Goal: Communication & Community: Answer question/provide support

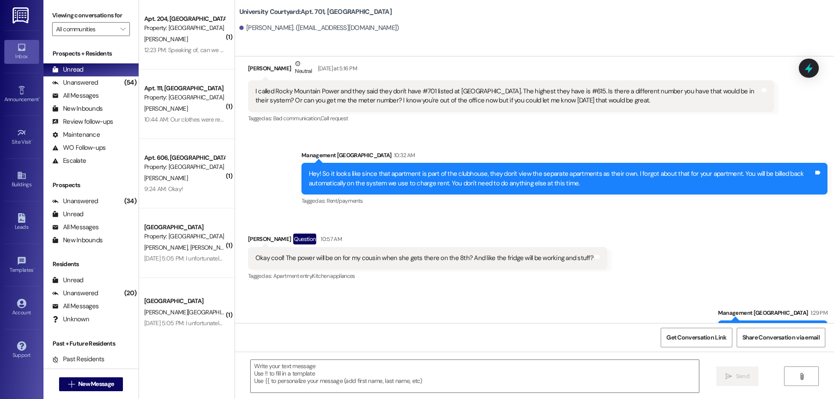
scroll to position [2809, 0]
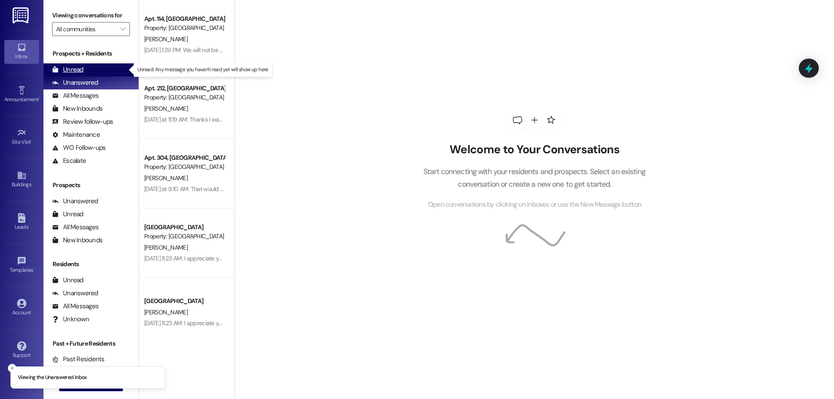
click at [84, 68] on div "Unread (0)" at bounding box center [90, 69] width 95 height 13
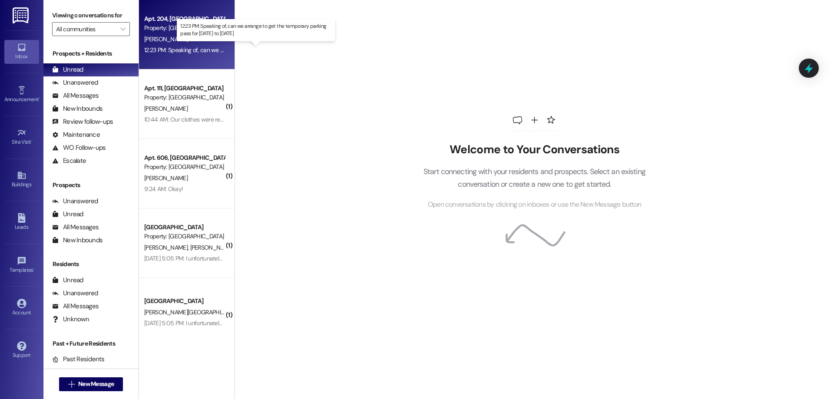
click at [182, 51] on div "12:23 PM: Speaking of, can we arrange to get the temporary parking pass for Fri…" at bounding box center [260, 50] width 233 height 8
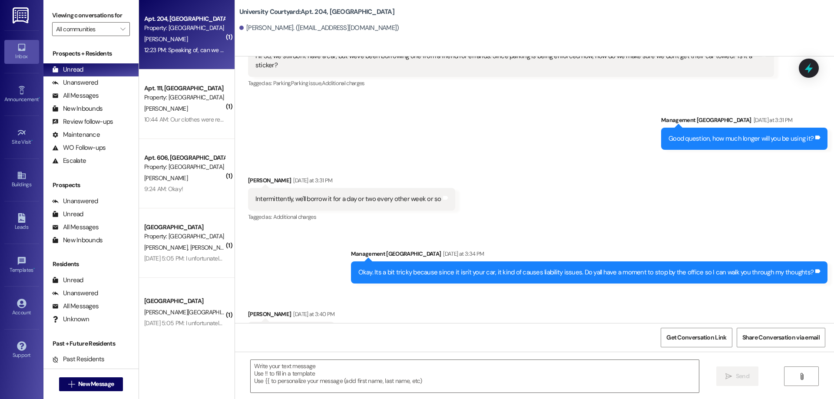
scroll to position [2385, 0]
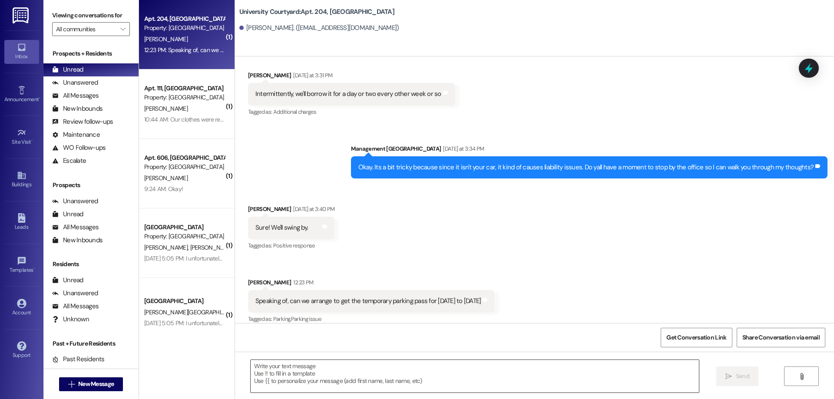
click at [367, 361] on textarea at bounding box center [475, 376] width 448 height 33
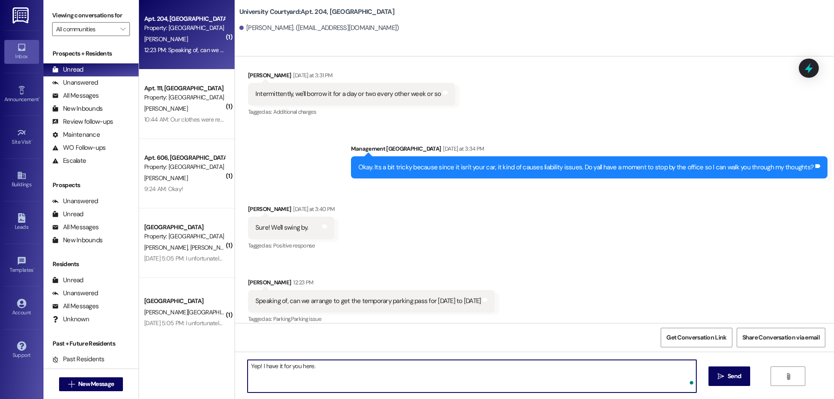
type textarea "Yep! I have it for you here."
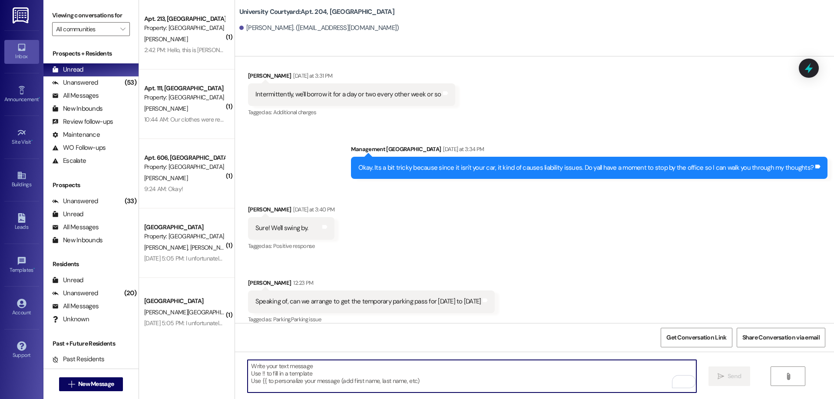
click at [338, 378] on textarea "To enrich screen reader interactions, please activate Accessibility in Grammarl…" at bounding box center [472, 376] width 448 height 33
type textarea "C"
type textarea "Actually i just stuck it on your door."
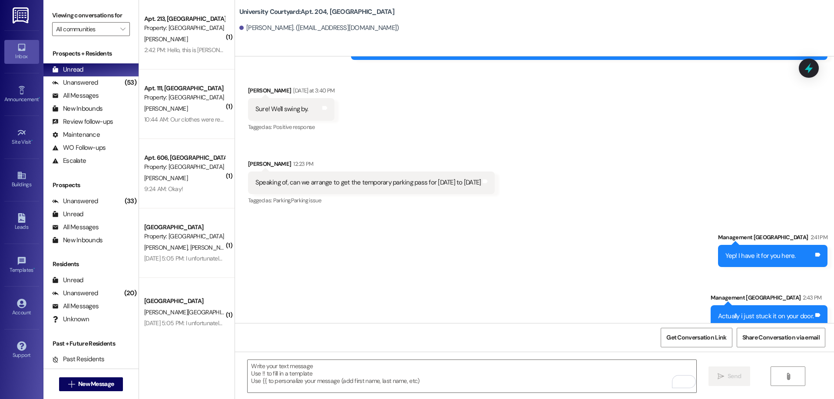
scroll to position [2506, 0]
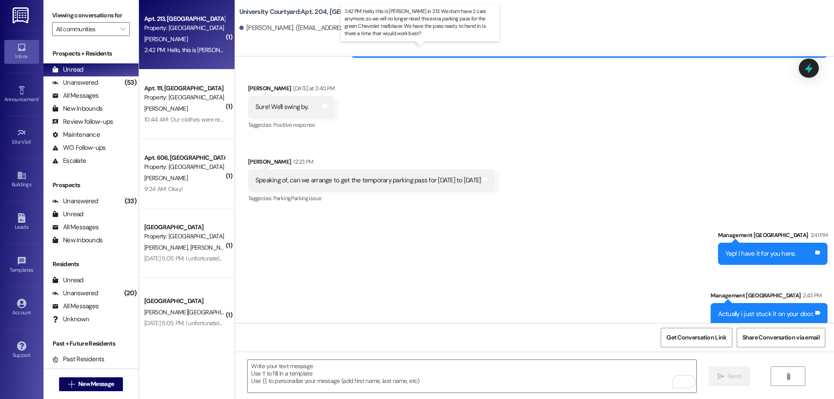
click at [194, 48] on div "2:42 PM: Hello, this is Evan Taylor in 213. We dont have 2 cars anymore, so we …" at bounding box center [436, 50] width 585 height 8
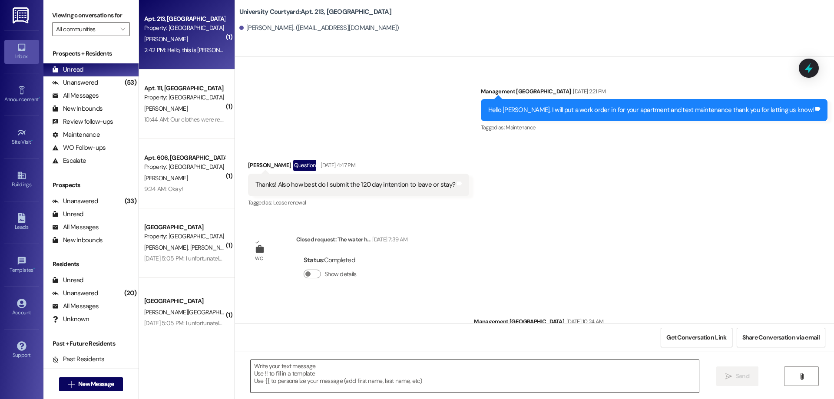
click at [312, 383] on textarea at bounding box center [475, 376] width 448 height 33
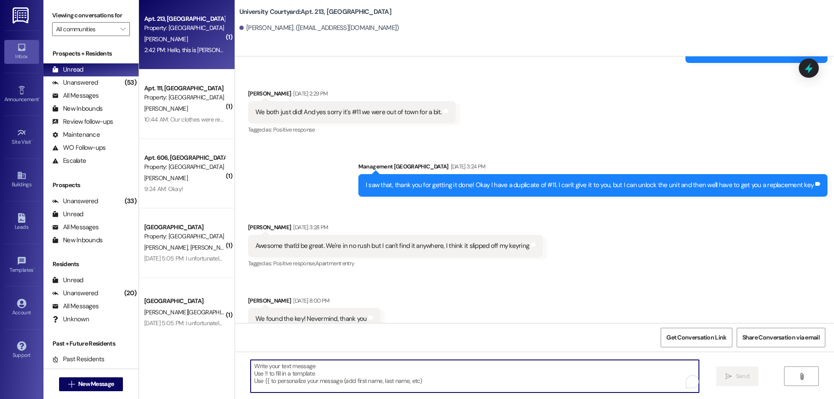
scroll to position [2861, 0]
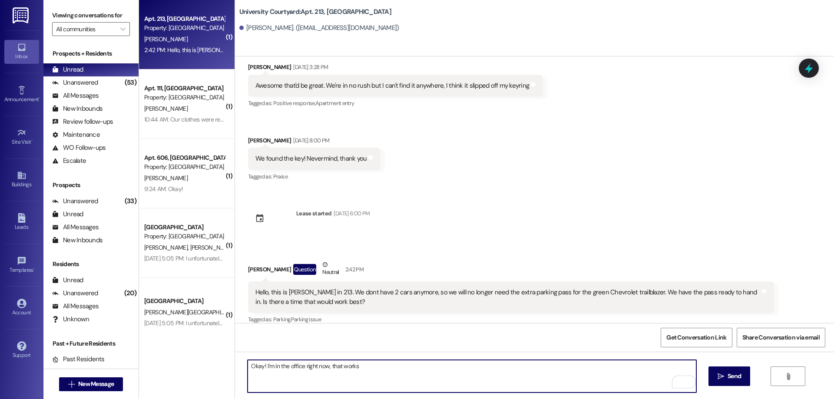
type textarea "Okay! I'm in the office right now, that works."
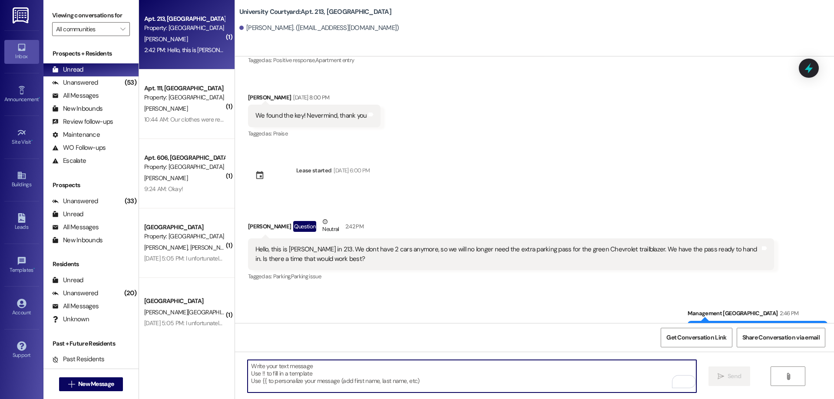
scroll to position [2922, 0]
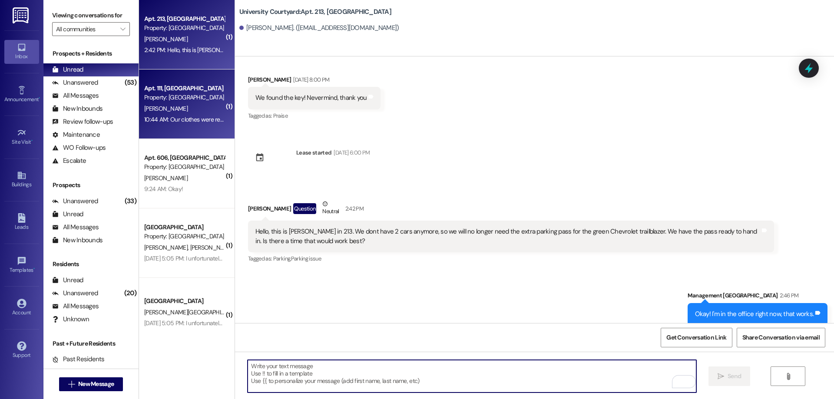
click at [198, 118] on div "10:44 AM: Our clothes were returned back to the laundry room but It was bottom …" at bounding box center [275, 120] width 262 height 8
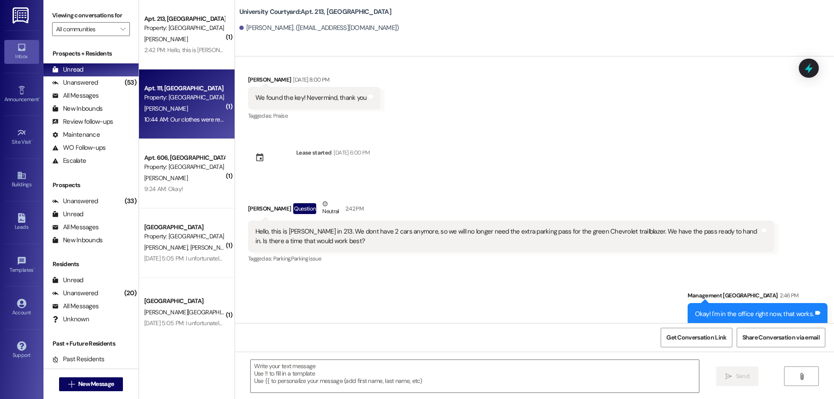
scroll to position [167, 0]
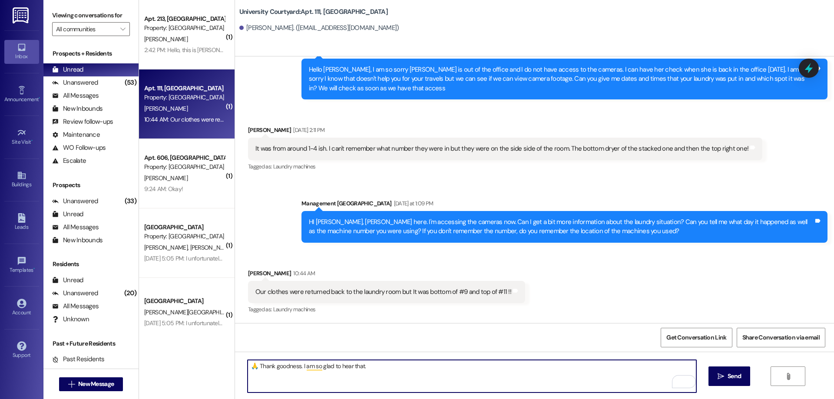
click at [381, 365] on textarea "🙏 Thank goodness. I am so glad to hear that." at bounding box center [472, 376] width 448 height 33
click at [254, 362] on textarea "🙏 Thank goodness. I am so glad to hear that." at bounding box center [472, 376] width 448 height 33
type textarea "🙏 Oh thank goodness. I am so glad to hear that."
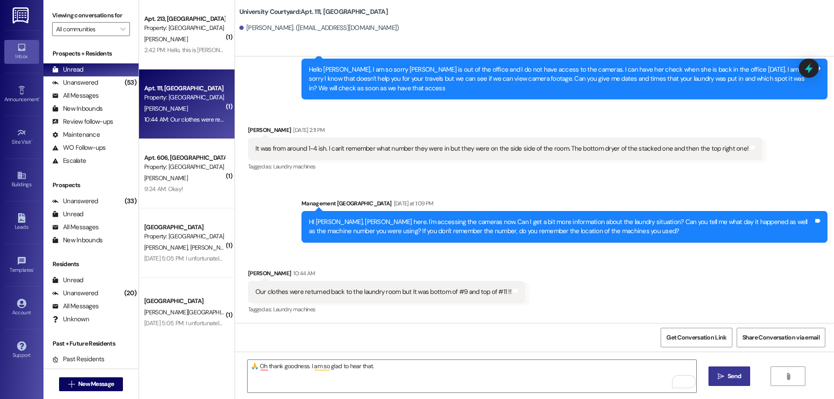
click at [748, 381] on button " Send" at bounding box center [730, 377] width 42 height 20
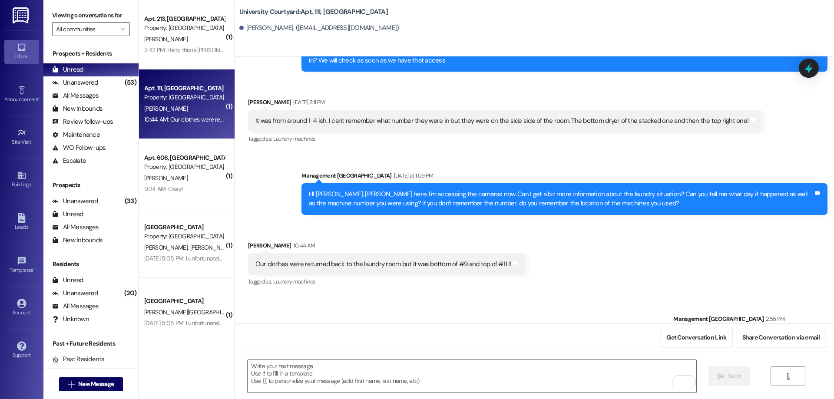
scroll to position [227, 0]
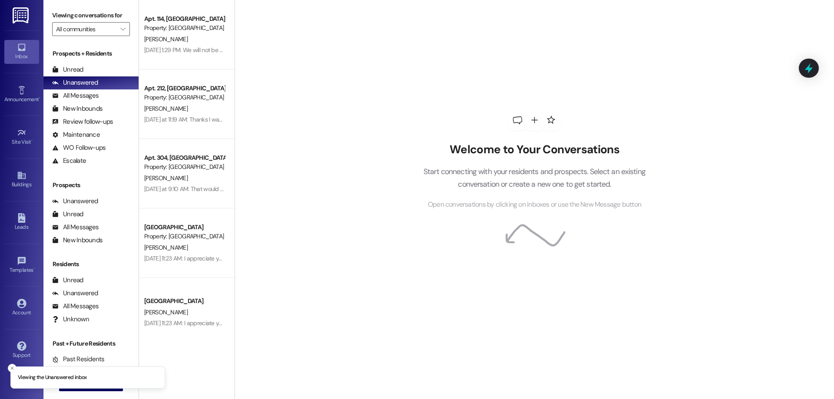
click at [15, 239] on div "Leads Go to Leads" at bounding box center [21, 222] width 35 height 43
click at [19, 225] on div "Leads" at bounding box center [21, 227] width 43 height 9
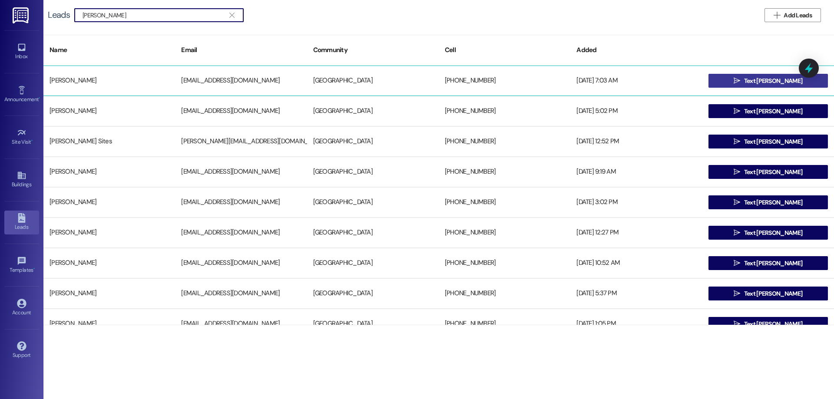
type input "sarah"
click at [755, 87] on span " Text Sarah" at bounding box center [768, 80] width 72 height 13
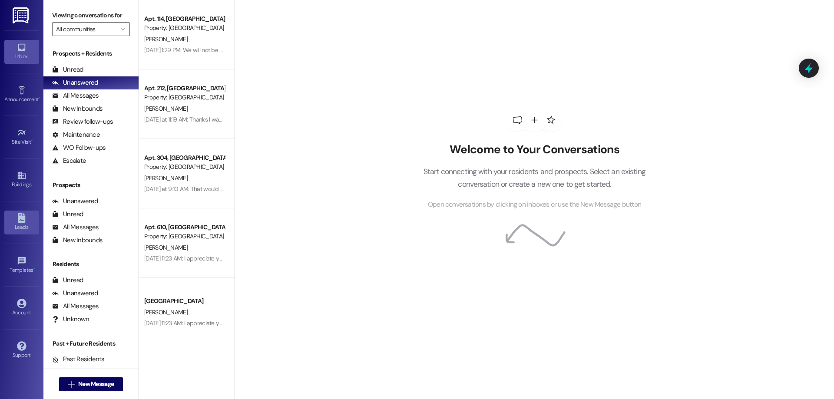
click at [14, 220] on link "Leads" at bounding box center [21, 222] width 35 height 23
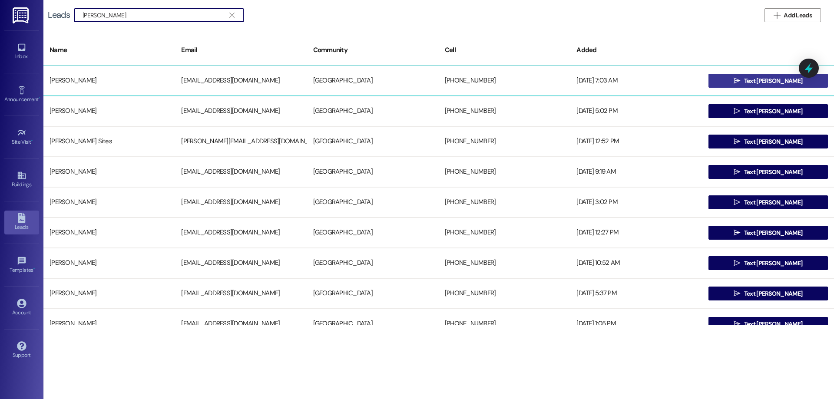
type input "sarah j"
click at [740, 78] on icon "" at bounding box center [737, 80] width 7 height 7
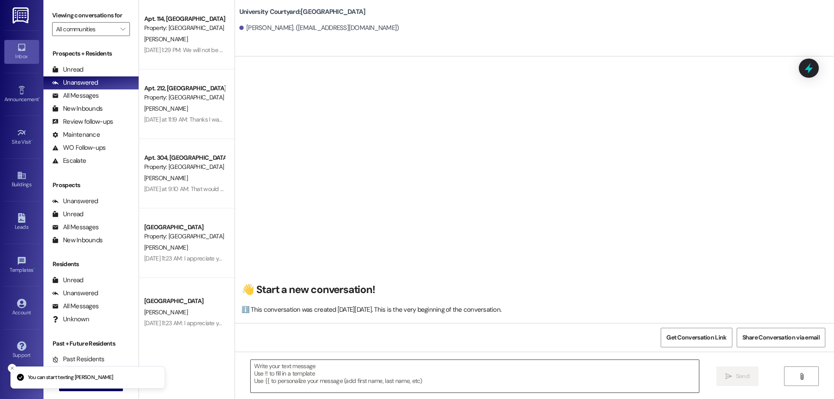
click at [352, 377] on textarea at bounding box center [475, 376] width 448 height 33
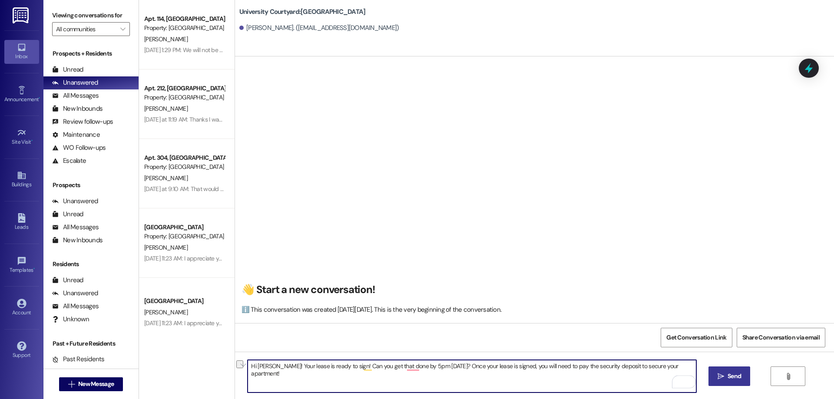
type textarea "Hi Sarah! Your lease is ready to sign! Can you get that done by 5pm today? Once…"
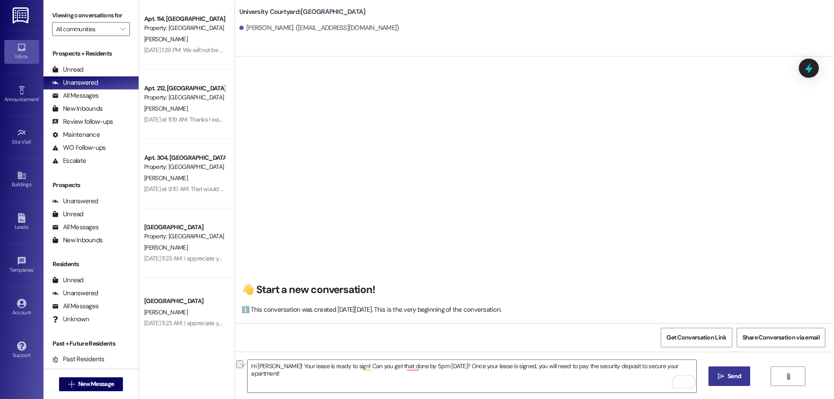
click at [711, 378] on button " Send" at bounding box center [730, 377] width 42 height 20
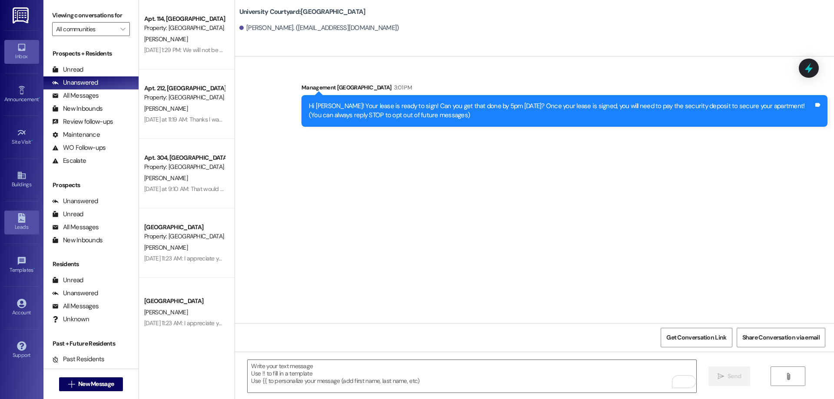
click at [26, 216] on icon at bounding box center [22, 218] width 10 height 10
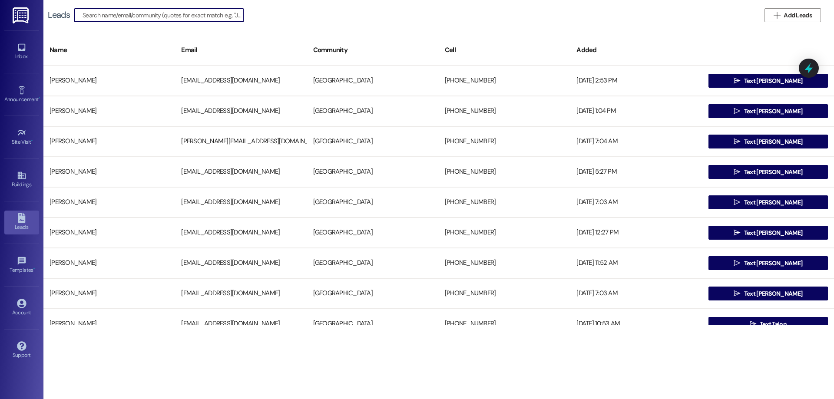
click at [128, 17] on input at bounding box center [163, 15] width 161 height 12
drag, startPoint x: 97, startPoint y: 14, endPoint x: 14, endPoint y: 39, distance: 86.2
click at [19, 38] on div "Inbox Go to Inbox Announcement • Send A Text Announcement Site Visit • Go to Si…" at bounding box center [417, 199] width 834 height 399
click at [133, 15] on input "jordan johnson" at bounding box center [154, 15] width 143 height 12
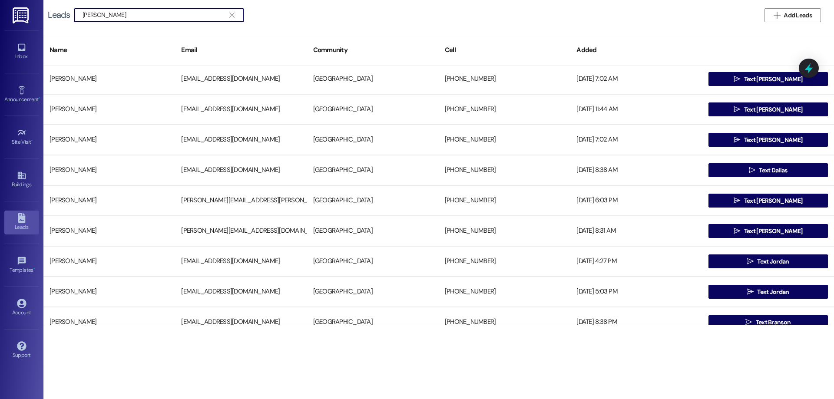
scroll to position [174, 0]
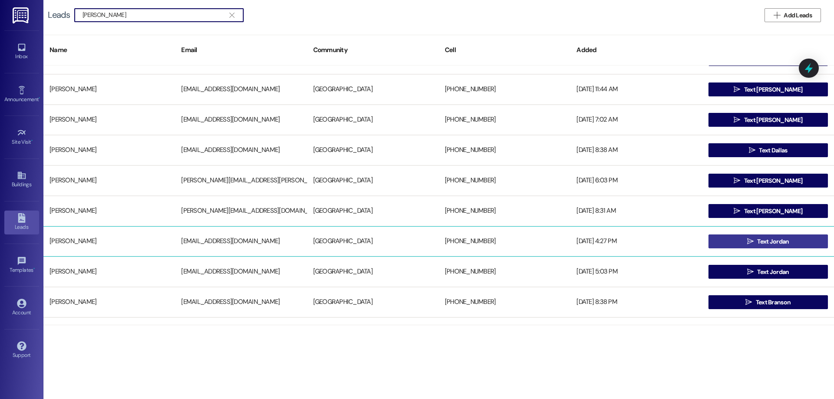
type input "jordan johnson"
click at [787, 246] on span " Text Jordan" at bounding box center [769, 241] width 46 height 13
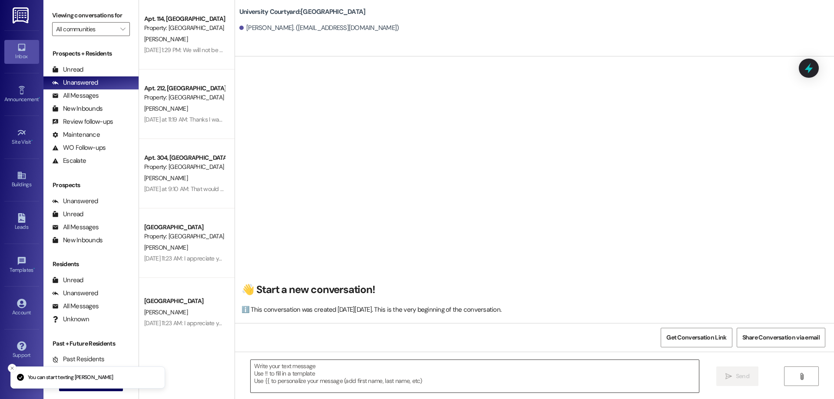
click at [374, 370] on textarea at bounding box center [475, 376] width 448 height 33
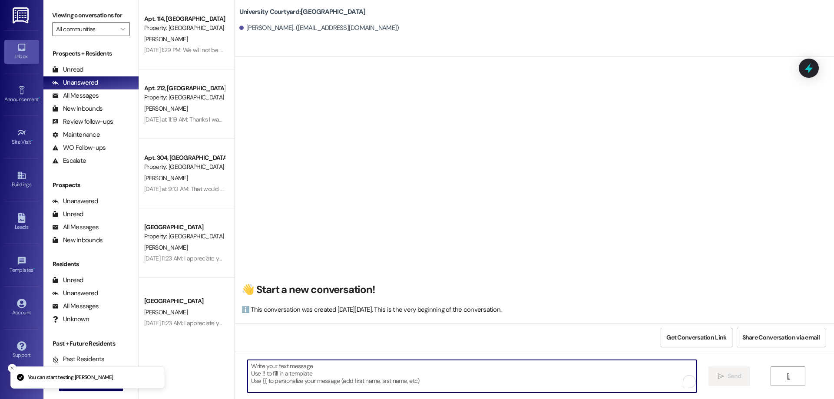
paste textarea "Hi Sarah! Your lease is ready to sign! Can you get that done by 5pm today? Once…"
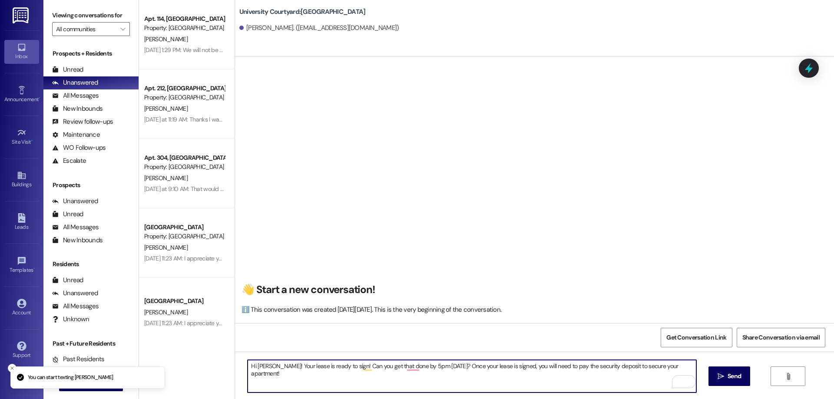
drag, startPoint x: 263, startPoint y: 366, endPoint x: 253, endPoint y: 366, distance: 9.6
click at [253, 366] on textarea "Hi Sarah! Your lease is ready to sign! Can you get that done by 5pm today? Once…" at bounding box center [472, 376] width 448 height 33
drag, startPoint x: 346, startPoint y: 366, endPoint x: 410, endPoint y: 370, distance: 64.5
click at [410, 370] on textarea "Hi Jordan! Thanks for signing your lease! that done by 5pm today? Once your lea…" at bounding box center [472, 376] width 448 height 33
drag, startPoint x: 360, startPoint y: 366, endPoint x: 348, endPoint y: 370, distance: 12.8
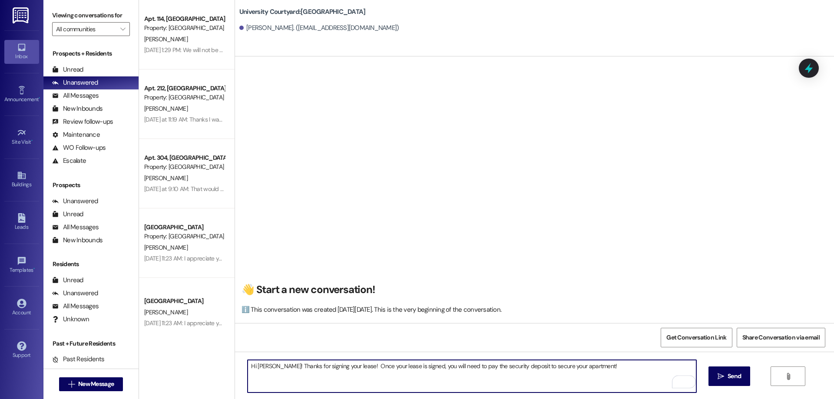
click at [348, 370] on textarea "Hi Jordan! Thanks for signing your lease! Once your lease is signed, you will n…" at bounding box center [472, 376] width 448 height 33
click at [598, 368] on textarea "Hi Jordan! Thanks for signing your lease! Now that your lease is signed, you wi…" at bounding box center [472, 376] width 448 height 33
paste textarea "that done by 5pm today?"
click at [593, 365] on textarea "Hi Jordan! Thanks for signing your lease! Now that your lease is signed, you wi…" at bounding box center [472, 376] width 448 height 33
type textarea "Hi Jordan! Thanks for signing your lease! Now that your lease is signed, you wi…"
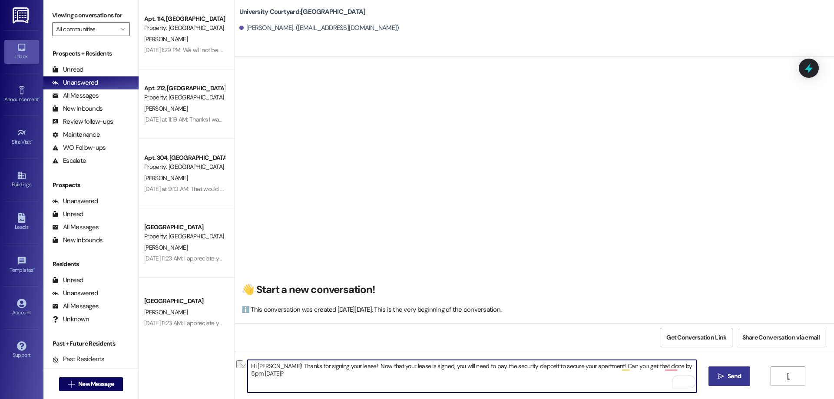
click at [729, 375] on span "Send" at bounding box center [734, 376] width 13 height 9
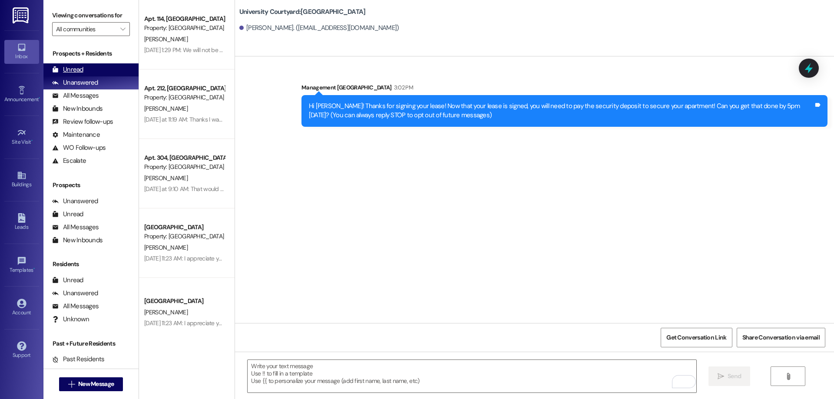
click at [101, 64] on div "Unread (0)" at bounding box center [90, 69] width 95 height 13
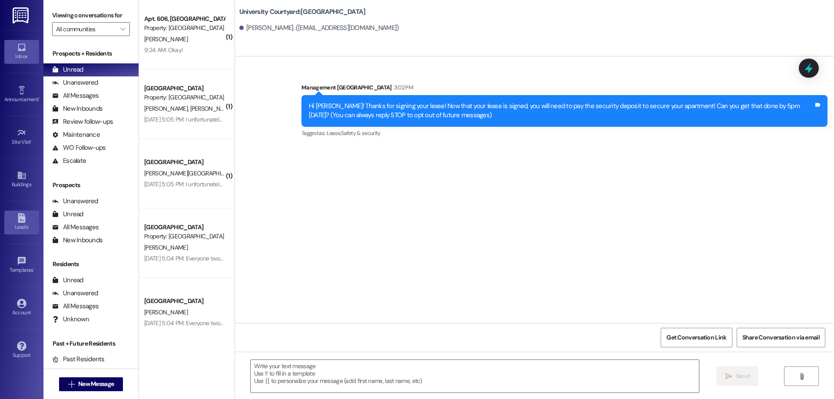
click at [20, 212] on link "Leads" at bounding box center [21, 222] width 35 height 23
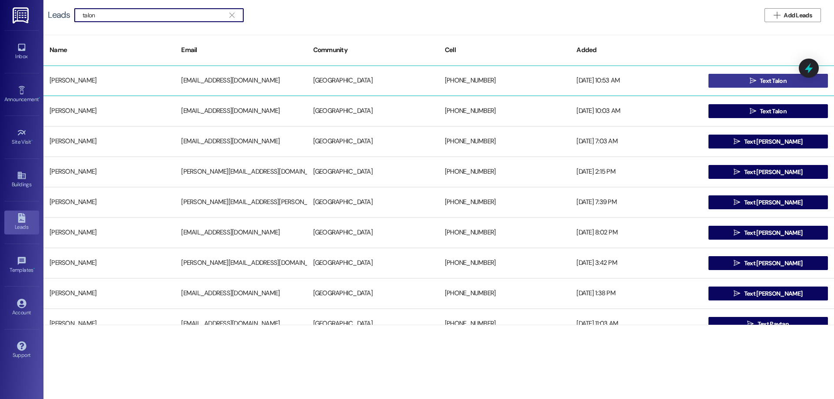
type input "talon"
click at [736, 78] on button " Text Talon" at bounding box center [768, 81] width 119 height 14
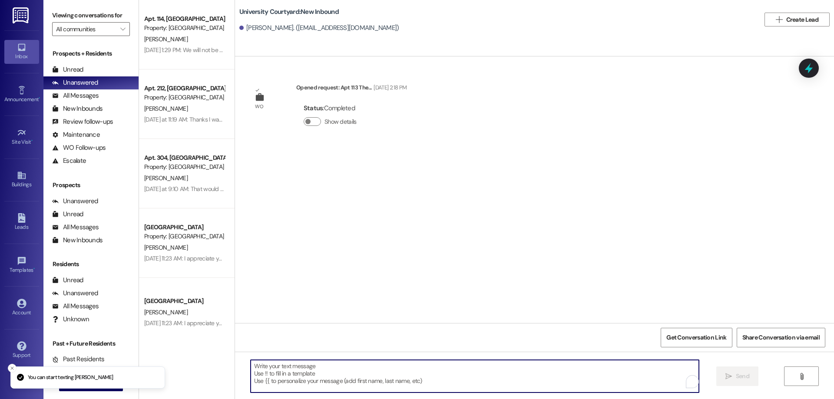
click at [319, 375] on textarea "To enrich screen reader interactions, please activate Accessibility in Grammarl…" at bounding box center [475, 376] width 448 height 33
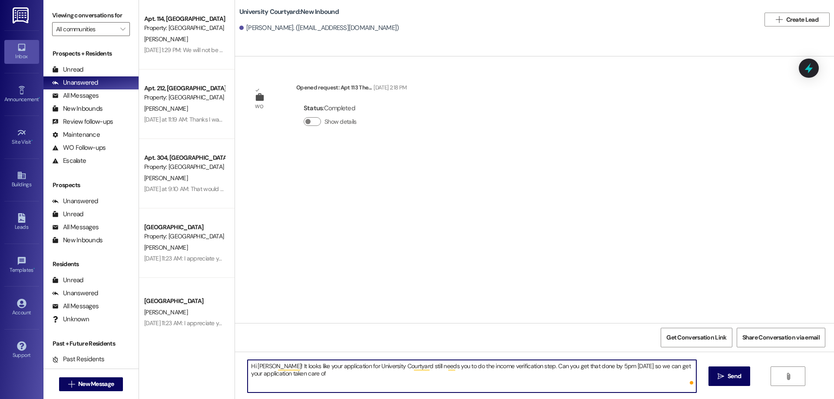
type textarea "Hi Talon! It looks like your application for University Courtyard still needs y…"
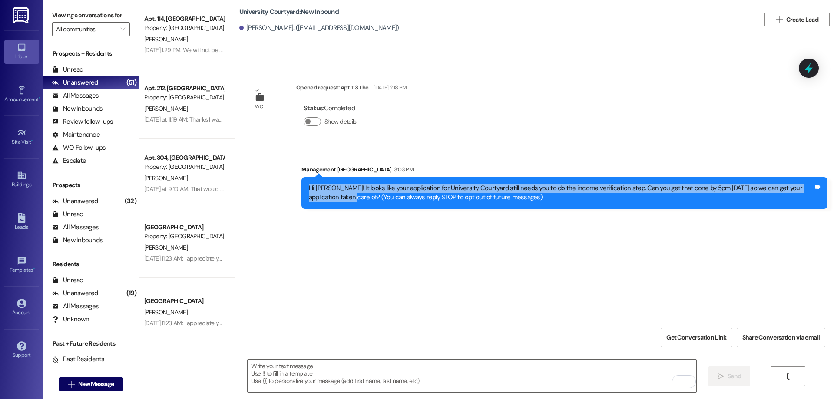
drag, startPoint x: 326, startPoint y: 197, endPoint x: 283, endPoint y: 180, distance: 46.1
click at [283, 180] on div "Sent via SMS Management University Courtyard 3:03 PM Hi Talon! It looks like yo…" at bounding box center [534, 181] width 599 height 70
copy div "Hi Talon! It looks like your application for University Courtyard still needs y…"
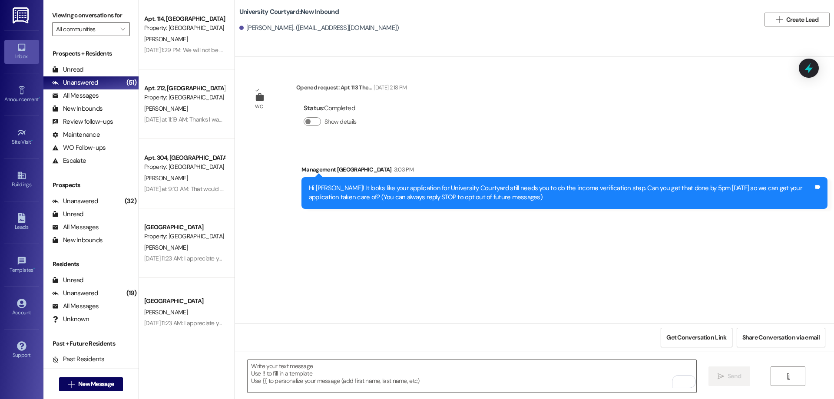
click at [59, 62] on div "Prospects + Residents Unread (0) Unread: Any message you haven't read yet will …" at bounding box center [90, 108] width 95 height 118
click at [61, 68] on div "Unread" at bounding box center [67, 69] width 31 height 9
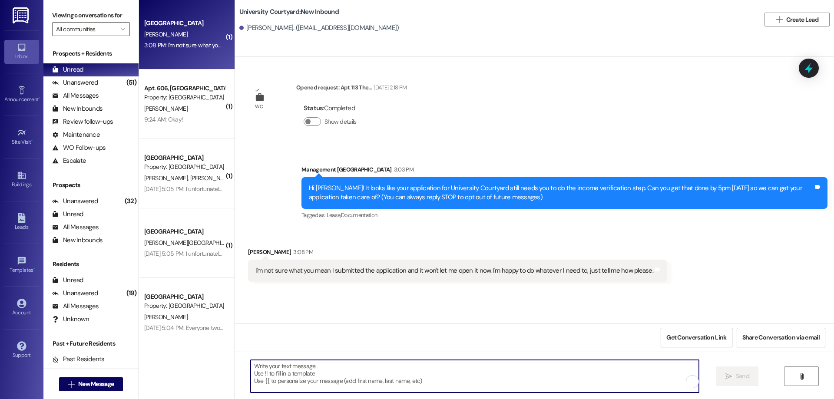
click at [330, 374] on textarea "To enrich screen reader interactions, please activate Accessibility in Grammarl…" at bounding box center [475, 376] width 448 height 33
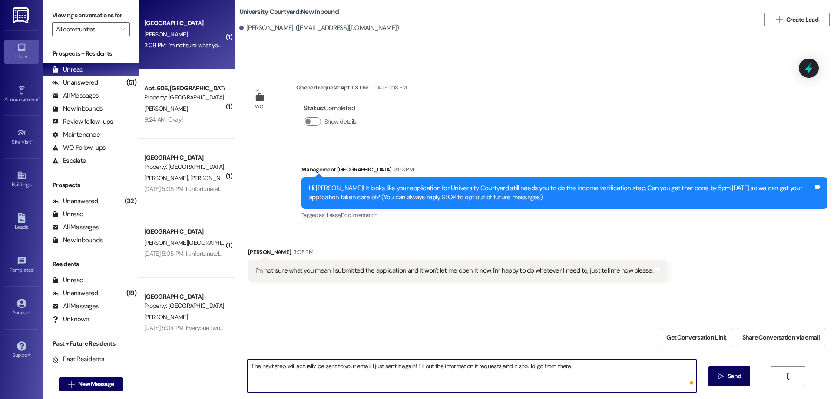
type textarea "The next step will actually be sent to your email. I just sent it again! Fill o…"
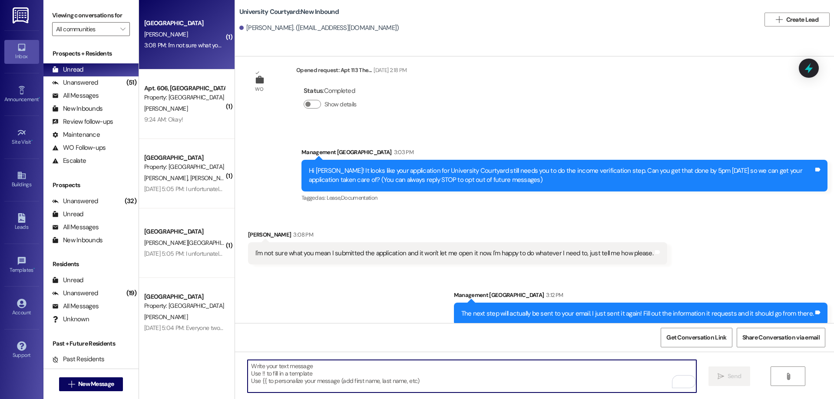
scroll to position [27, 0]
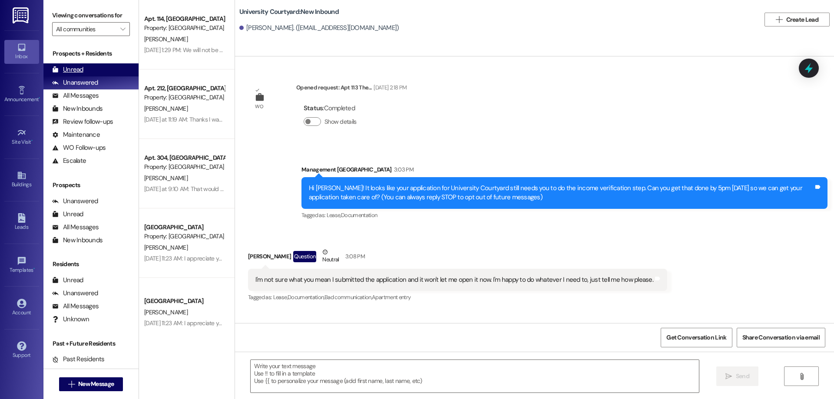
click at [79, 66] on div "Unread" at bounding box center [67, 69] width 31 height 9
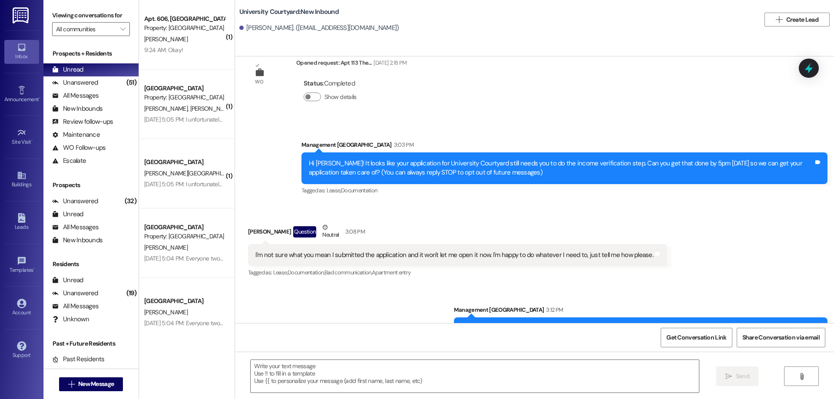
scroll to position [48, 0]
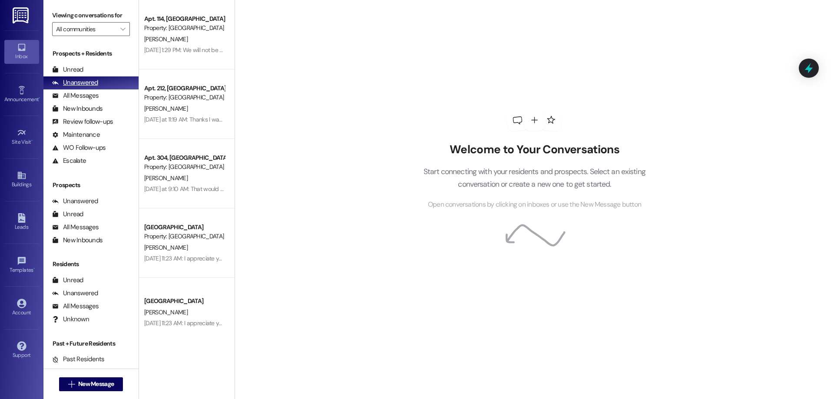
click at [66, 76] on div "Unanswered (0)" at bounding box center [90, 82] width 95 height 13
click at [68, 74] on div "Unread" at bounding box center [67, 69] width 31 height 9
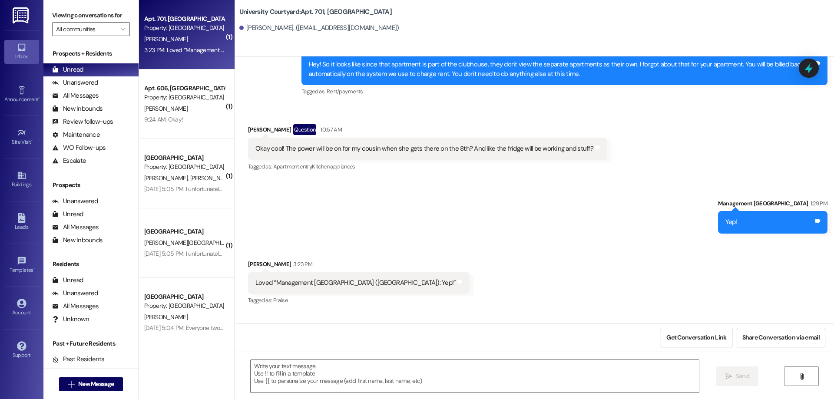
scroll to position [2943, 0]
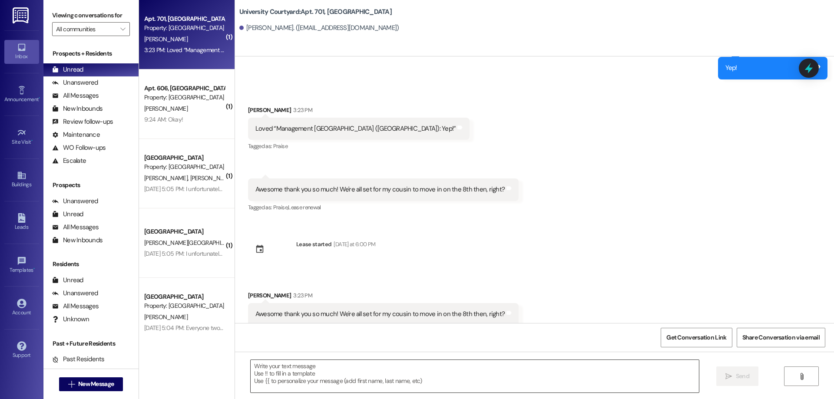
click at [382, 384] on textarea at bounding box center [475, 376] width 448 height 33
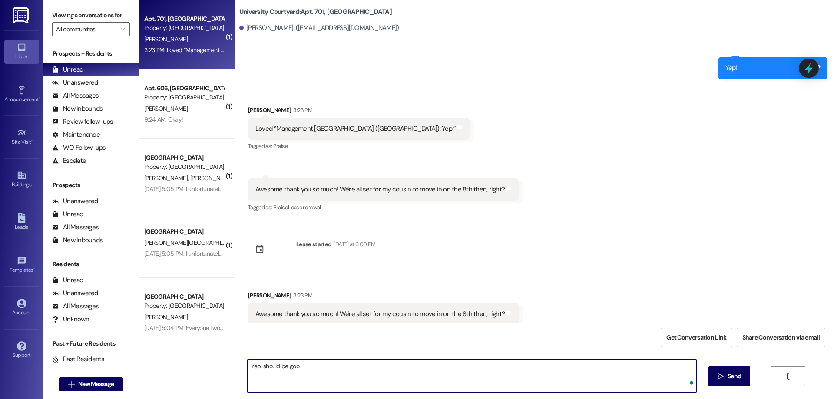
type textarea "Yep, should be good"
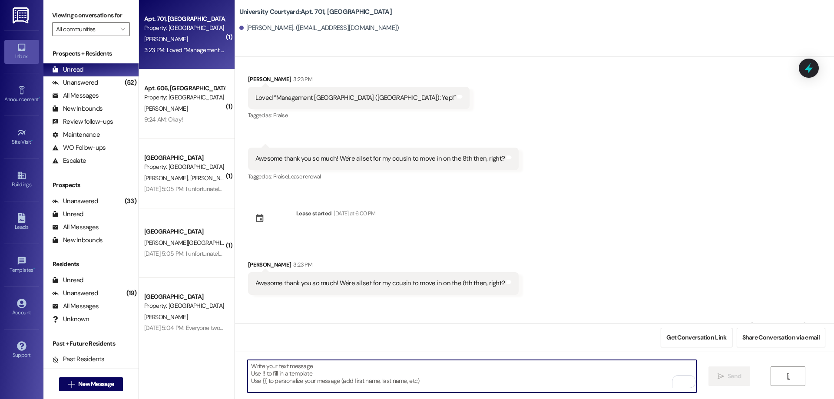
scroll to position [3004, 0]
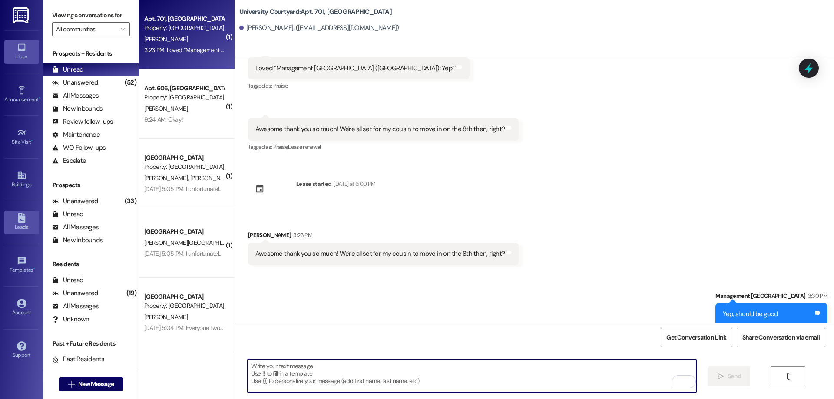
click at [19, 219] on icon at bounding box center [21, 218] width 7 height 10
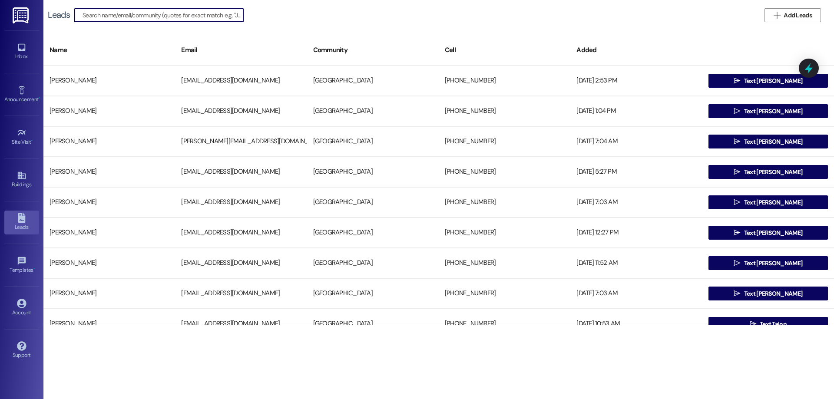
click at [166, 15] on input at bounding box center [163, 15] width 161 height 12
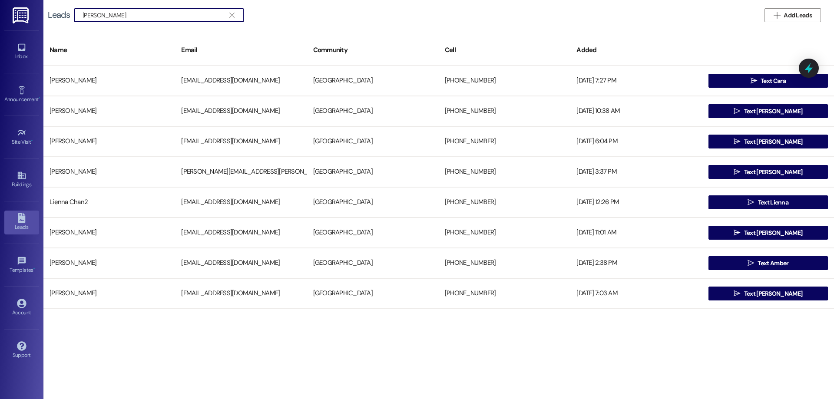
type input "glenn hancock"
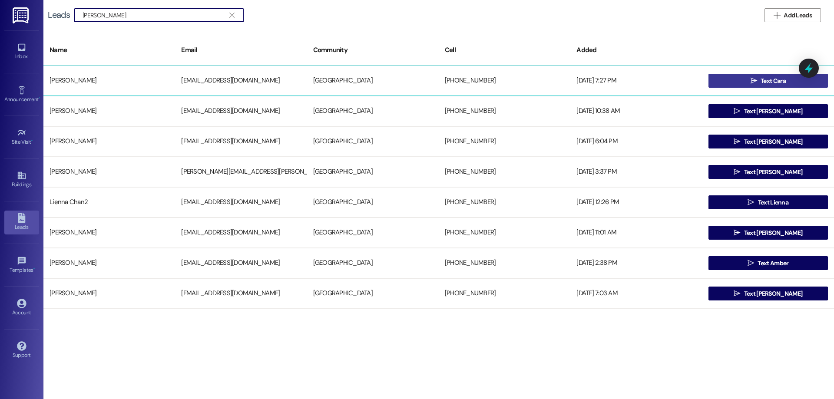
click at [746, 79] on button " Text Cara" at bounding box center [768, 81] width 119 height 14
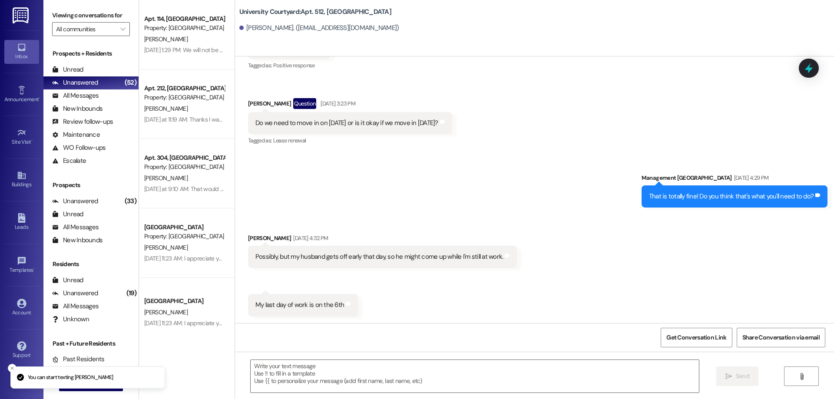
scroll to position [1510, 0]
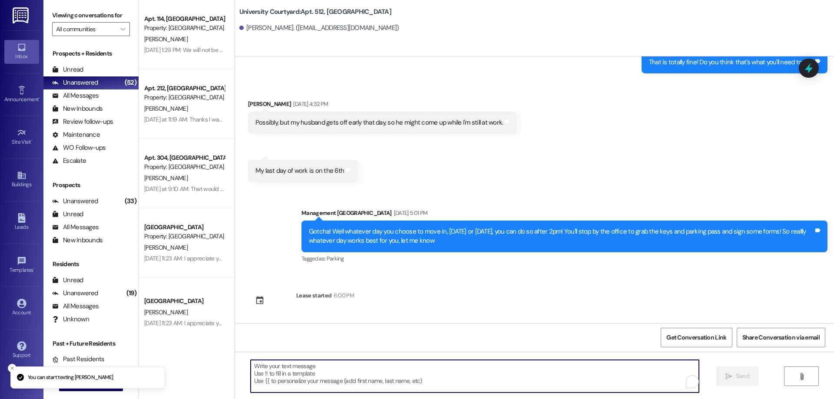
click at [329, 366] on textarea "To enrich screen reader interactions, please activate Accessibility in Grammarl…" at bounding box center [475, 376] width 448 height 33
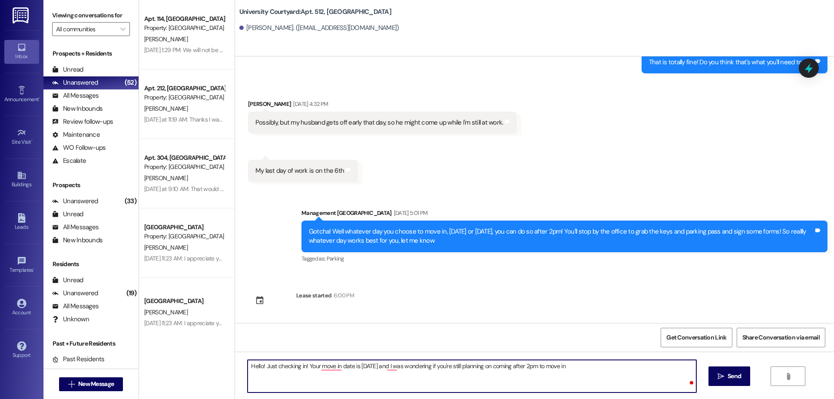
type textarea "Hello! Just checking in! Your move in date is tomorrow and I was wondering if y…"
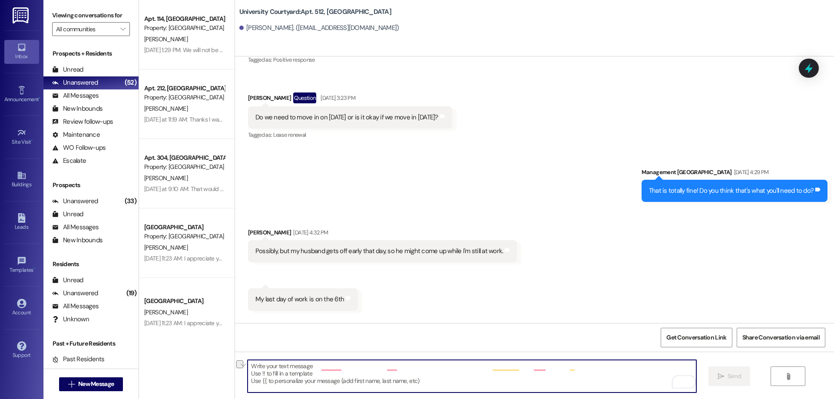
scroll to position [1376, 0]
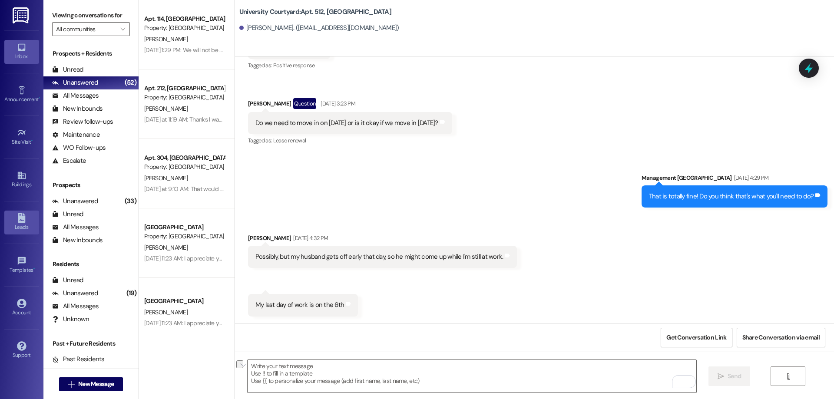
click at [28, 215] on link "Leads" at bounding box center [21, 222] width 35 height 23
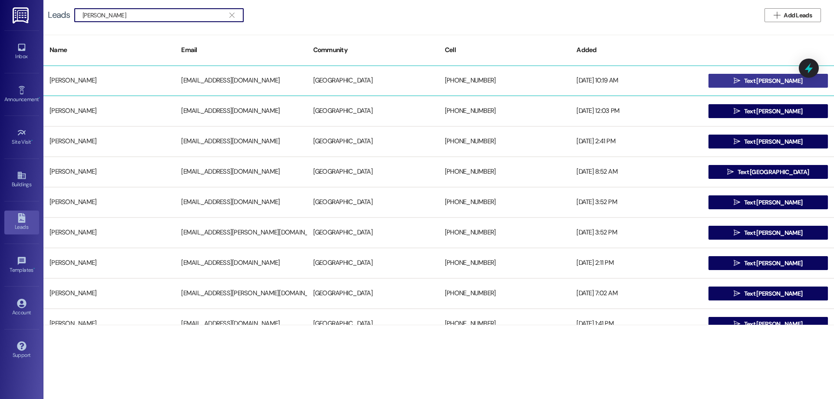
type input "melani"
click at [740, 80] on icon "" at bounding box center [737, 80] width 7 height 7
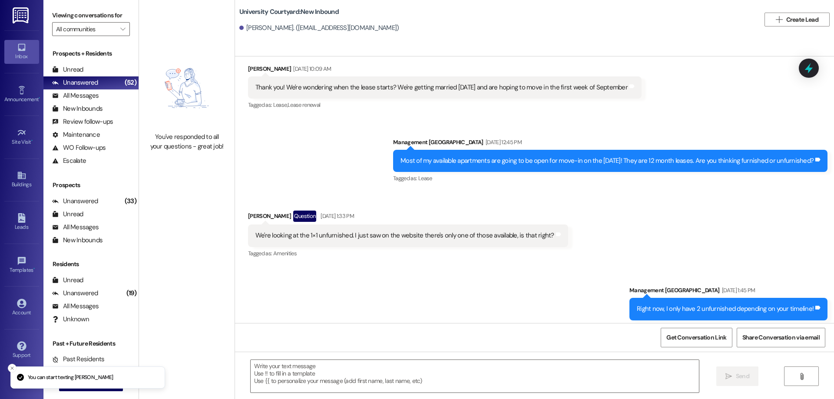
scroll to position [912, 0]
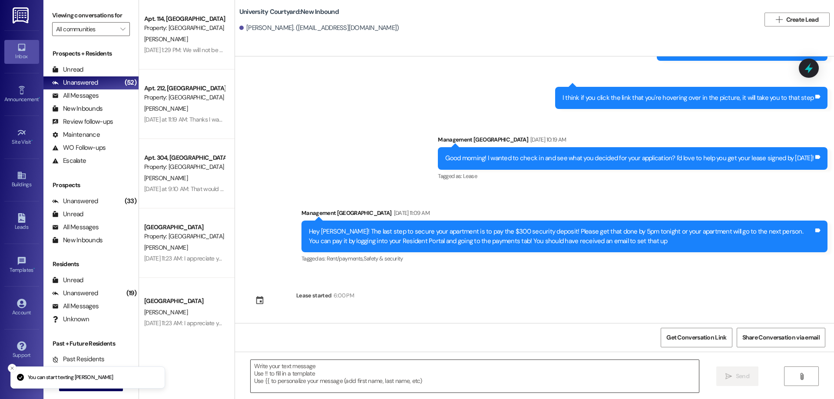
click at [385, 388] on textarea at bounding box center [475, 376] width 448 height 33
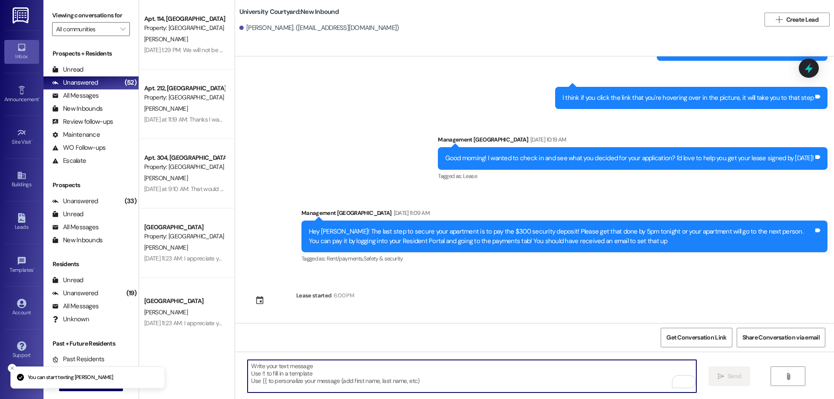
paste textarea "Hello! Just checking in! Your move in date is tomorrow and I was wondering if y…"
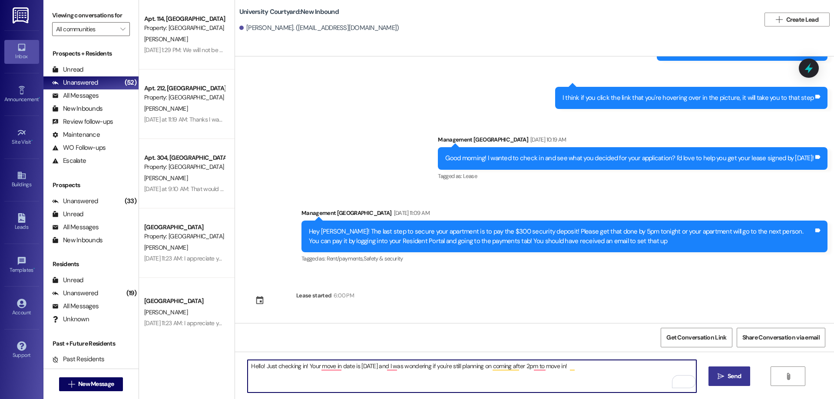
type textarea "Hello! Just checking in! Your move in date is tomorrow and I was wondering if y…"
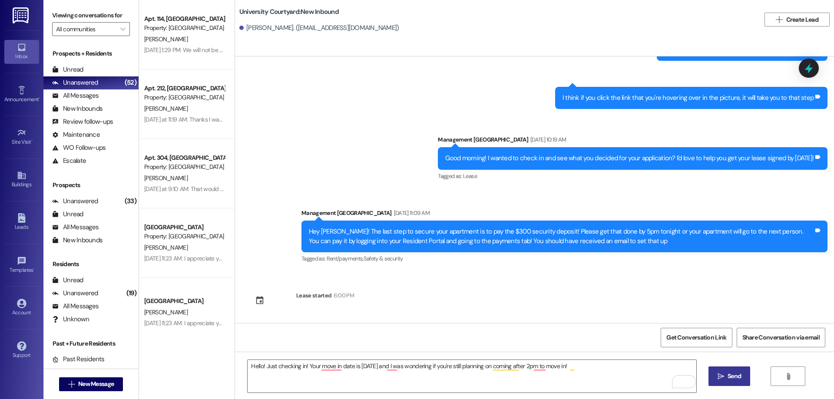
click at [729, 375] on span "Send" at bounding box center [734, 376] width 13 height 9
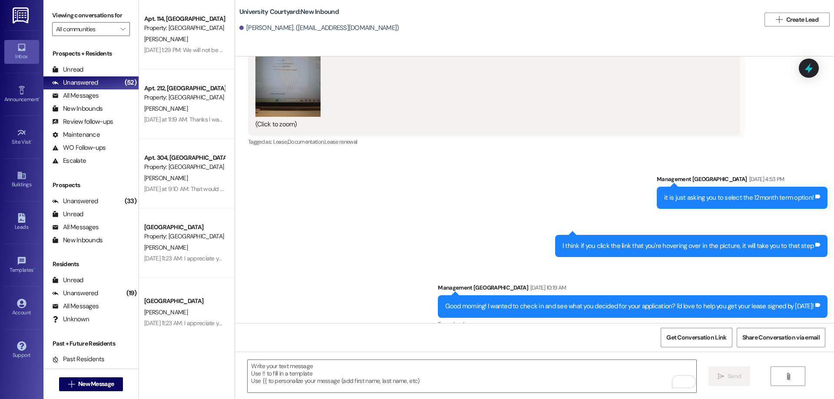
scroll to position [596, 0]
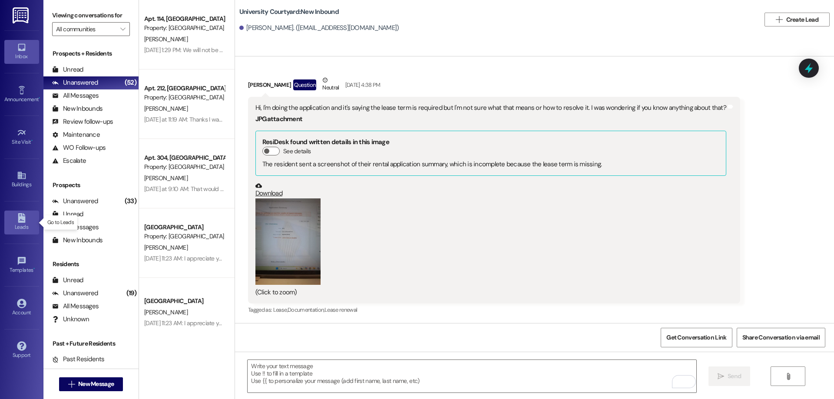
click at [20, 227] on div "Leads" at bounding box center [21, 227] width 43 height 9
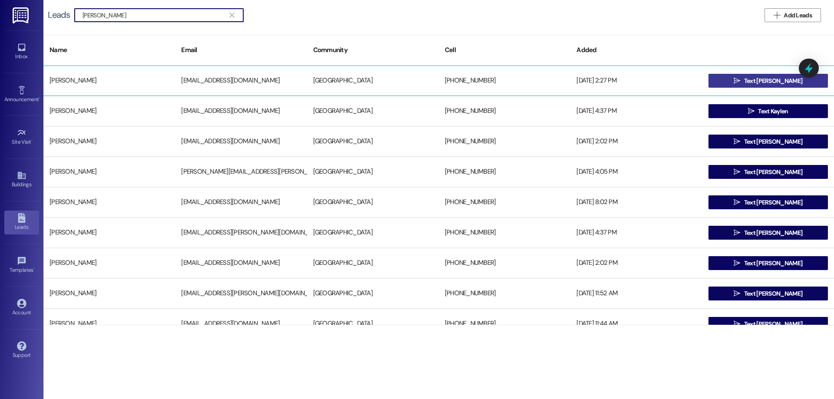
type input "luke mon"
click at [719, 80] on button " Text Luke" at bounding box center [768, 81] width 119 height 14
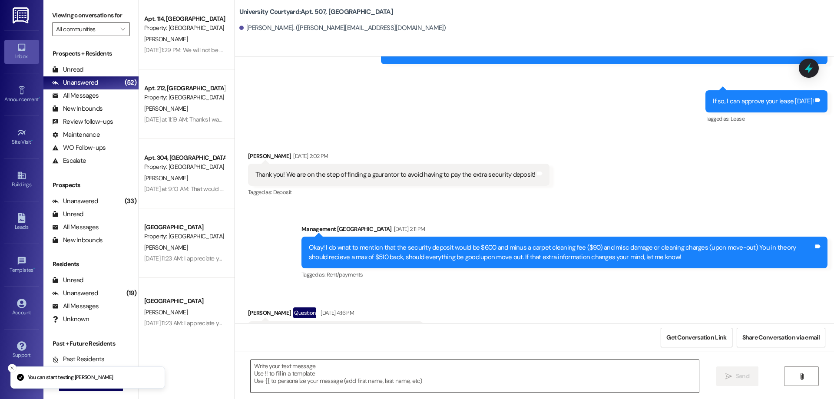
scroll to position [3397, 0]
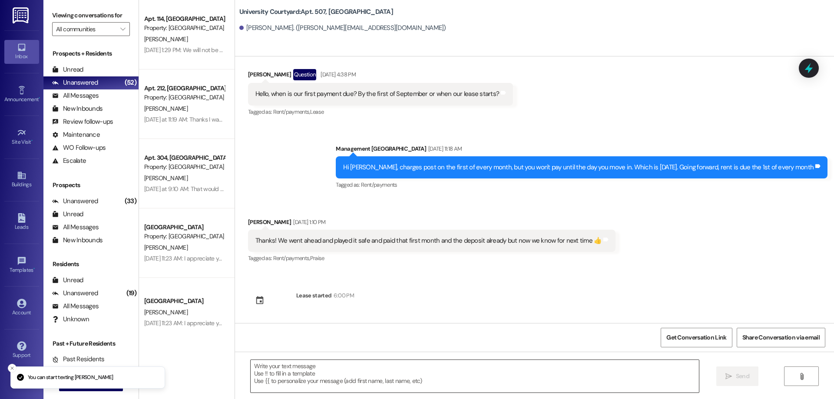
click at [324, 381] on textarea at bounding box center [475, 376] width 448 height 33
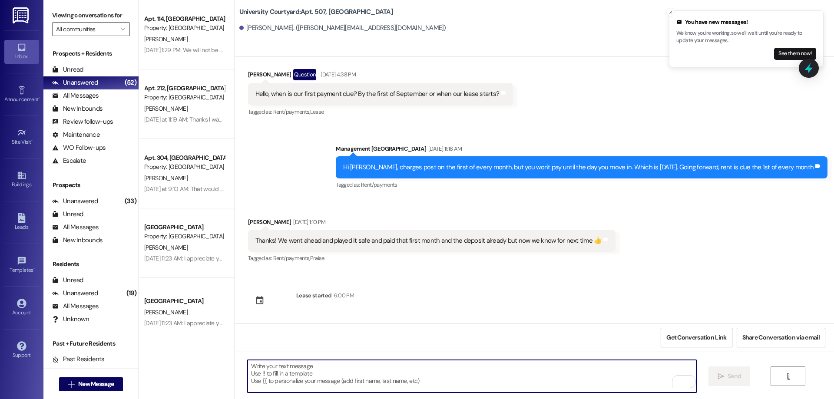
paste textarea "Hello! Just checking in! Your move in date is tomorrow and I was wondering if y…"
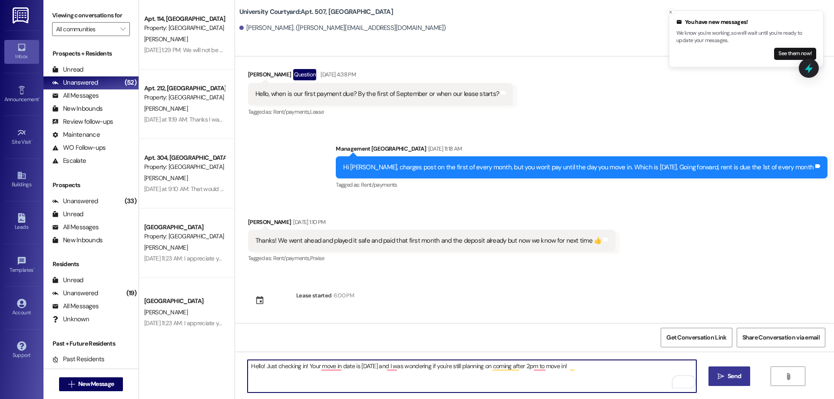
type textarea "Hello! Just checking in! Your move in date is tomorrow and I was wondering if y…"
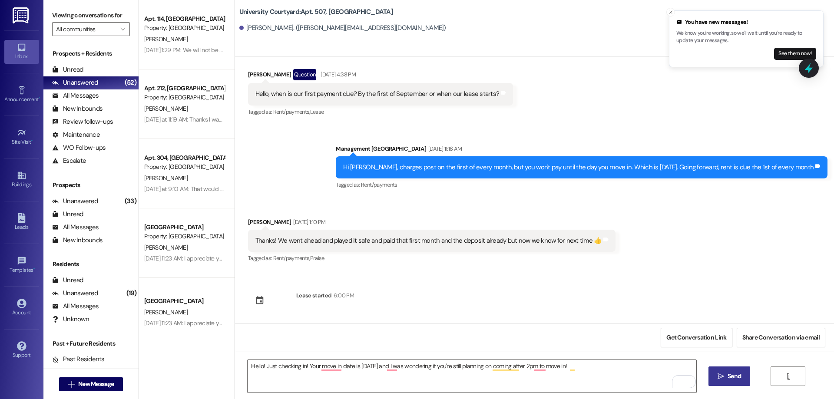
click at [730, 377] on span "Send" at bounding box center [734, 376] width 13 height 9
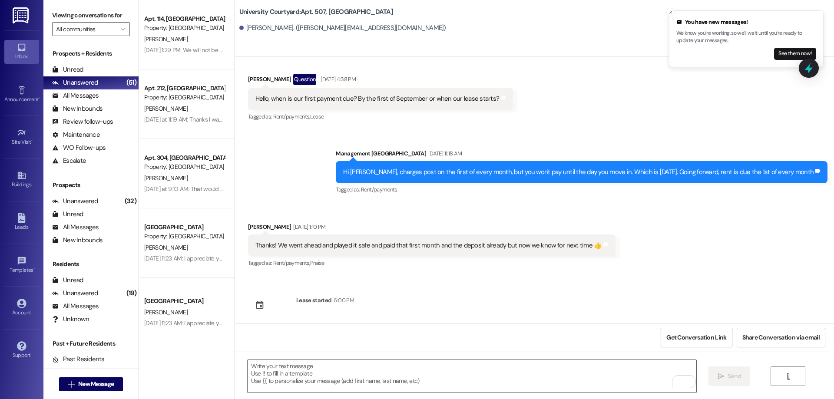
scroll to position [3458, 0]
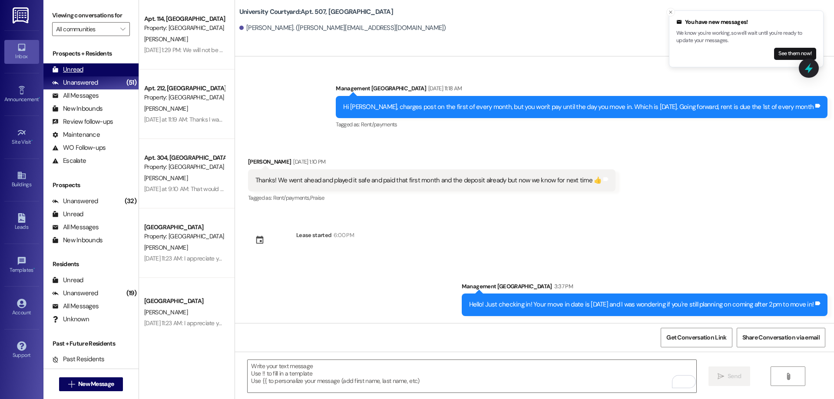
click at [66, 70] on div "Unread" at bounding box center [67, 69] width 31 height 9
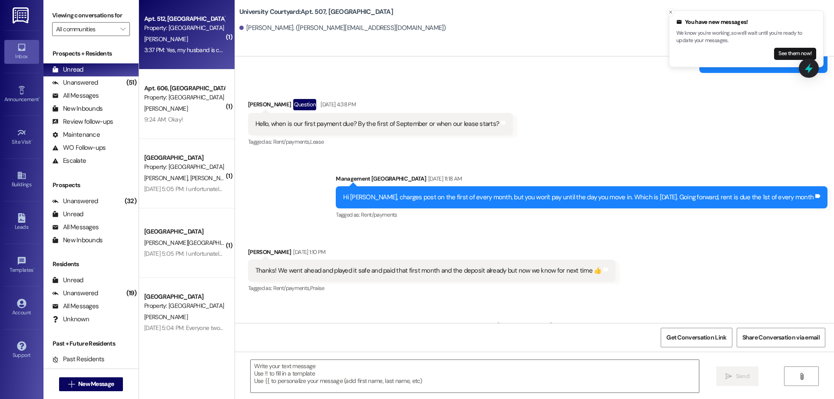
scroll to position [3346, 0]
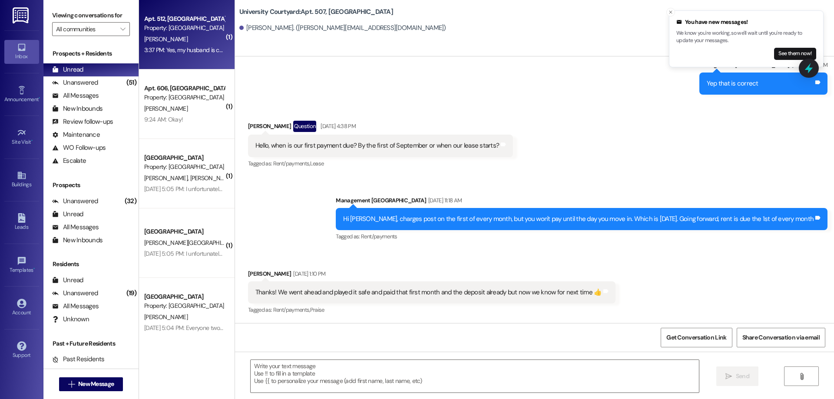
click at [171, 51] on div "3:37 PM: Yes, my husband is coming around 2/3pm with some of our stuff to check…" at bounding box center [300, 50] width 312 height 8
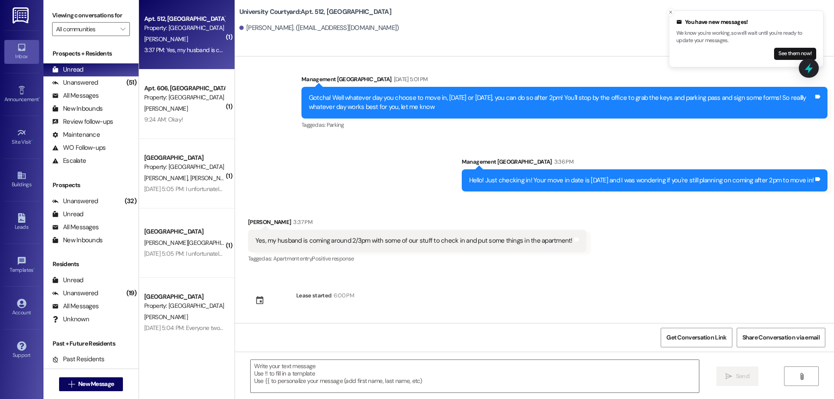
scroll to position [1644, 0]
click at [379, 381] on textarea at bounding box center [475, 376] width 448 height 33
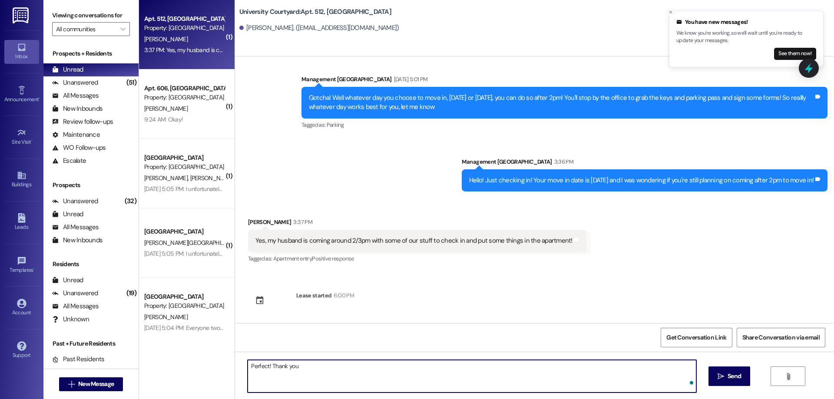
type textarea "Perfect! Thank you!"
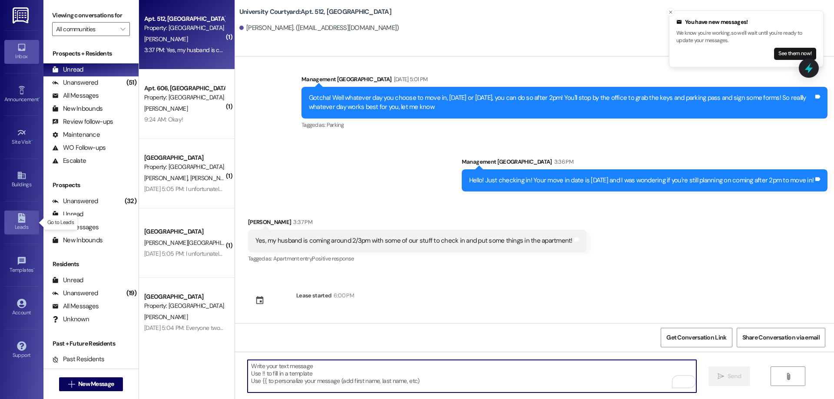
click at [26, 222] on icon at bounding box center [22, 218] width 10 height 10
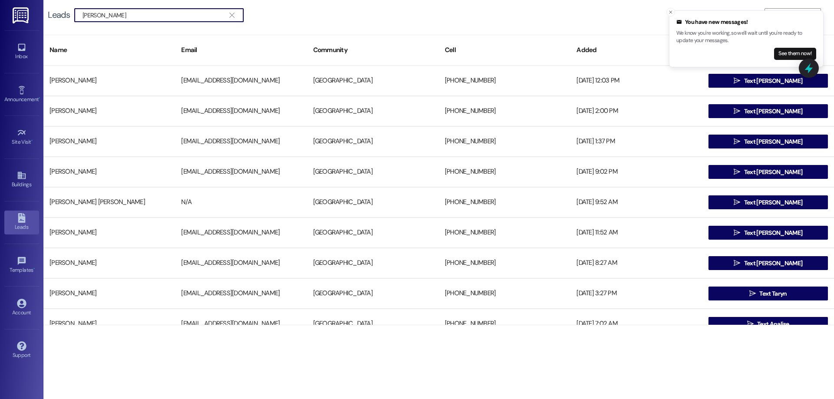
click at [152, 10] on input "tiffany niedens" at bounding box center [154, 15] width 143 height 12
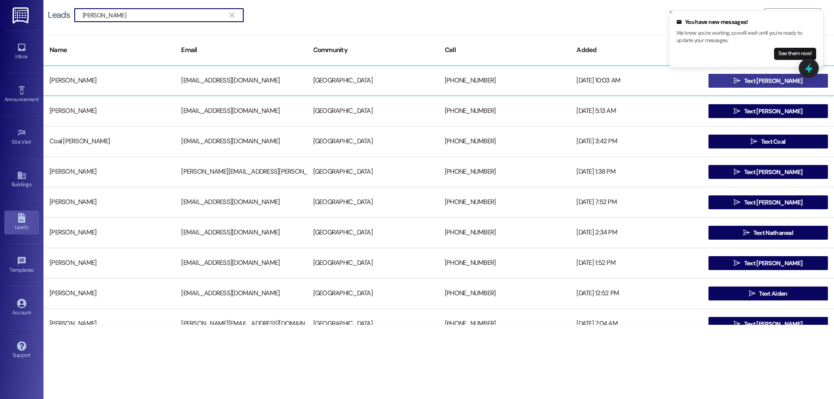
type input "neal"
click at [760, 83] on span "Text Neal" at bounding box center [773, 80] width 58 height 9
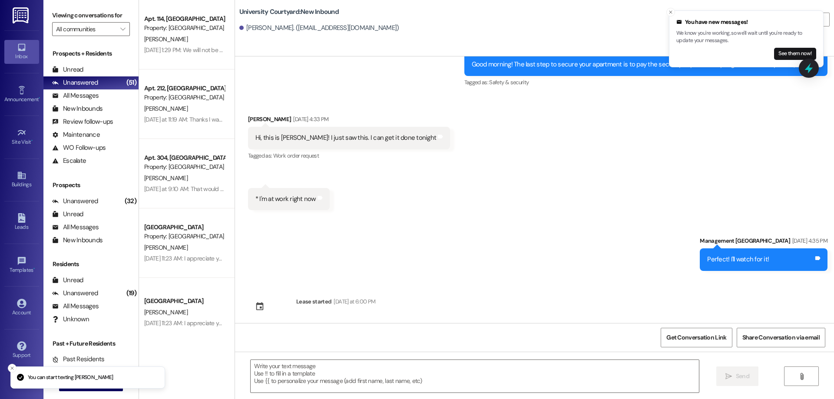
scroll to position [191, 0]
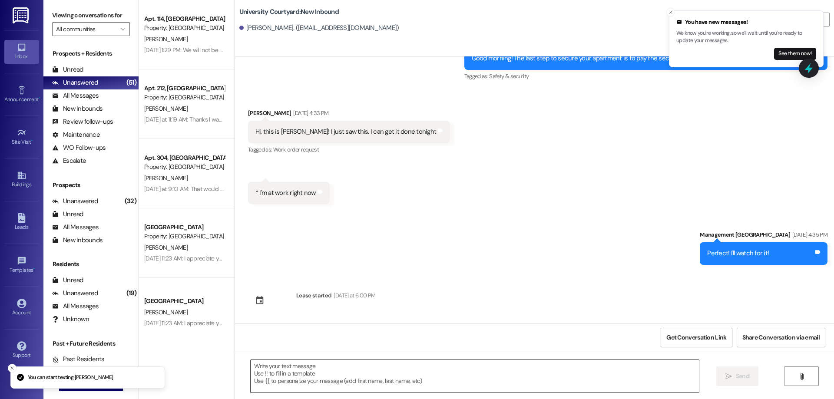
click at [348, 377] on textarea at bounding box center [475, 376] width 448 height 33
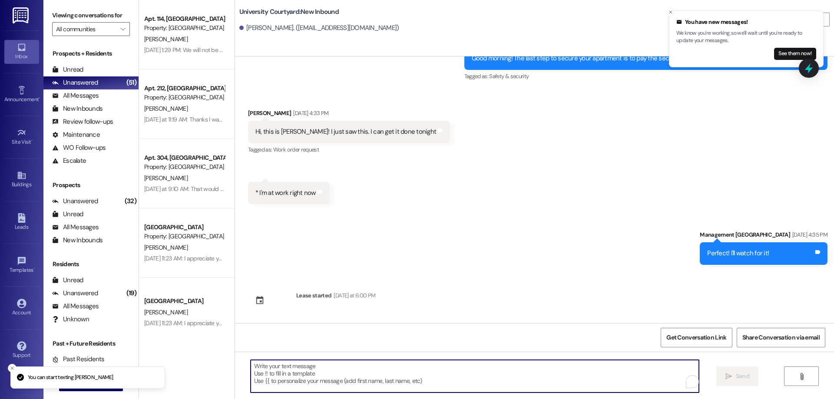
paste textarea "Hello! Just checking in! Your move in date is [DATE] and I was wondering if you…"
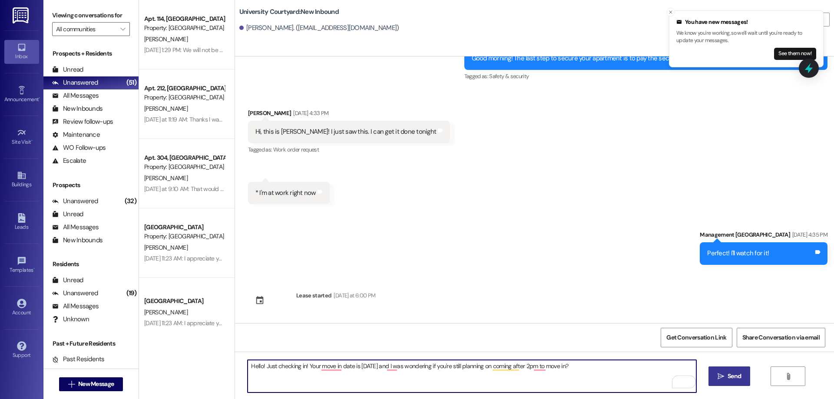
type textarea "Hello! Just checking in! Your move in date is tomorrow and I was wondering if y…"
click at [739, 376] on span "Send" at bounding box center [734, 376] width 13 height 9
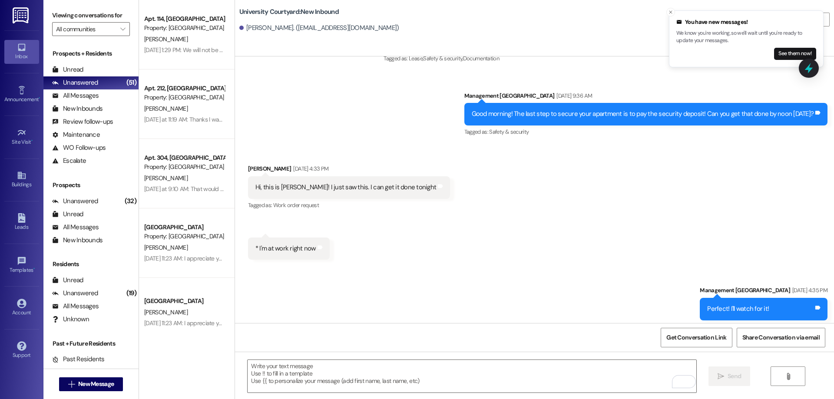
scroll to position [251, 0]
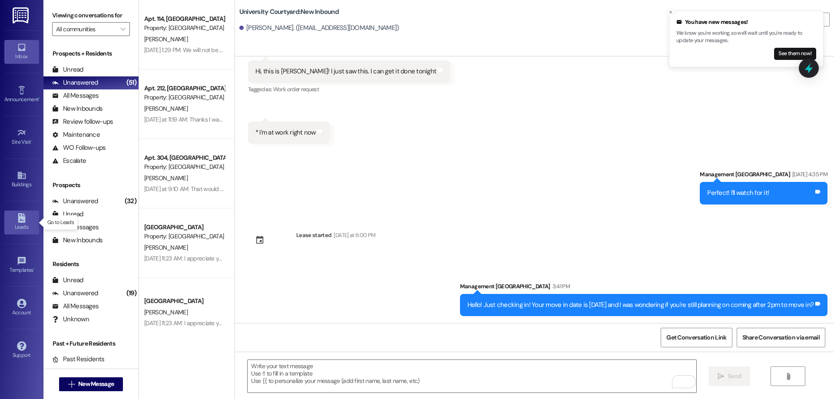
click at [24, 223] on div "Leads" at bounding box center [21, 227] width 43 height 9
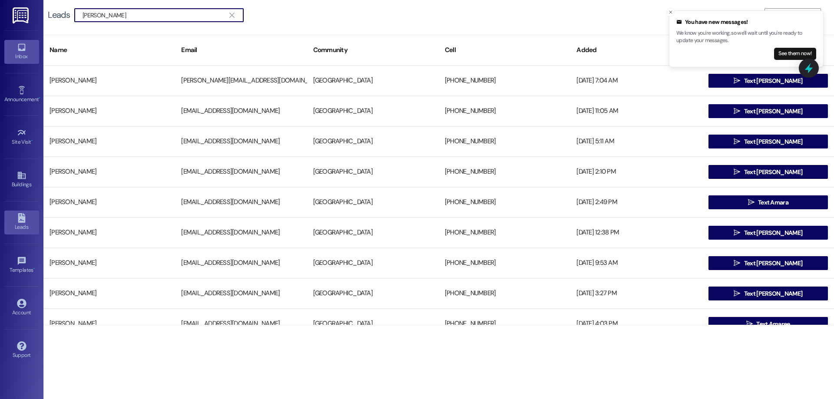
type input "adam kar"
click at [28, 53] on div "Inbox" at bounding box center [21, 56] width 43 height 9
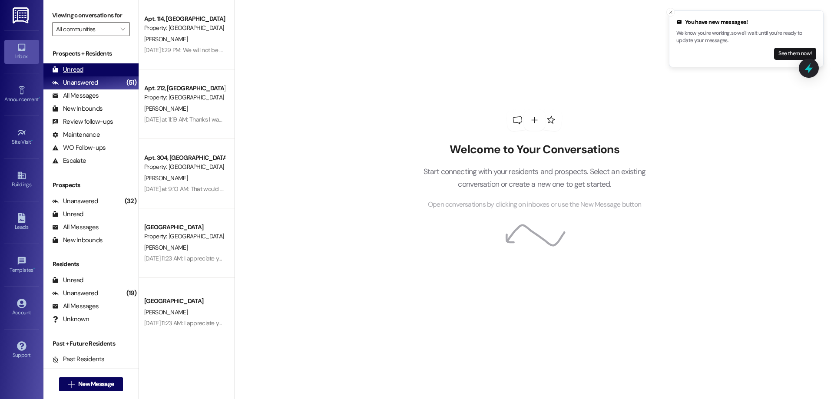
click at [106, 69] on div "Unread (0)" at bounding box center [90, 69] width 95 height 13
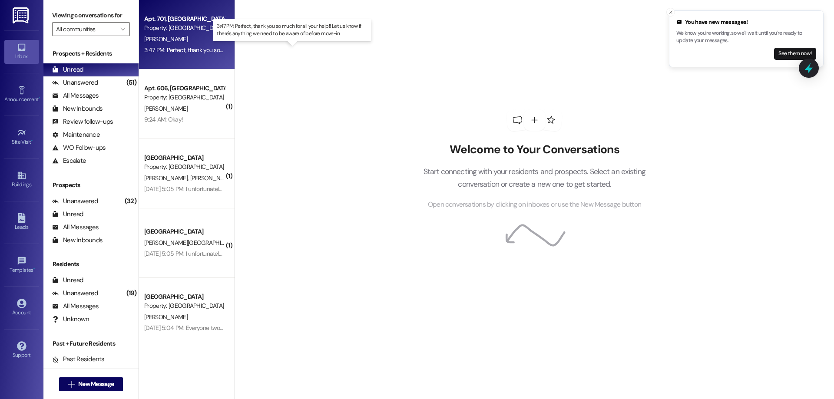
click at [179, 49] on div "3:47 PM: Perfect, thank you so much for all your help!! Let us know if there's …" at bounding box center [301, 50] width 314 height 8
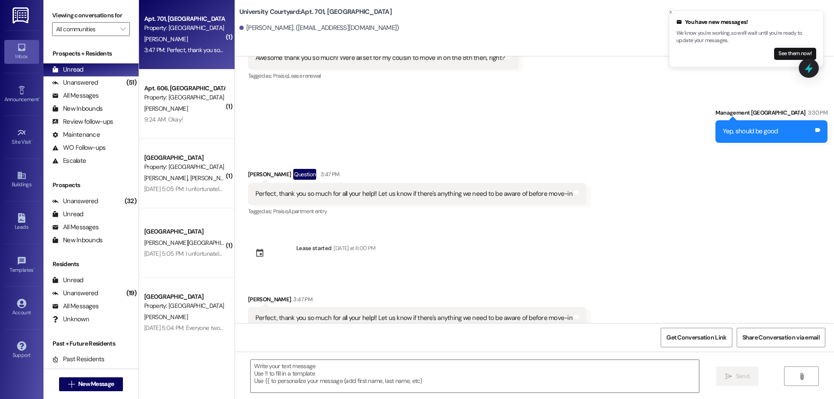
scroll to position [3078, 0]
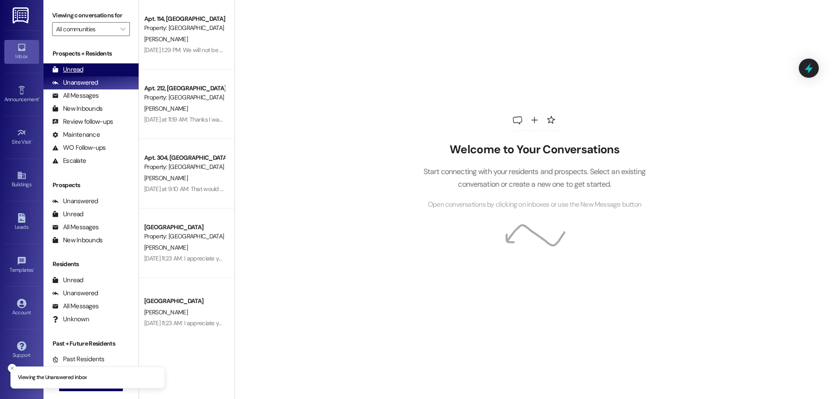
click at [102, 70] on div "Unread (0)" at bounding box center [90, 69] width 95 height 13
click at [77, 67] on div "Unread" at bounding box center [67, 69] width 31 height 9
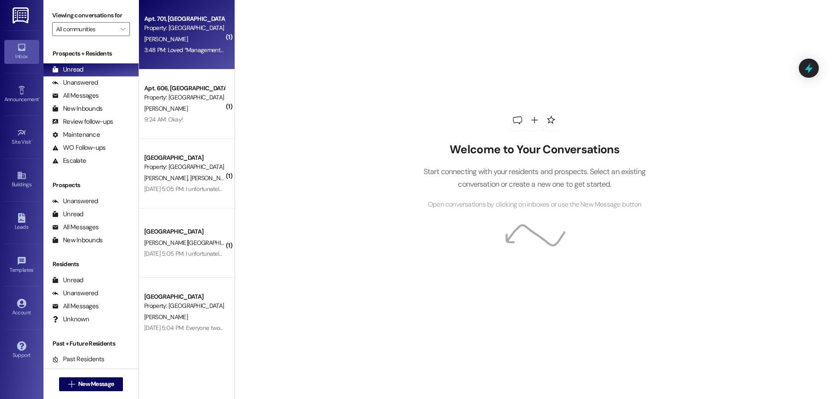
click at [148, 39] on span "[PERSON_NAME]" at bounding box center [165, 39] width 43 height 8
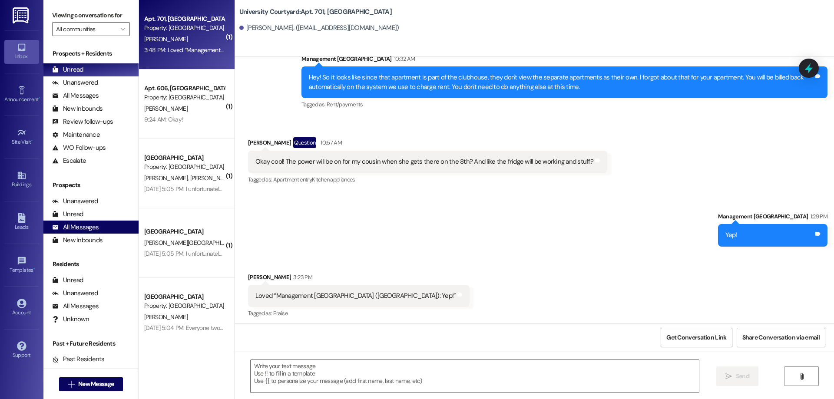
scroll to position [2776, 0]
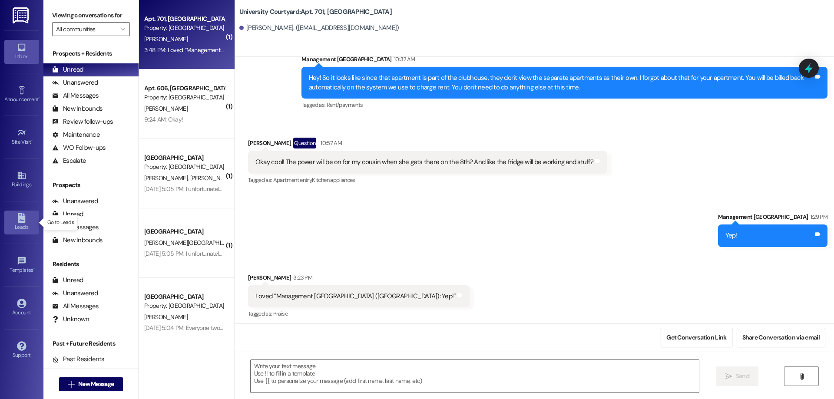
click at [18, 221] on icon at bounding box center [21, 218] width 7 height 10
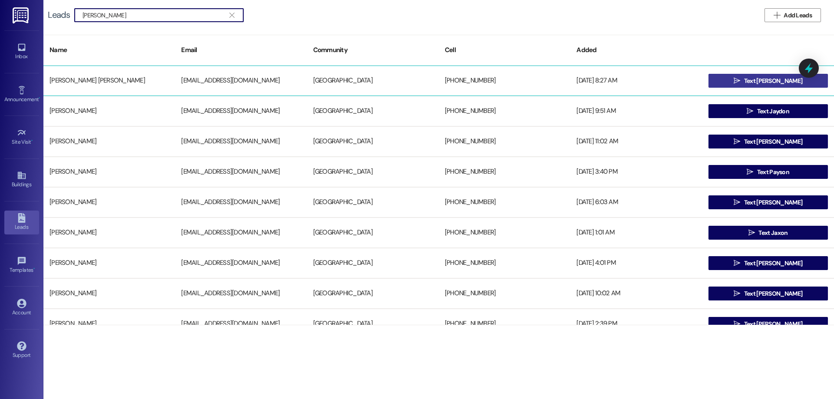
type input "JAYSON"
click at [739, 81] on button " Text Jayson" at bounding box center [768, 81] width 119 height 14
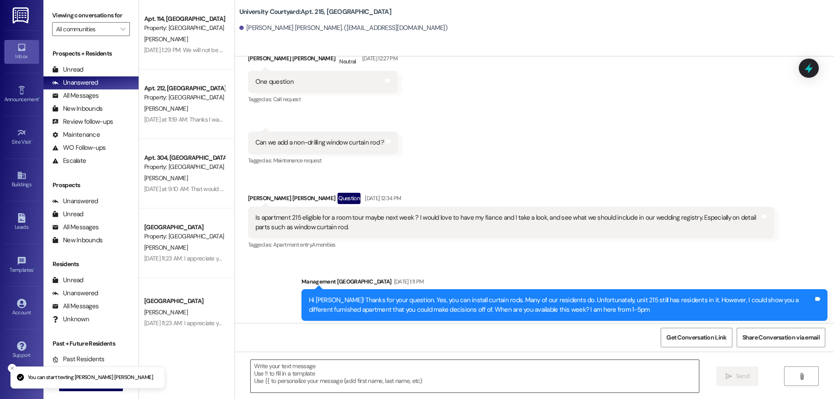
scroll to position [3740, 0]
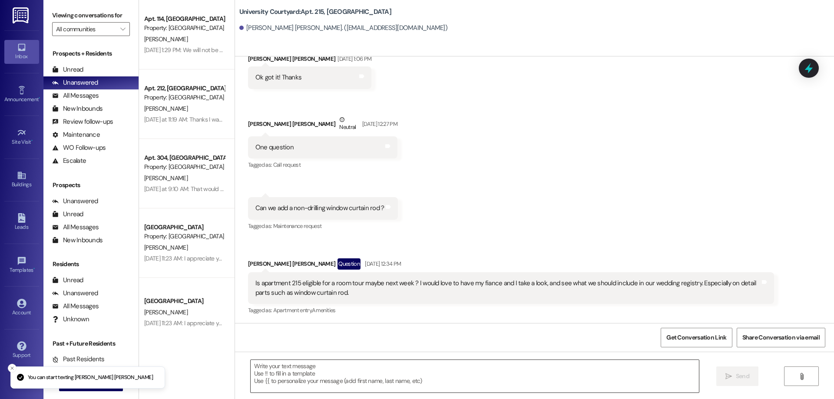
click at [325, 377] on textarea at bounding box center [475, 376] width 448 height 33
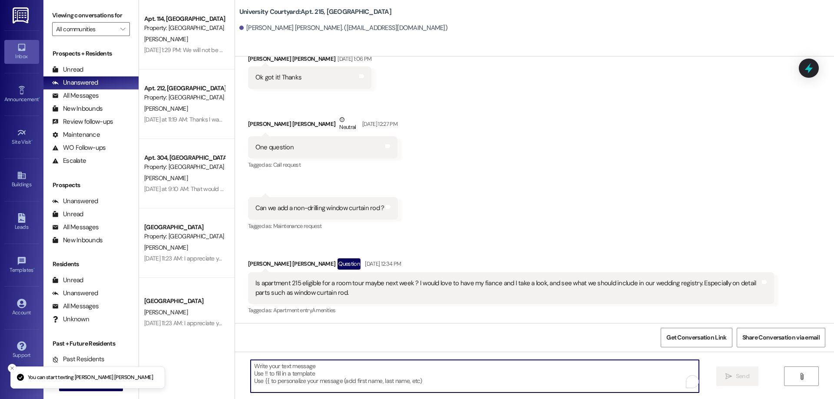
paste textarea "Hello! Just checking in! Your move in date is [DATE] and I was wondering if you…"
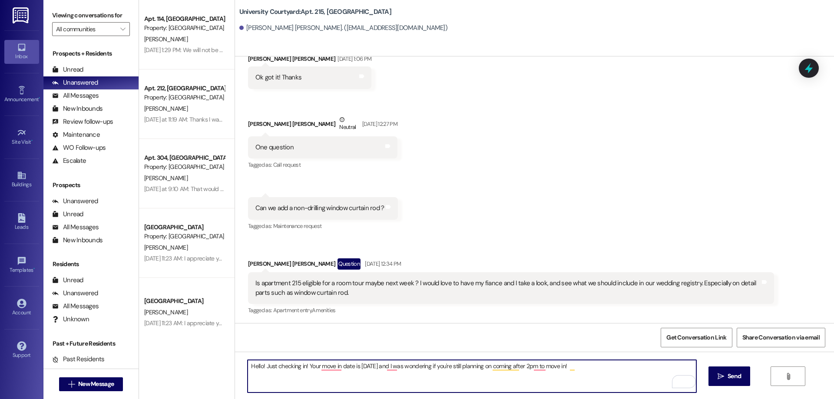
drag, startPoint x: 355, startPoint y: 365, endPoint x: 379, endPoint y: 370, distance: 24.3
click at [379, 370] on textarea "Hello! Just checking in! Your move in date is [DATE] and I was wondering if you…" at bounding box center [472, 376] width 448 height 33
click at [504, 364] on textarea "Hello! Just checking in! Your move in date is on 9/8 and I was wondering if you…" at bounding box center [472, 376] width 448 height 33
click at [617, 369] on textarea "Hello! Just checking in! Your move in date is on 9/8 and I was wondering if you…" at bounding box center [472, 376] width 448 height 33
type textarea "Hello! Just checking in! Your move in date is on 9/8 and I was wondering if you…"
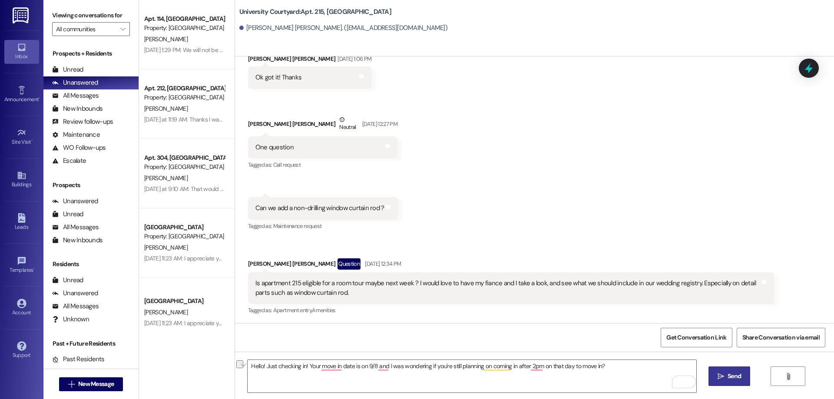
click at [729, 374] on span "Send" at bounding box center [734, 376] width 13 height 9
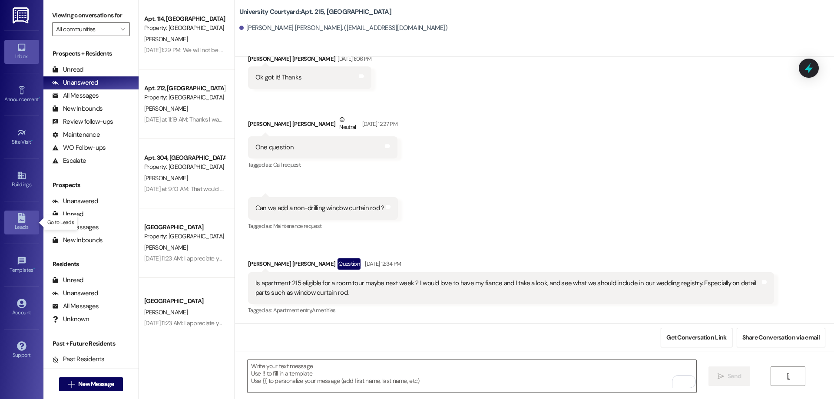
click at [11, 221] on link "Leads" at bounding box center [21, 222] width 35 height 23
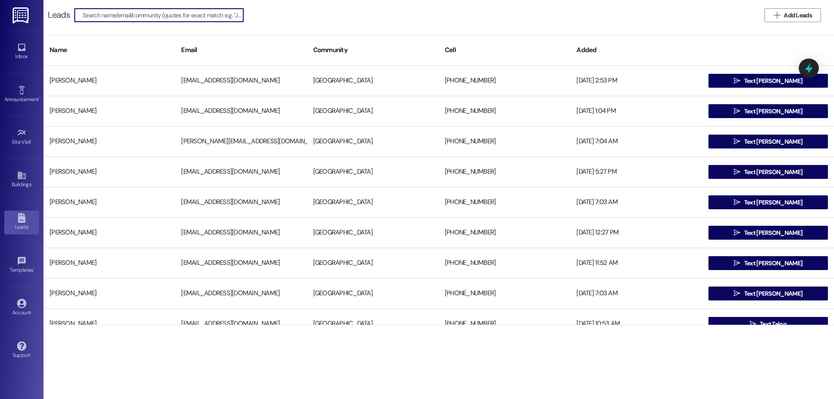
click at [170, 16] on input at bounding box center [163, 15] width 161 height 12
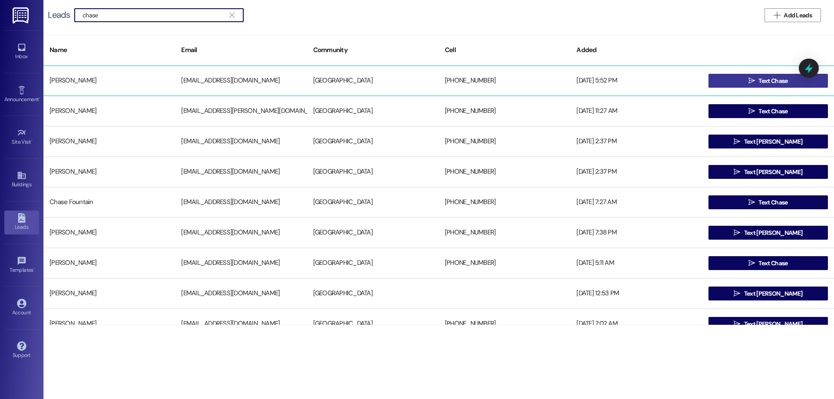
type input "chase"
click at [783, 76] on span " Text Chase" at bounding box center [768, 80] width 43 height 13
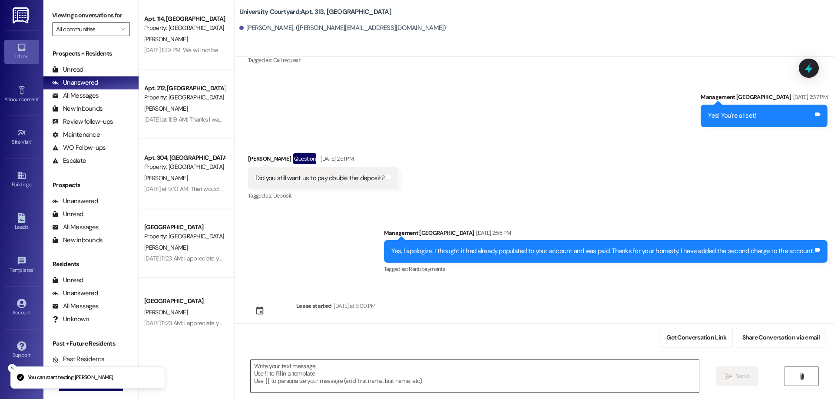
scroll to position [461, 0]
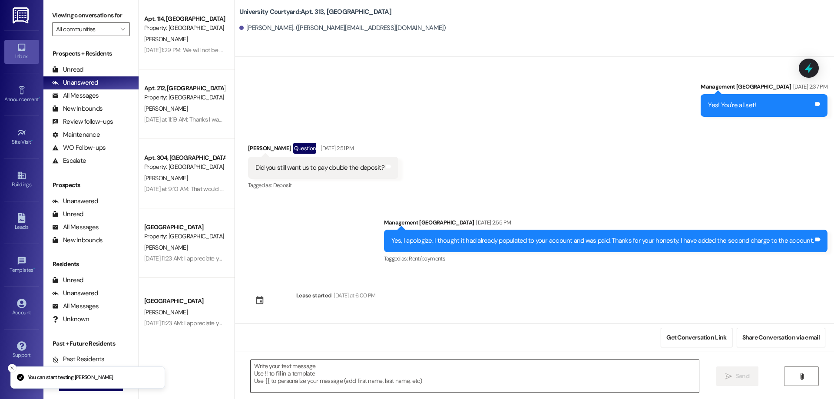
click at [373, 385] on textarea at bounding box center [475, 376] width 448 height 33
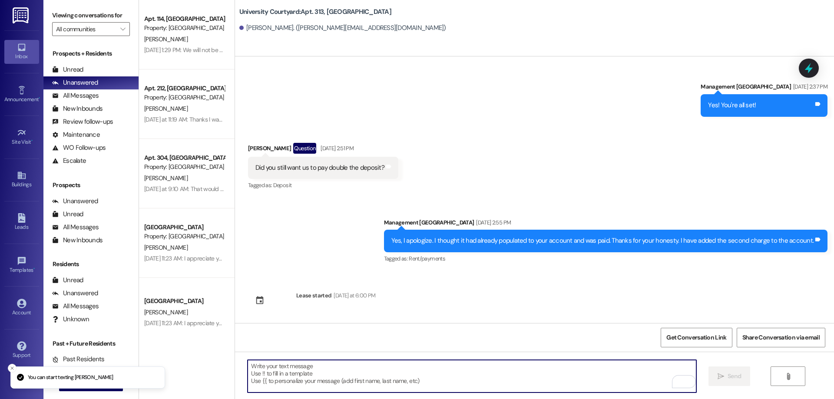
paste textarea "Hello! Just checking in! Your move in date is on 9/8 and I was wondering if you…"
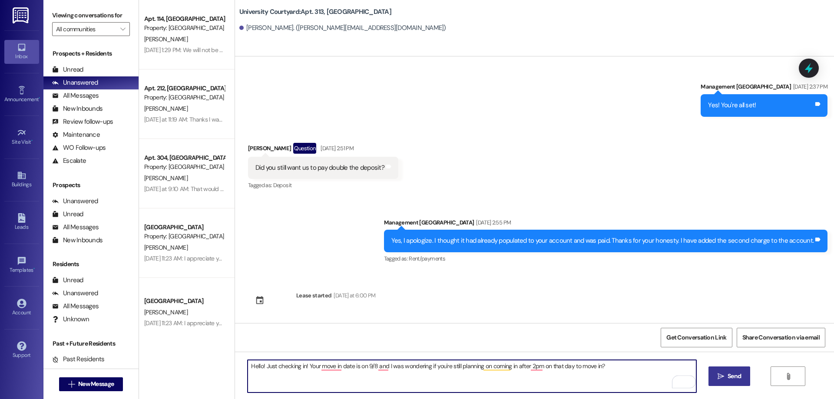
type textarea "Hello! Just checking in! Your move in date is on 9/8 and I was wondering if you…"
click at [743, 373] on button " Send" at bounding box center [730, 377] width 42 height 20
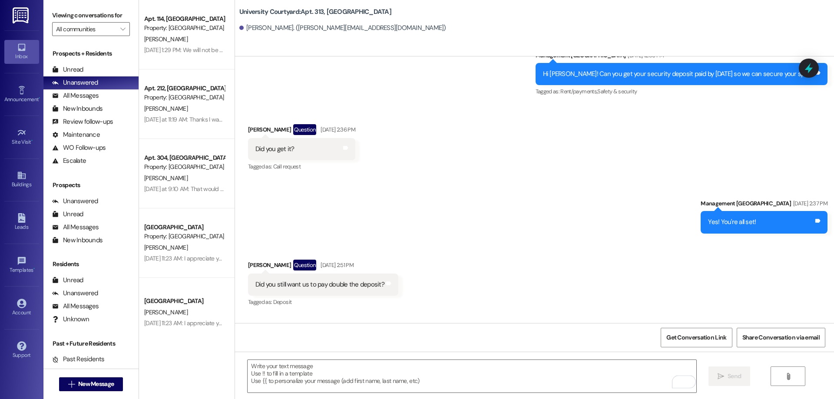
scroll to position [336, 0]
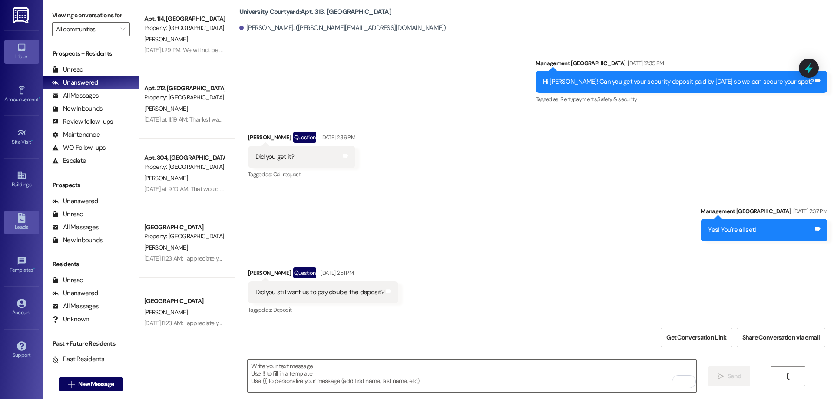
click at [30, 223] on div "Leads" at bounding box center [21, 227] width 43 height 9
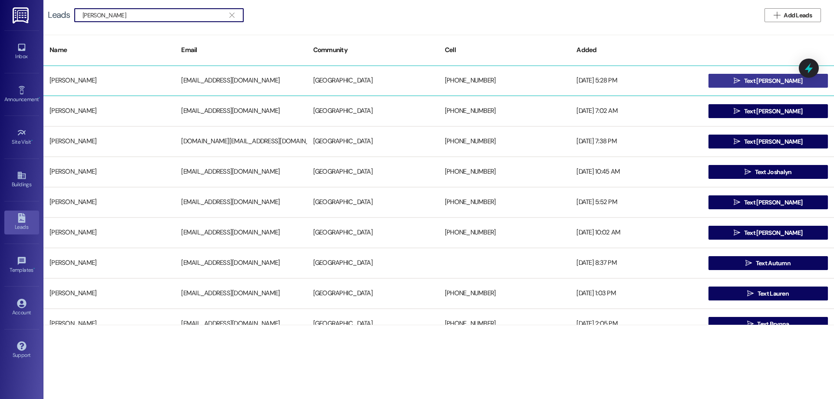
type input "ian smith"
click at [780, 82] on span "Text Ian" at bounding box center [773, 80] width 58 height 9
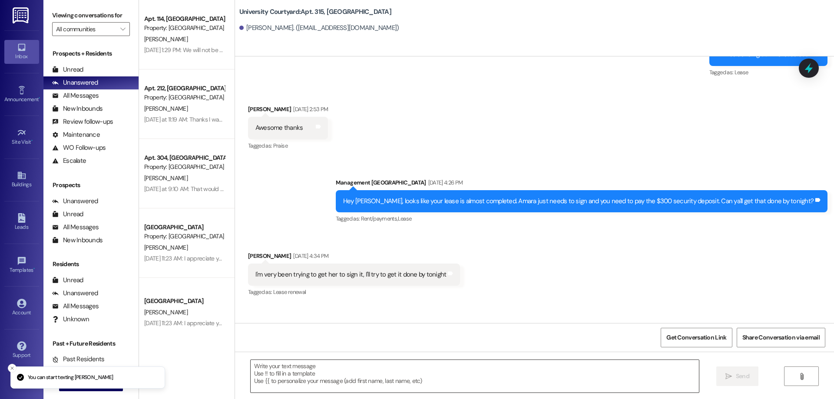
scroll to position [2474, 0]
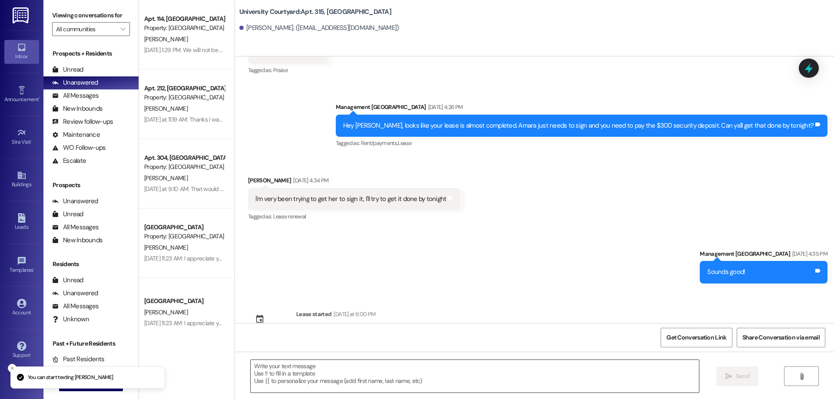
click at [419, 381] on textarea at bounding box center [475, 376] width 448 height 33
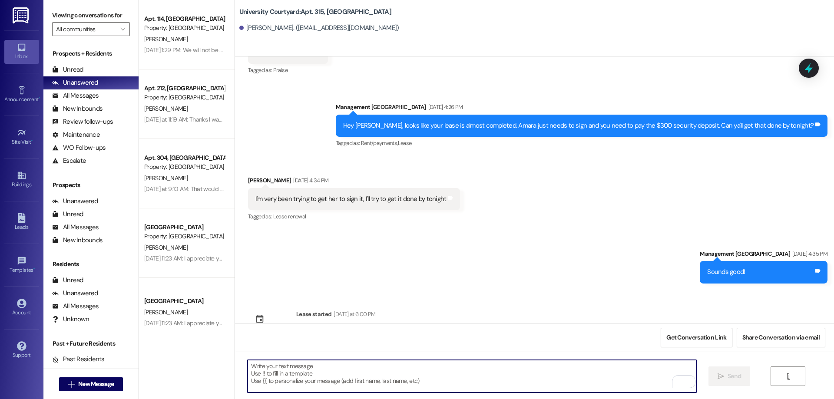
paste textarea "Hello! Just checking in! Your move in date is on 9/8 and I was wondering if you…"
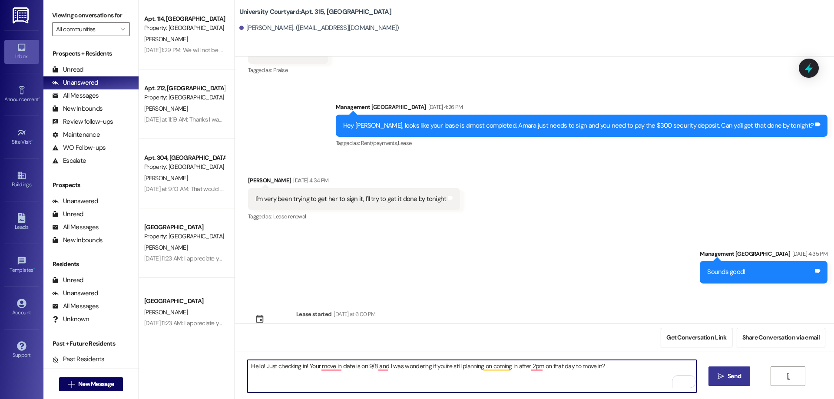
type textarea "Hello! Just checking in! Your move in date is on 9/8 and I was wondering if you…"
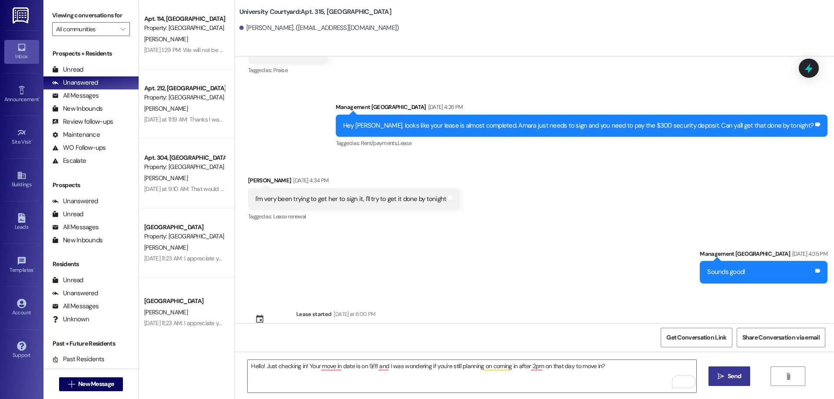
click at [740, 378] on span "Send" at bounding box center [734, 376] width 13 height 9
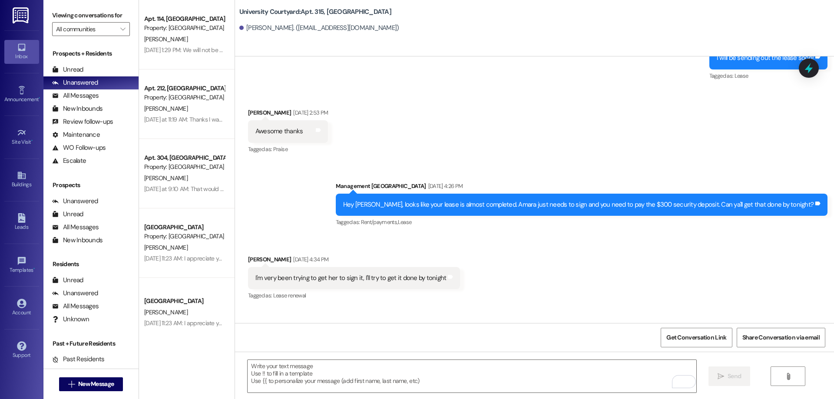
scroll to position [2362, 0]
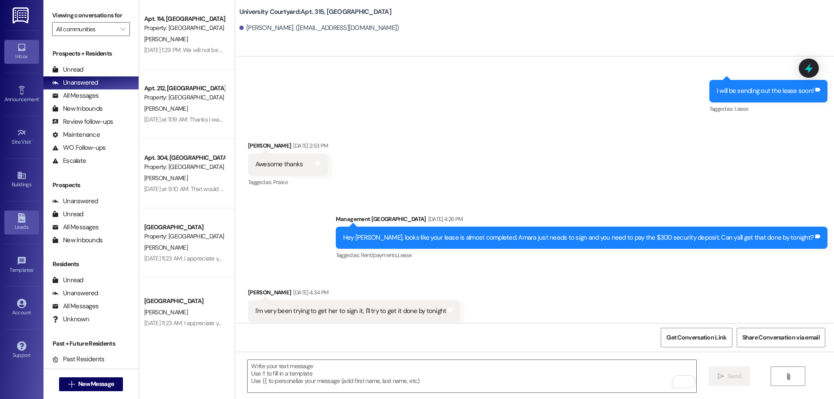
click at [19, 231] on div "Leads" at bounding box center [21, 227] width 43 height 9
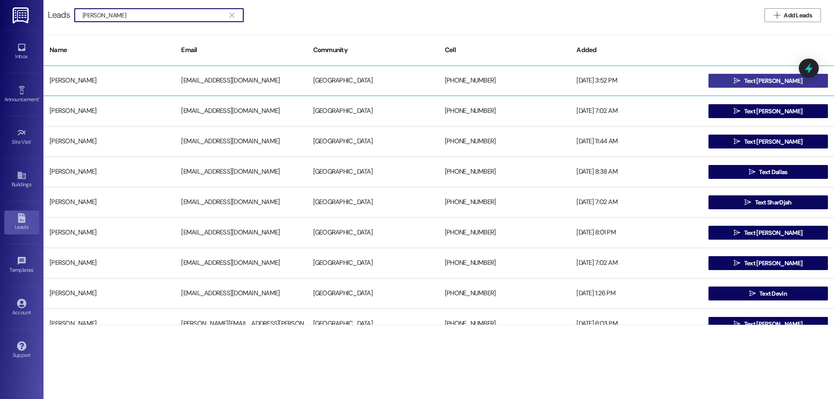
type input "john brown"
click at [736, 80] on button " Text John" at bounding box center [768, 81] width 119 height 14
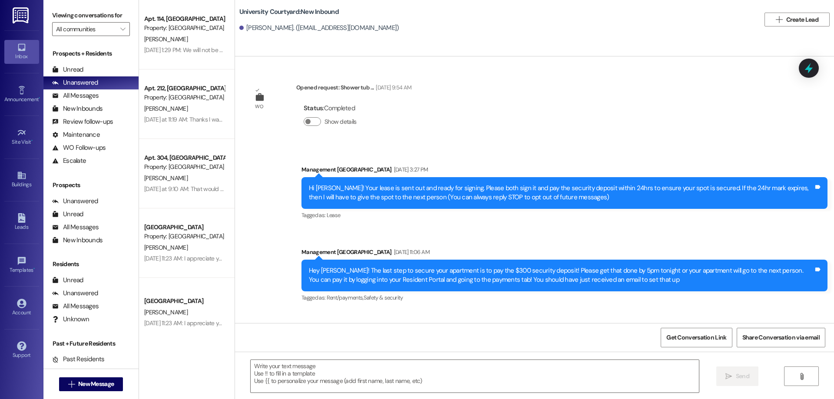
scroll to position [87, 0]
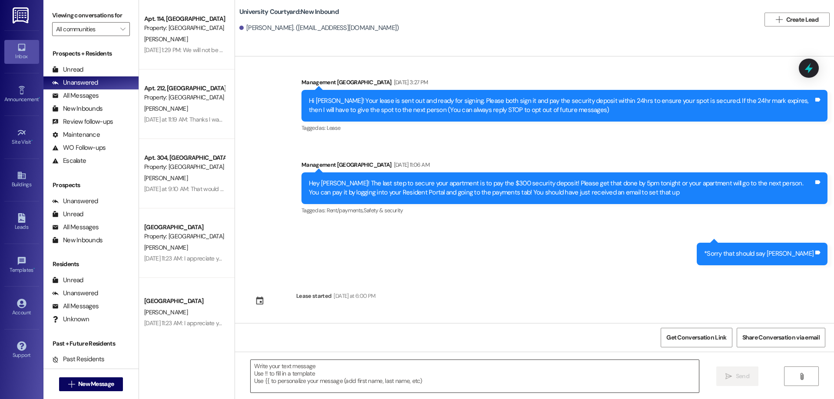
click at [368, 373] on textarea at bounding box center [475, 376] width 448 height 33
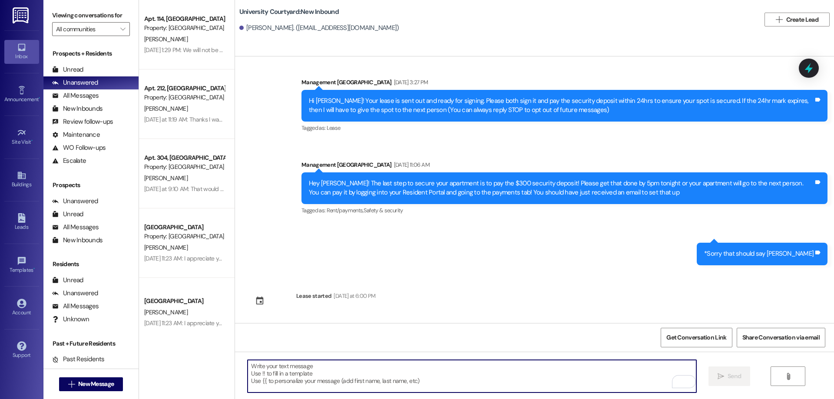
paste textarea "Hello! Just checking in! Your move in date is on 9/8 and I was wondering if you…"
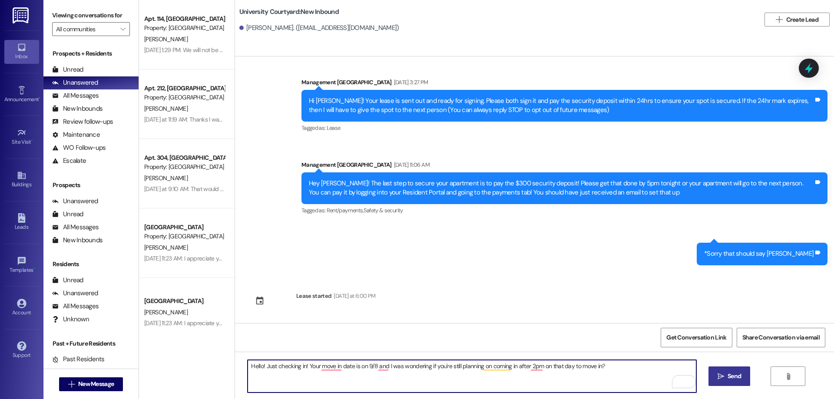
type textarea "Hello! Just checking in! Your move in date is on 9/8 and I was wondering if you…"
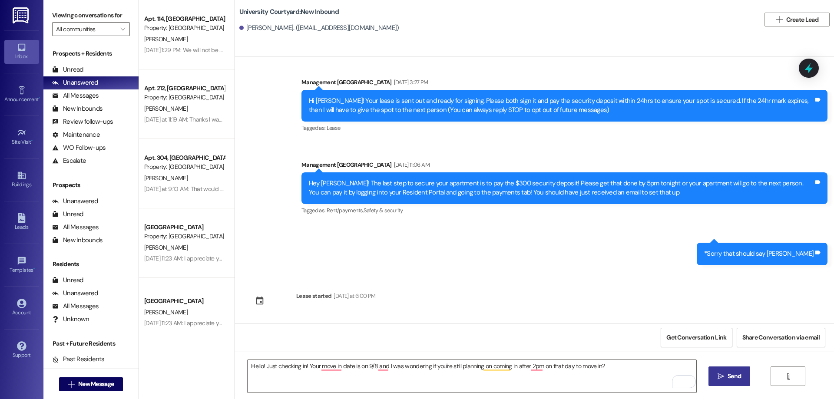
click at [733, 376] on span "Send" at bounding box center [734, 376] width 13 height 9
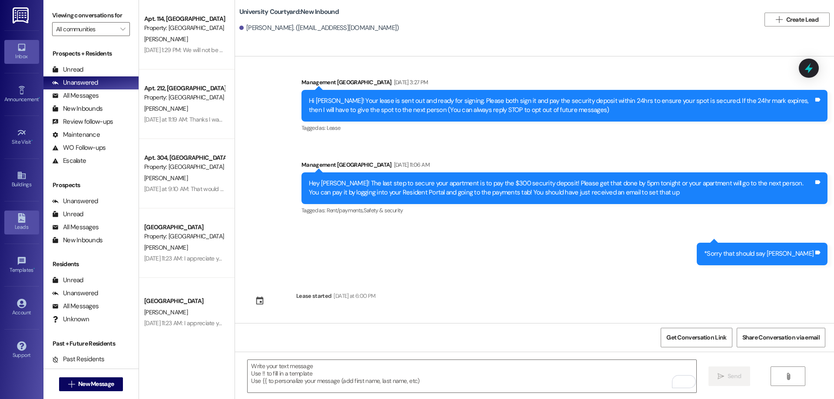
click at [21, 221] on icon at bounding box center [22, 218] width 10 height 10
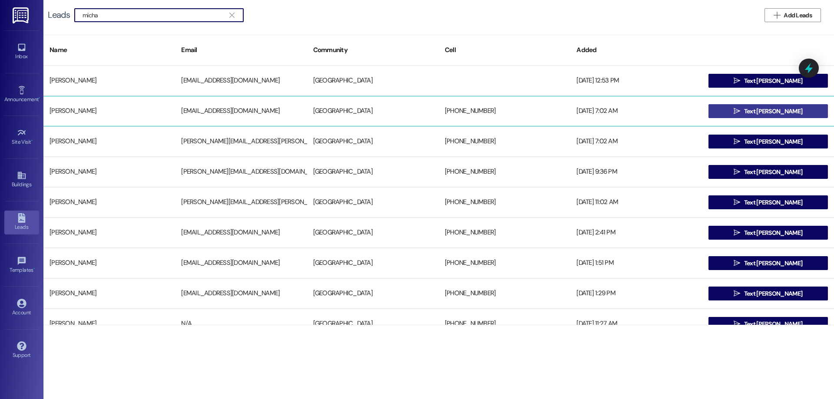
type input "micha"
click at [753, 110] on span "Text Michael" at bounding box center [773, 111] width 58 height 9
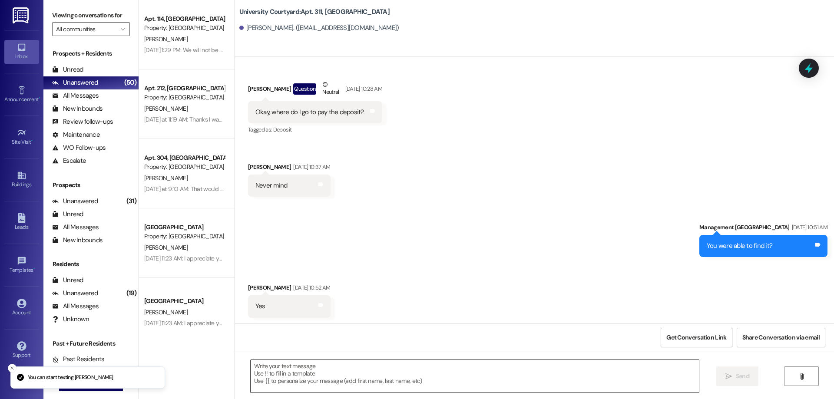
scroll to position [606, 0]
click at [352, 379] on textarea at bounding box center [475, 376] width 448 height 33
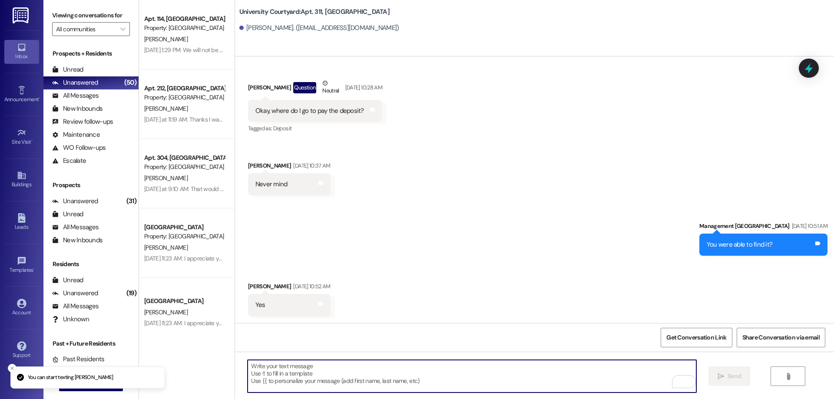
paste textarea "Hello! Just checking in! Your move in date is on 9/8 and I was wondering if you…"
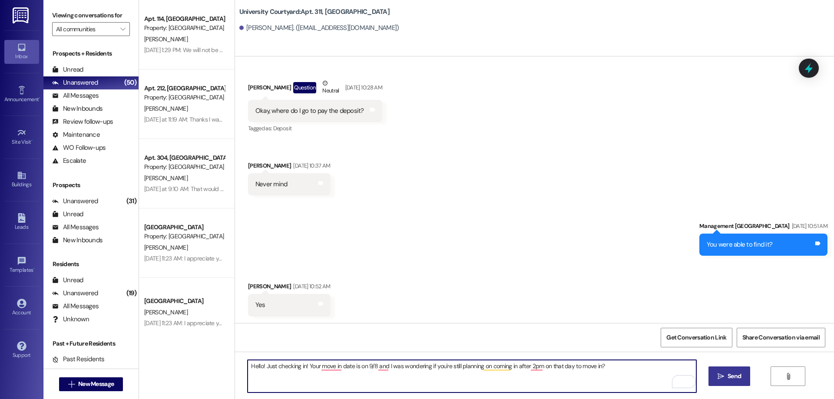
type textarea "Hello! Just checking in! Your move in date is on 9/8 and I was wondering if you…"
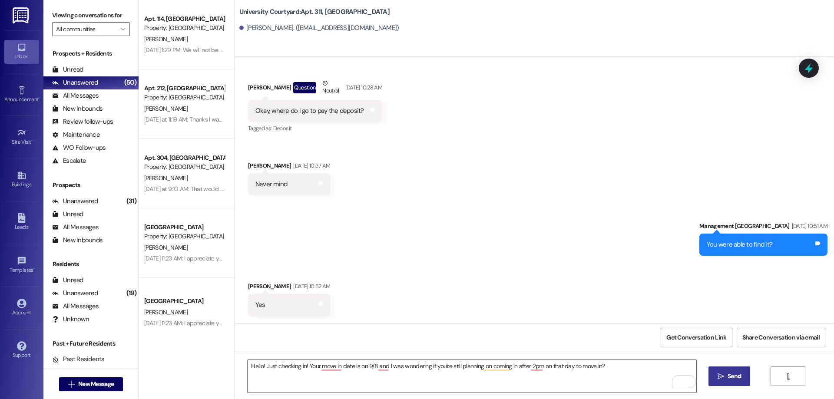
click at [742, 377] on span "Send" at bounding box center [734, 376] width 17 height 9
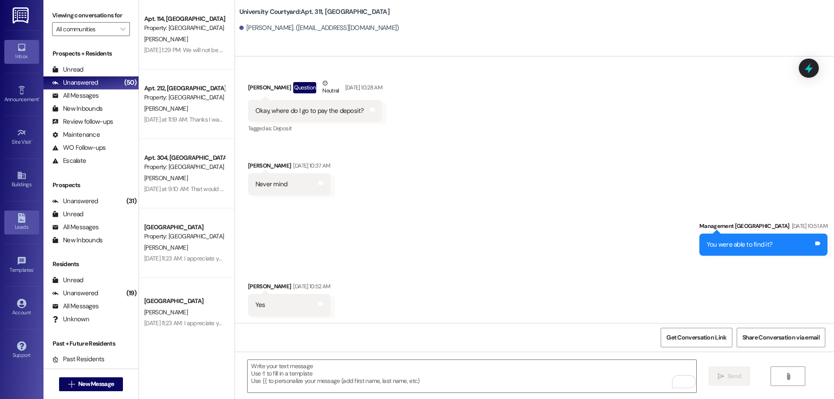
click at [33, 213] on link "Leads" at bounding box center [21, 222] width 35 height 23
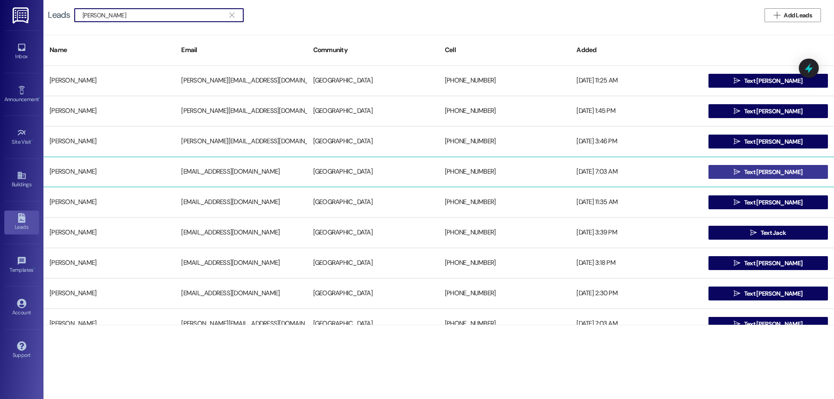
type input "harrison"
click at [768, 170] on span "Text Harrison" at bounding box center [773, 172] width 58 height 9
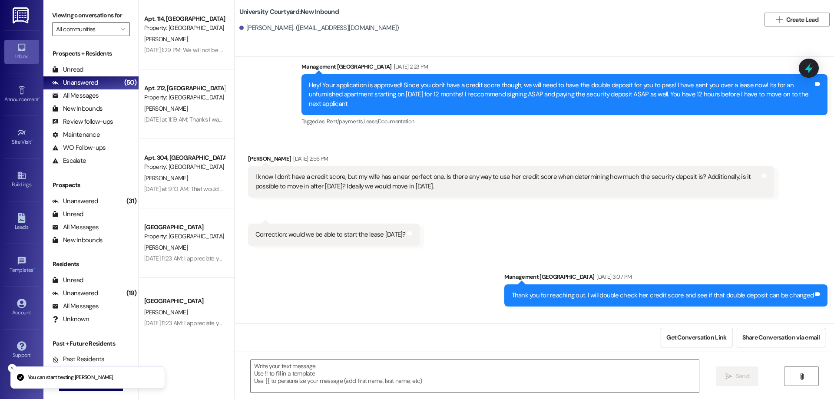
scroll to position [333, 0]
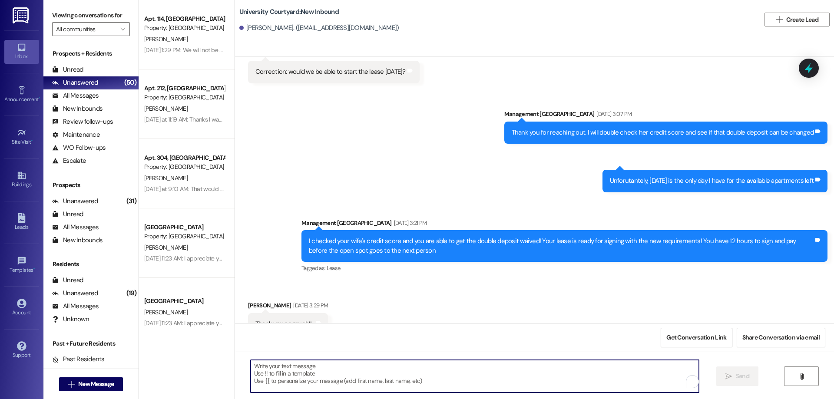
click at [339, 385] on textarea "To enrich screen reader interactions, please activate Accessibility in Grammarl…" at bounding box center [475, 376] width 448 height 33
paste textarea "Hello! Just checking in! Your move in date is on 9/8 and I was wondering if you…"
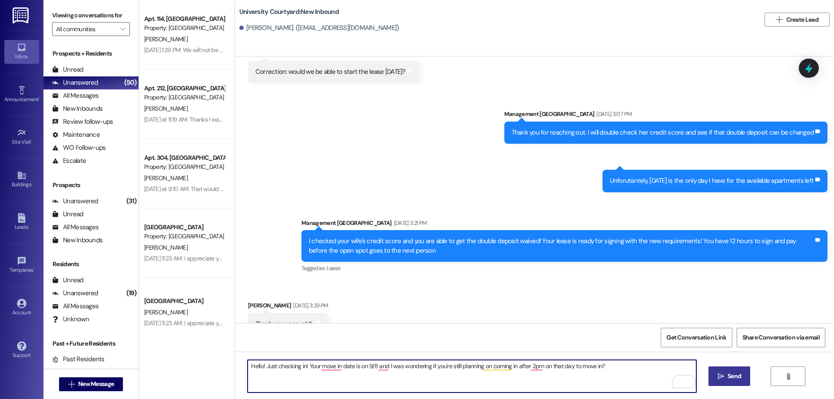
type textarea "Hello! Just checking in! Your move in date is on 9/8 and I was wondering if you…"
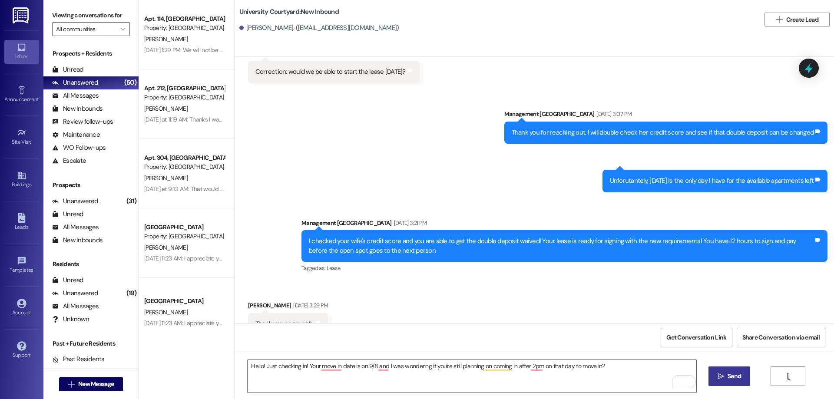
click at [739, 378] on span "Send" at bounding box center [734, 376] width 13 height 9
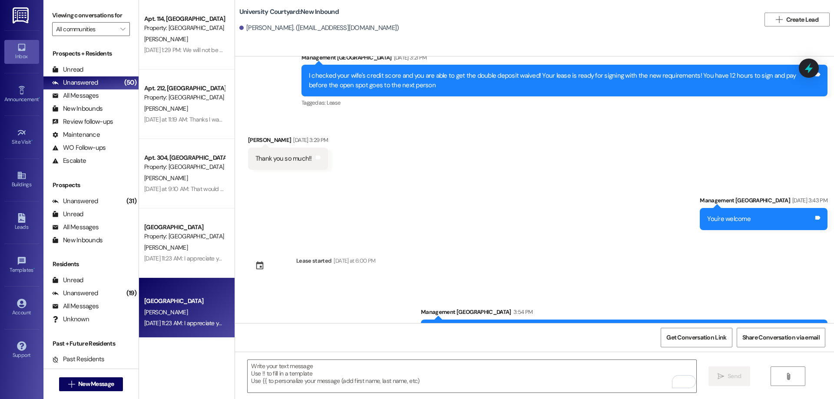
scroll to position [506, 0]
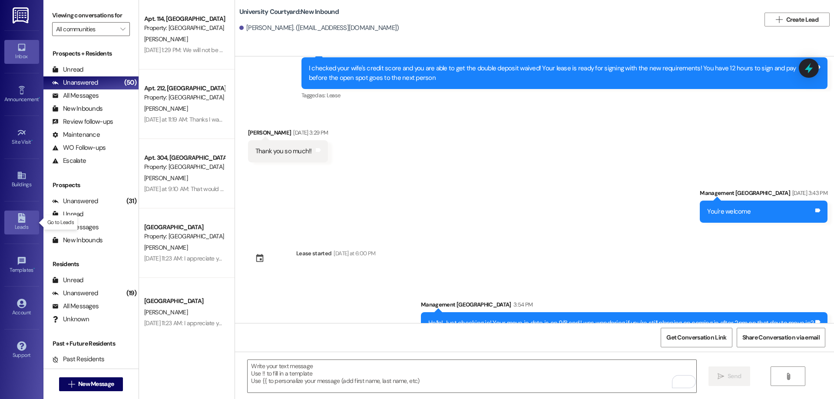
click at [30, 219] on link "Leads" at bounding box center [21, 222] width 35 height 23
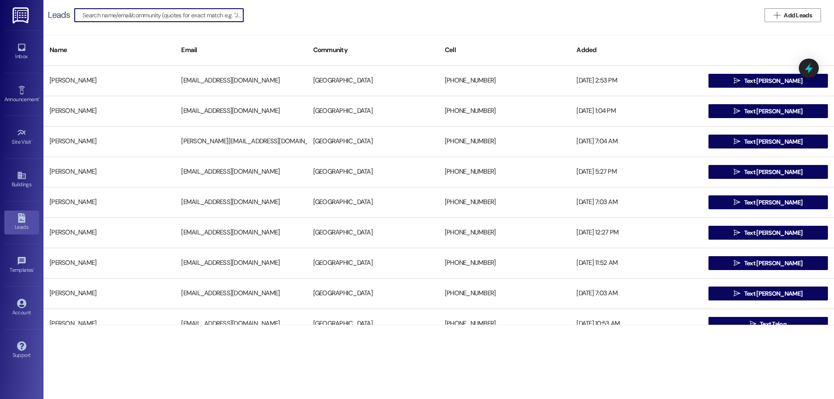
click at [125, 17] on input at bounding box center [163, 15] width 161 height 12
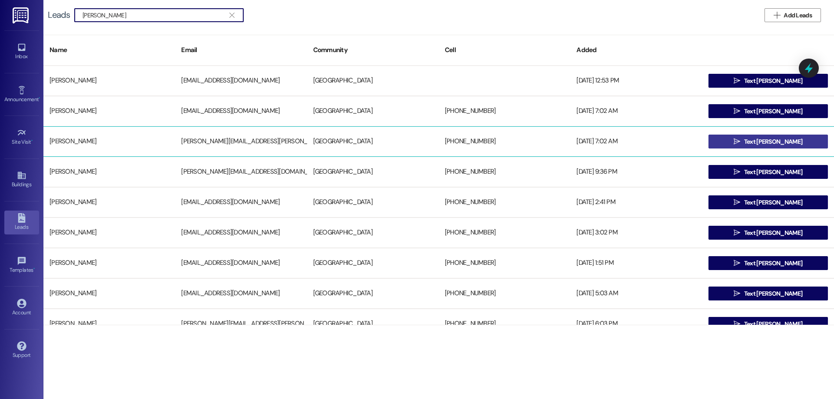
type input "michael"
click at [726, 141] on button " Text Michael" at bounding box center [768, 142] width 119 height 14
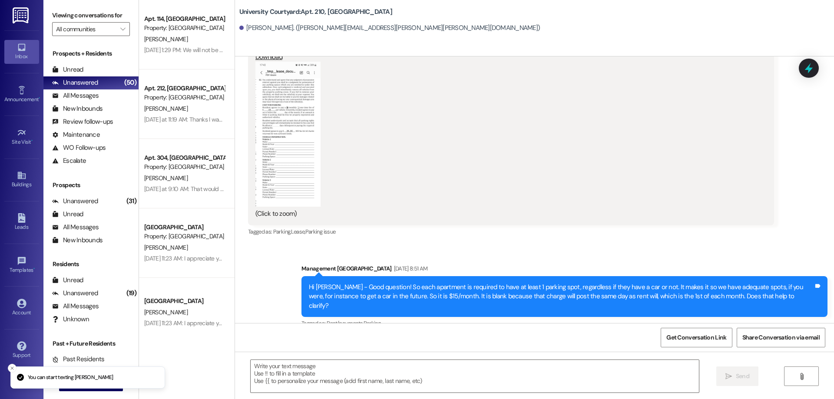
scroll to position [3292, 0]
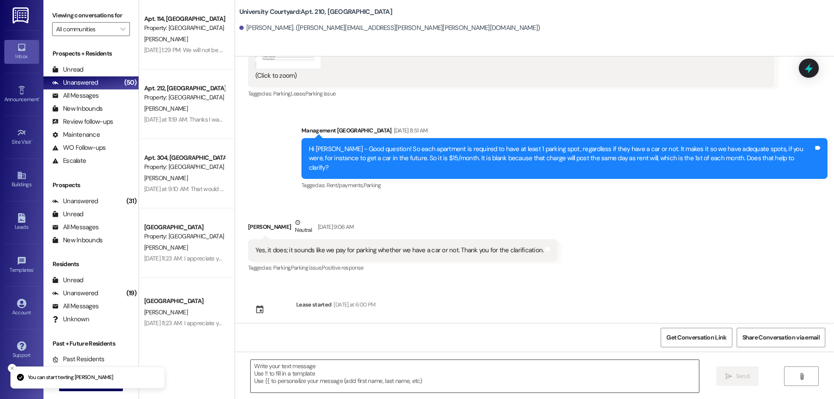
click at [332, 385] on textarea at bounding box center [475, 376] width 448 height 33
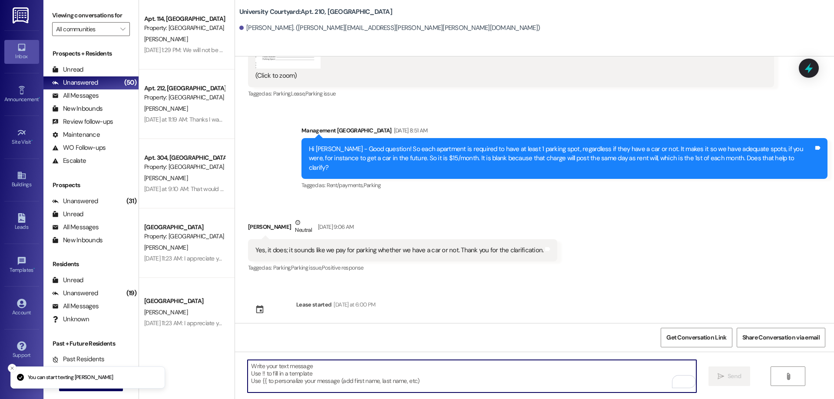
paste textarea "Hello! Just checking in! Your move in date is on 9/8 and I was wondering if you…"
type textarea "Hello! Just checking in! Your move in date is on 9/8 and I was wondering if you…"
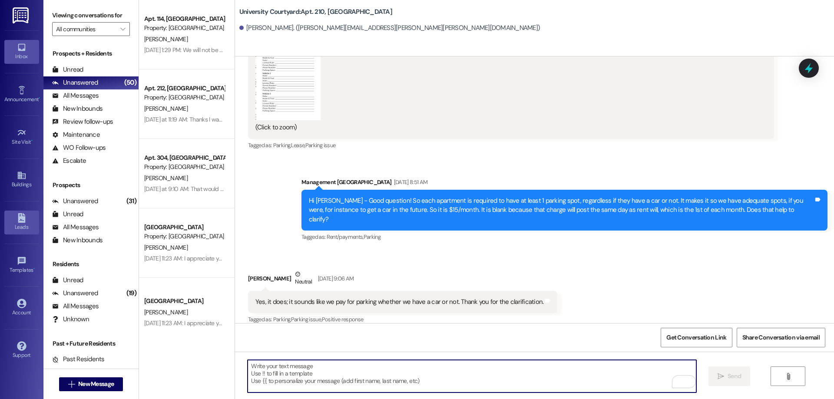
click at [26, 225] on div "Leads" at bounding box center [21, 227] width 43 height 9
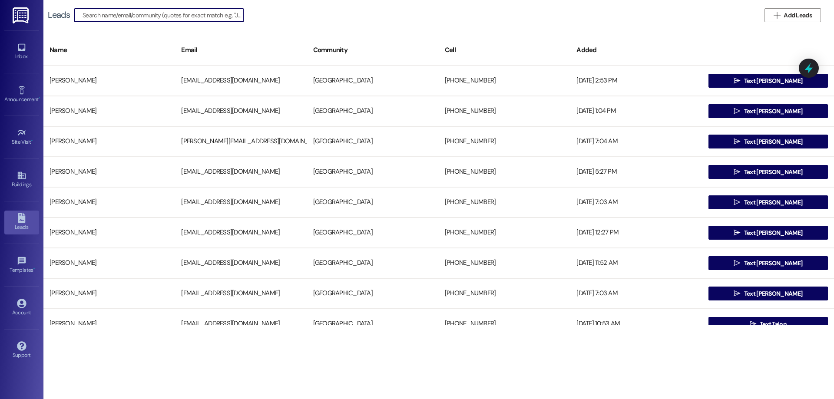
click at [150, 20] on input at bounding box center [163, 15] width 161 height 12
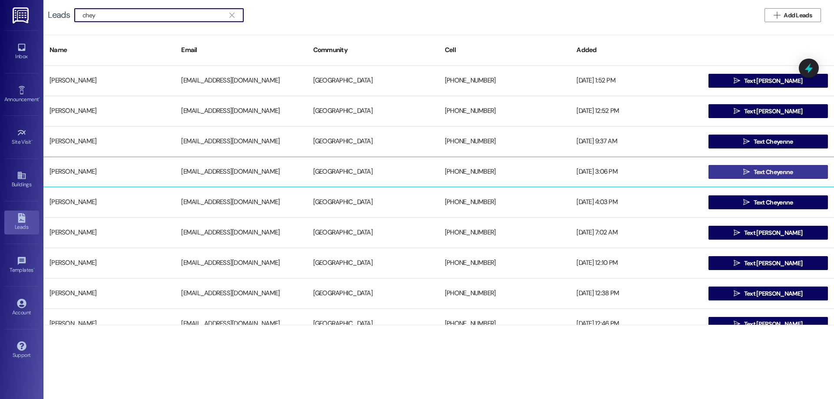
type input "chey"
click at [722, 173] on button " Text Cheyenne" at bounding box center [768, 172] width 119 height 14
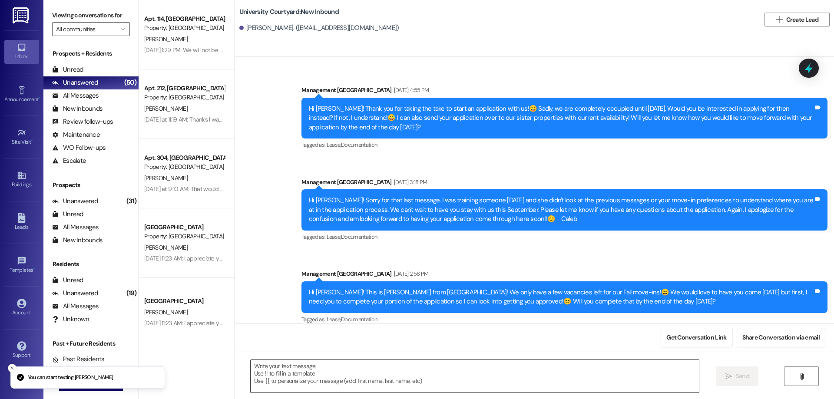
scroll to position [306, 0]
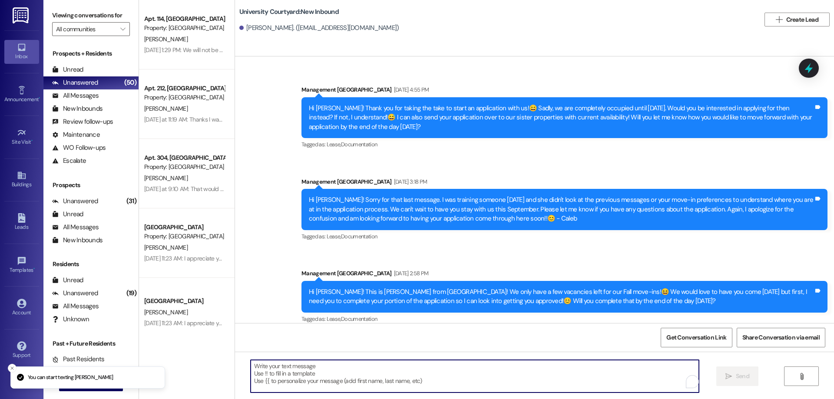
click at [428, 381] on textarea "To enrich screen reader interactions, please activate Accessibility in Grammarl…" at bounding box center [475, 376] width 448 height 33
paste textarea "Hello! Just checking in! Your move in date is on 9/8 and I was wondering if you…"
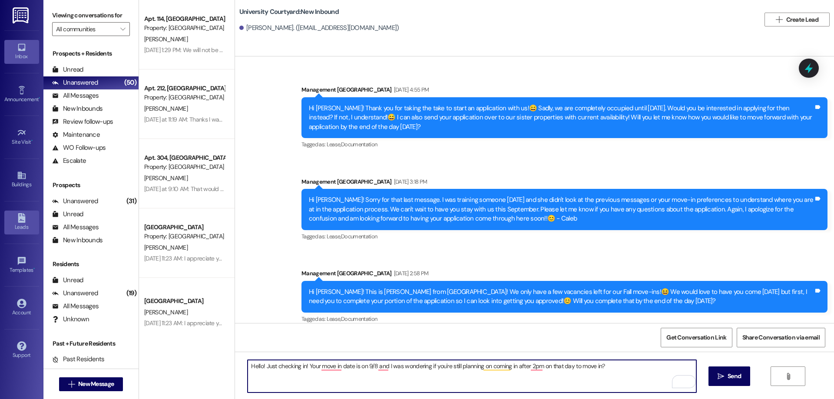
type textarea "Hello! Just checking in! Your move in date is on 9/8 and I was wondering if you…"
click at [16, 222] on link "Leads" at bounding box center [21, 222] width 35 height 23
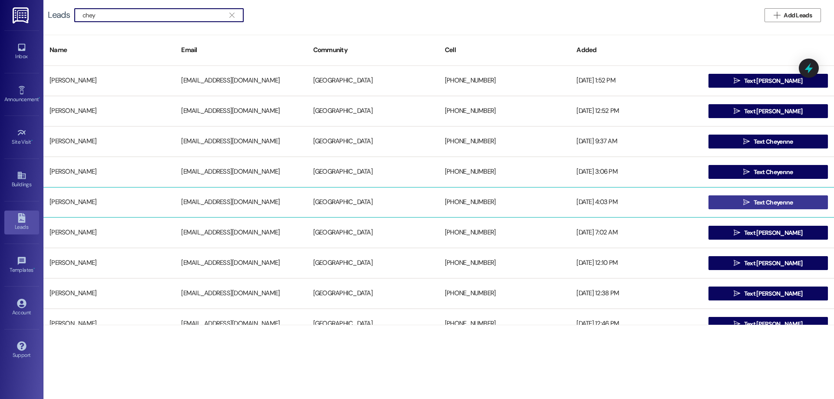
type input "chey"
click at [796, 202] on button " Text Cheyenne" at bounding box center [768, 203] width 119 height 14
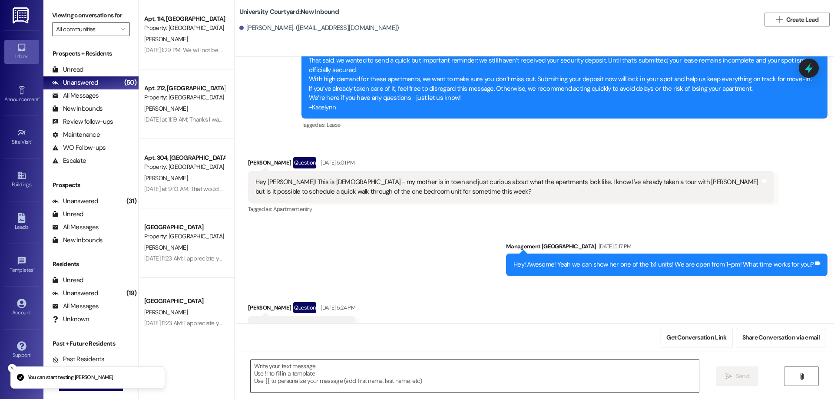
scroll to position [1240, 0]
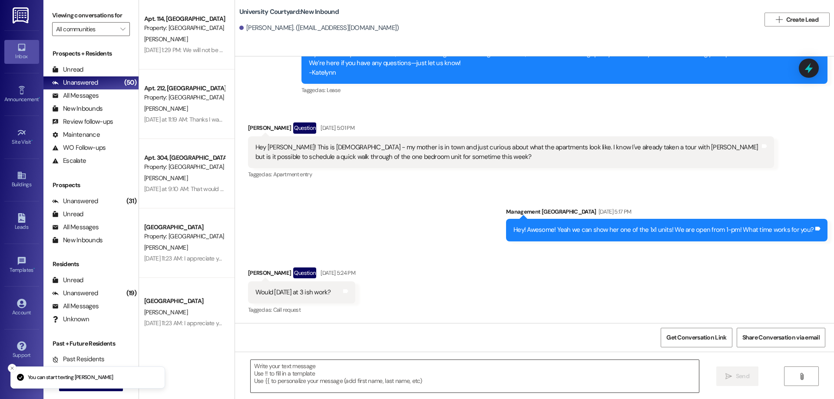
click at [362, 384] on textarea at bounding box center [475, 376] width 448 height 33
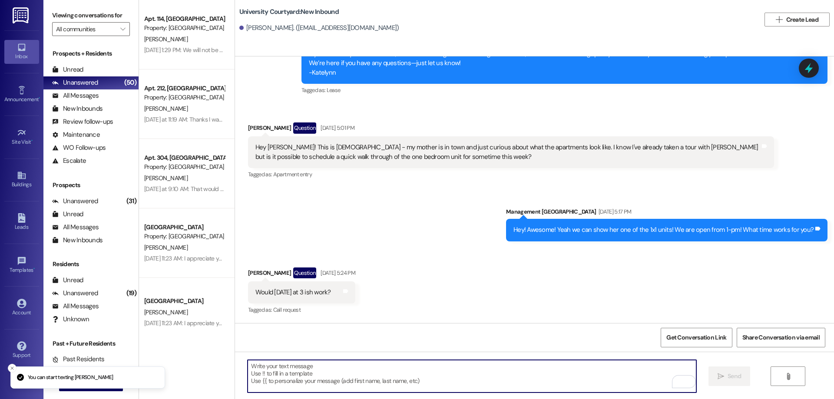
paste textarea "Hello! Just checking in! Your move in date is on 9/8 and I was wondering if you…"
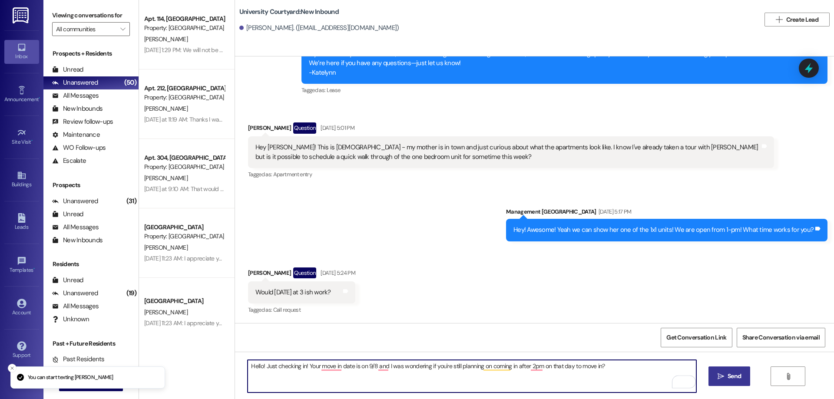
type textarea "Hello! Just checking in! Your move in date is on 9/8 and I was wondering if you…"
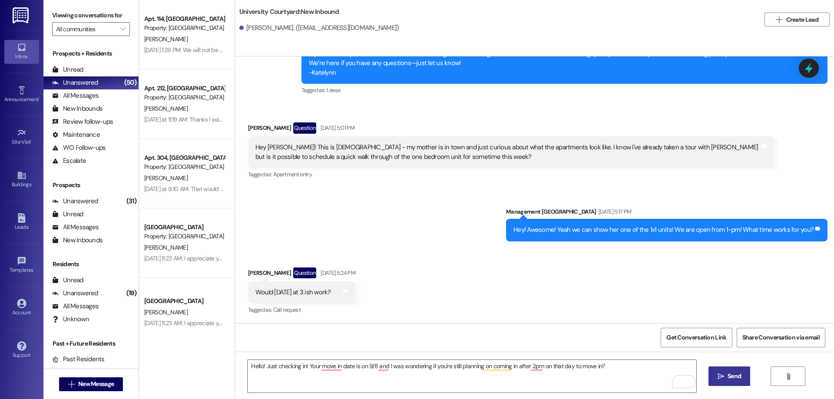
click at [718, 371] on button " Send" at bounding box center [730, 377] width 42 height 20
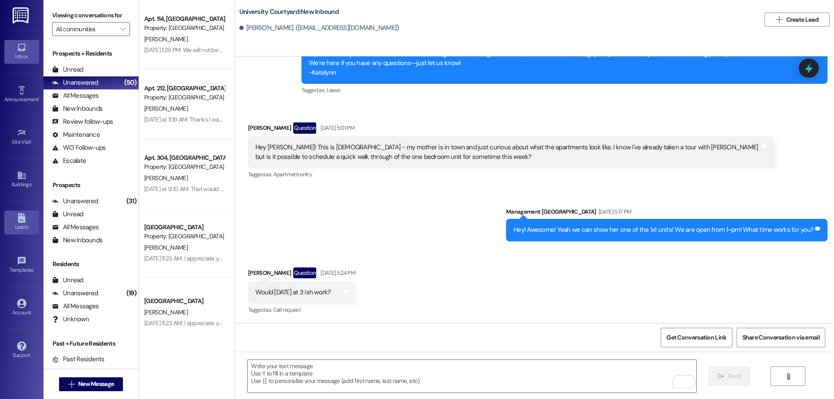
click at [25, 222] on icon at bounding box center [21, 218] width 7 height 10
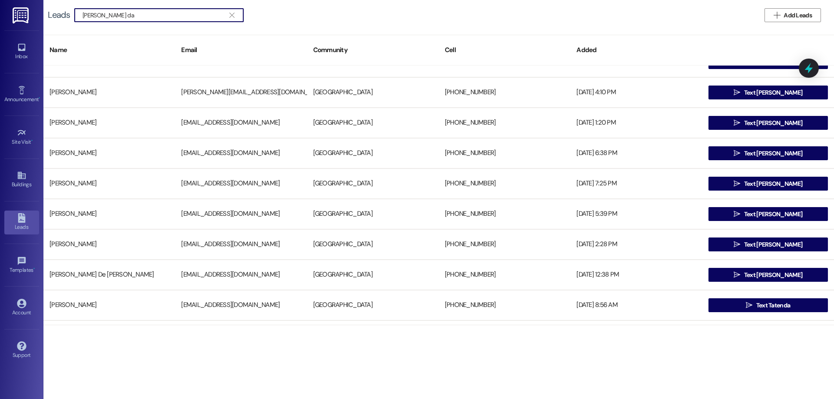
scroll to position [87, 0]
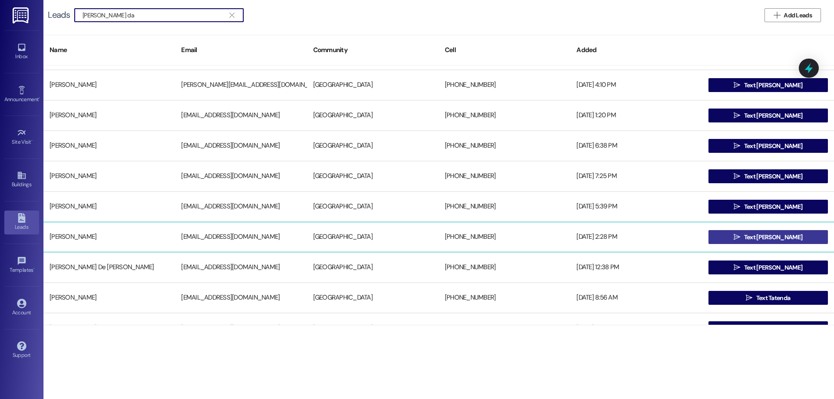
type input "carter da"
click at [767, 233] on span "Text Carter" at bounding box center [773, 237] width 58 height 9
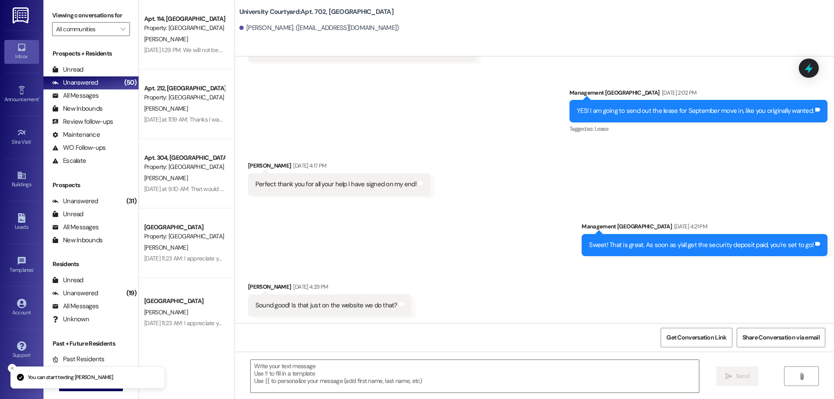
scroll to position [2043, 0]
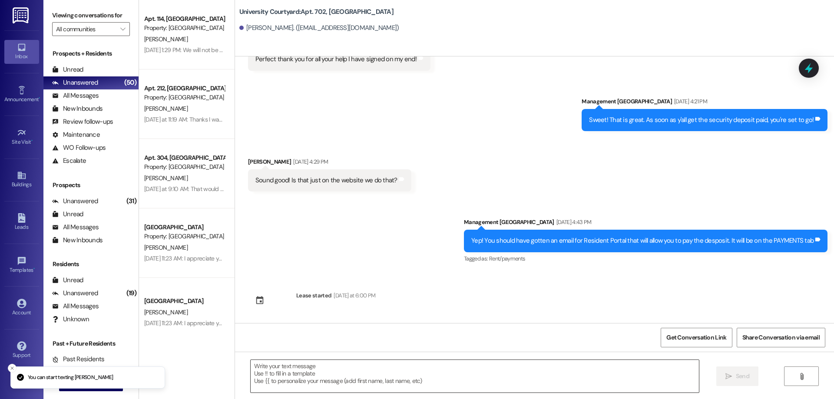
click at [387, 371] on textarea at bounding box center [475, 376] width 448 height 33
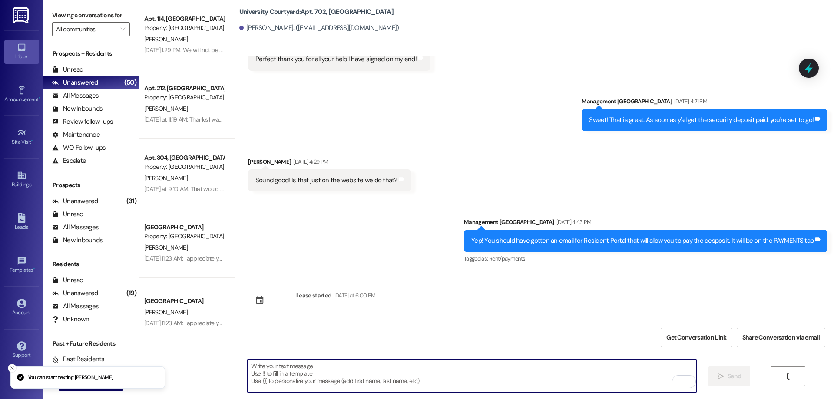
paste textarea "Hello! Just checking in! Your move in date is on 9/8 and I was wondering if you…"
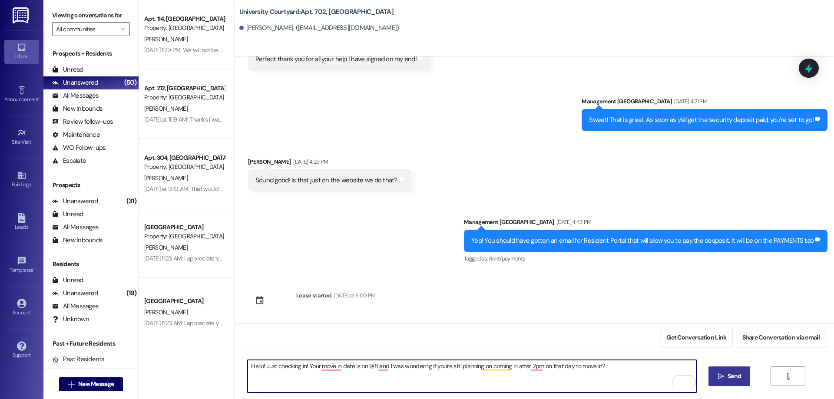
type textarea "Hello! Just checking in! Your move in date is on 9/8 and I was wondering if you…"
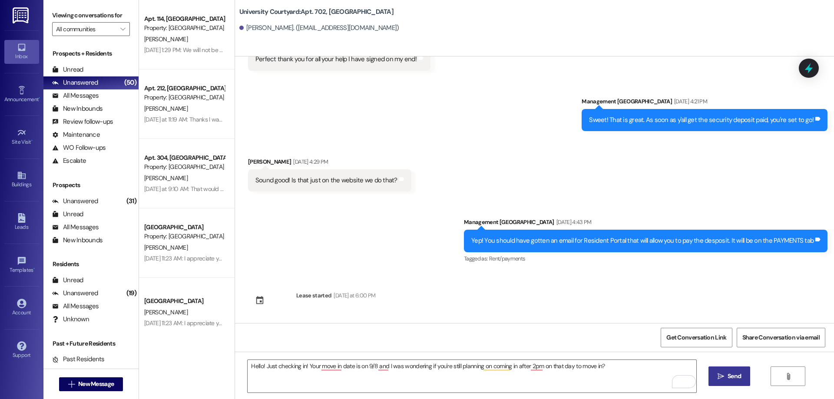
click at [735, 376] on span "Send" at bounding box center [734, 376] width 13 height 9
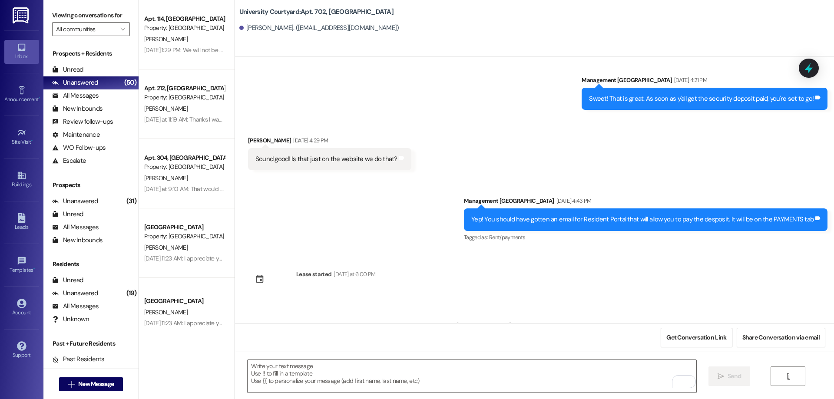
scroll to position [2104, 0]
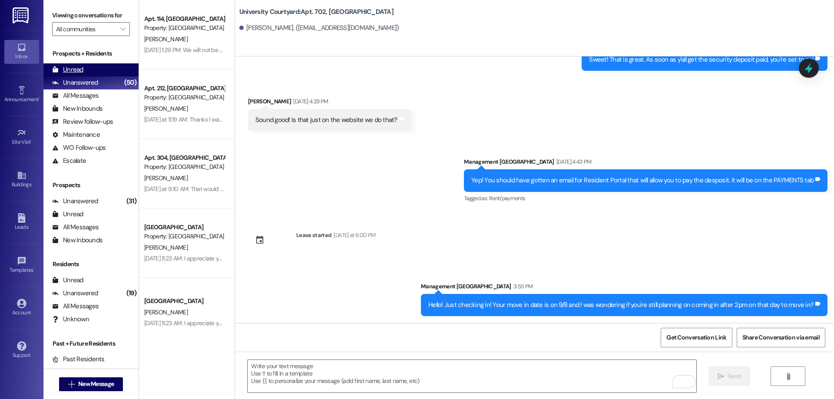
click at [53, 70] on icon at bounding box center [56, 69] width 6 height 6
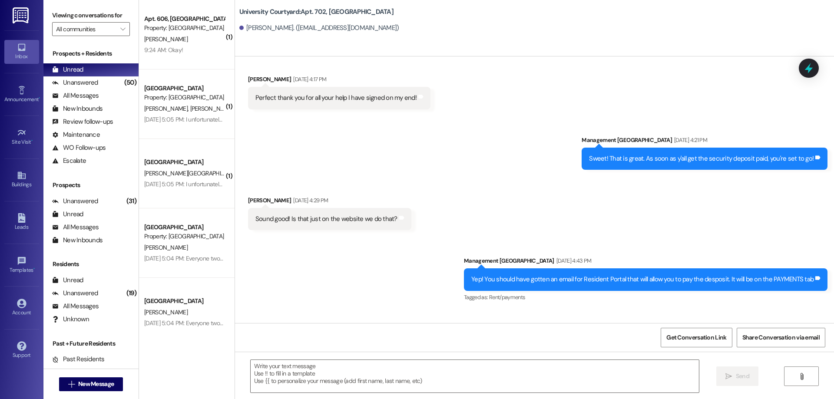
scroll to position [1918, 0]
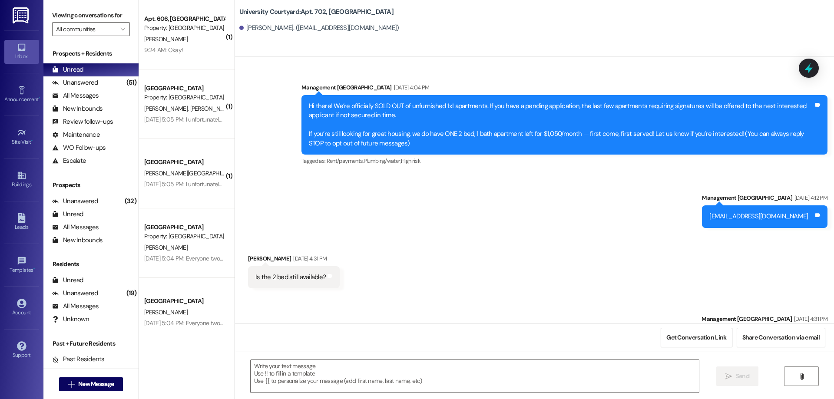
scroll to position [1918, 0]
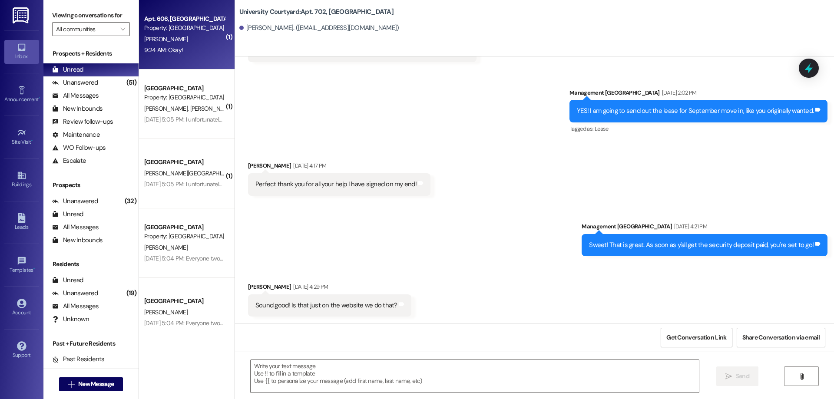
click at [180, 50] on div "9:24 AM: Okay! 9:24 AM: Okay!" at bounding box center [184, 50] width 82 height 11
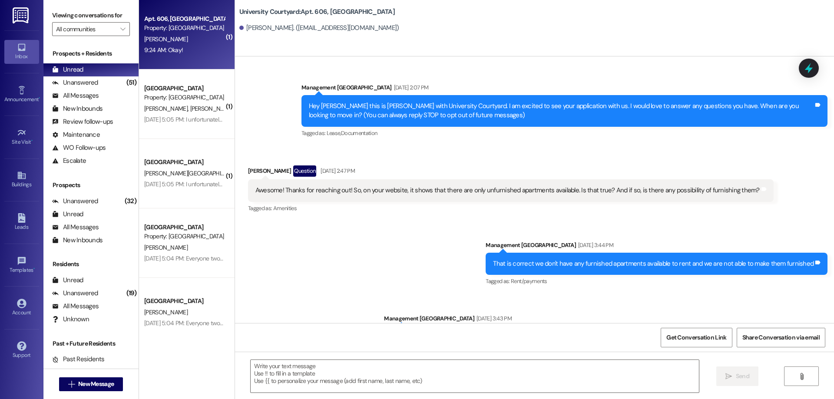
scroll to position [13920, 0]
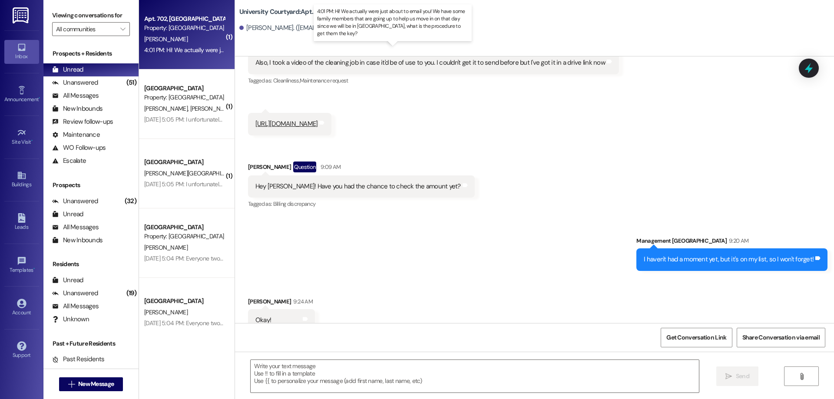
click at [181, 47] on div "4:01 PM: Hi! We actually were just about to email you! We have some family memb…" at bounding box center [420, 50] width 552 height 8
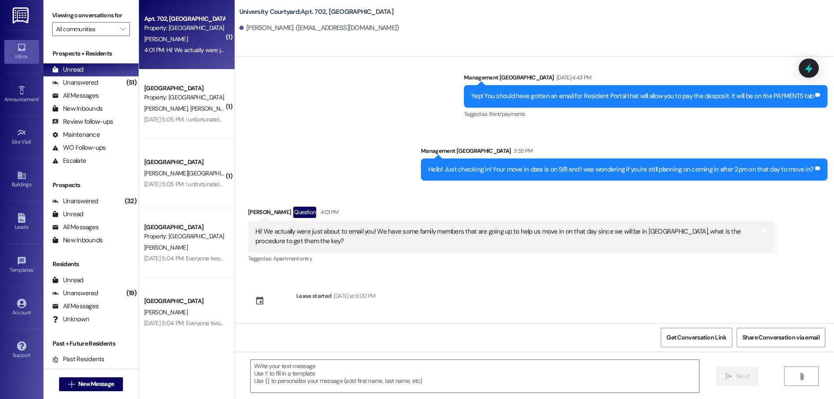
scroll to position [2189, 0]
click at [407, 383] on textarea at bounding box center [475, 376] width 448 height 33
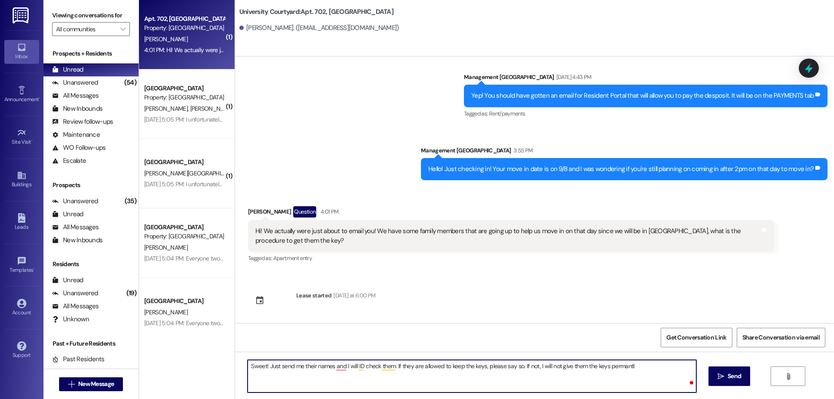
type textarea "Sweet! Just send me their names and I will ID check them. If they are allowed t…"
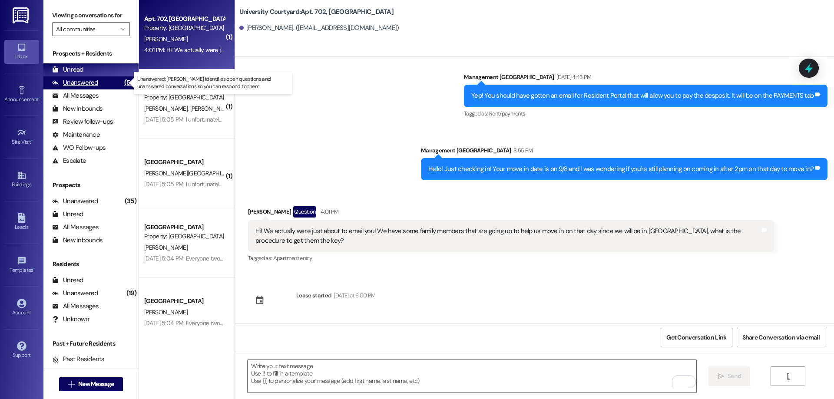
click at [89, 80] on div "Unanswered" at bounding box center [75, 82] width 46 height 9
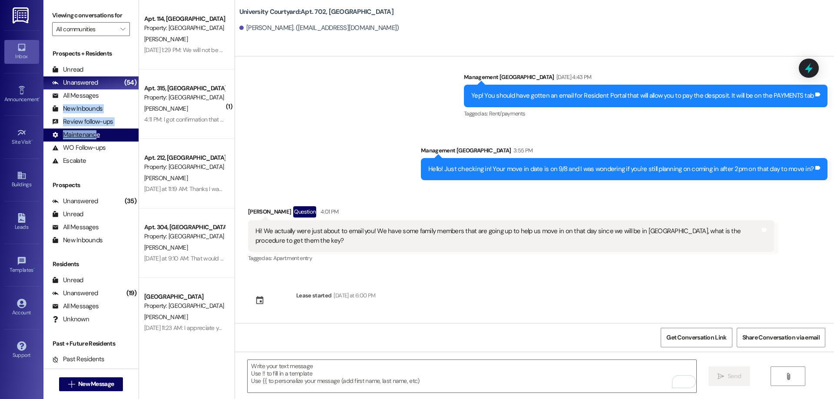
drag, startPoint x: 96, startPoint y: 103, endPoint x: 95, endPoint y: 138, distance: 35.2
click at [95, 138] on div "Prospects + Residents Unread (0) Unread: Any message you haven't read yet will …" at bounding box center [90, 108] width 95 height 118
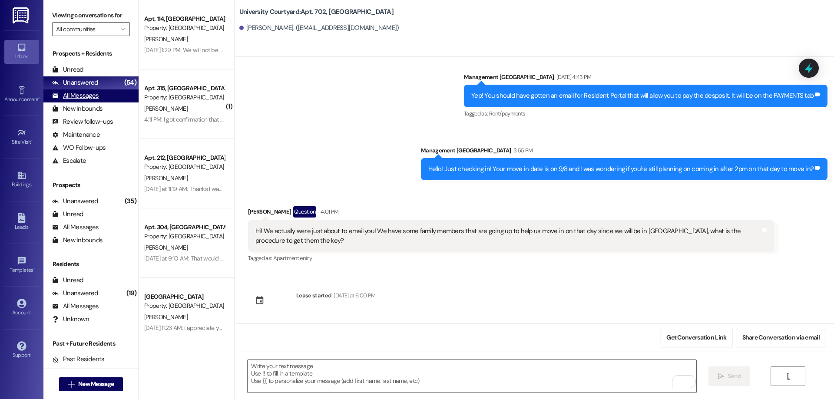
click at [102, 96] on div "All Messages (undefined)" at bounding box center [90, 96] width 95 height 13
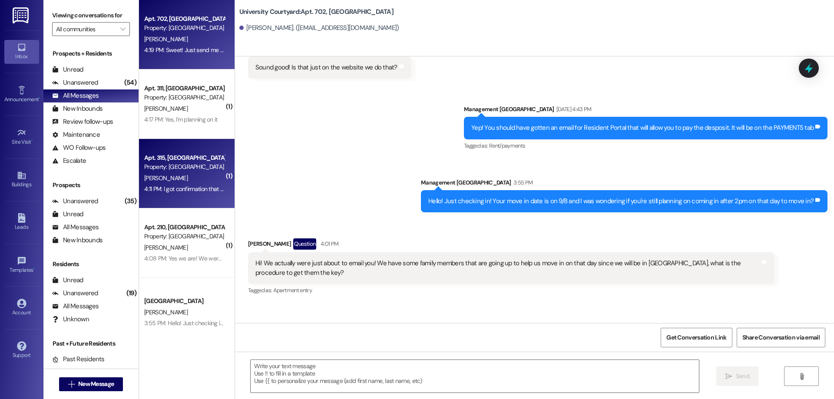
scroll to position [2137, 0]
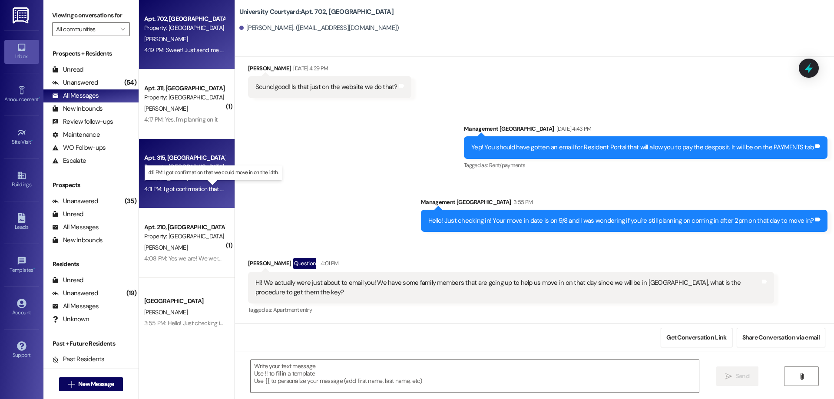
click at [209, 188] on div "4:11 PM: I got confirmation that we could move in on the 14th. 4:11 PM: I got c…" at bounding box center [219, 189] width 150 height 8
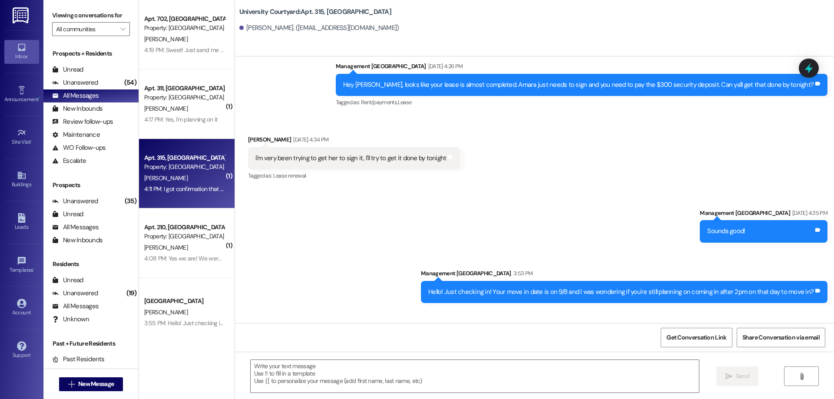
scroll to position [2557, 0]
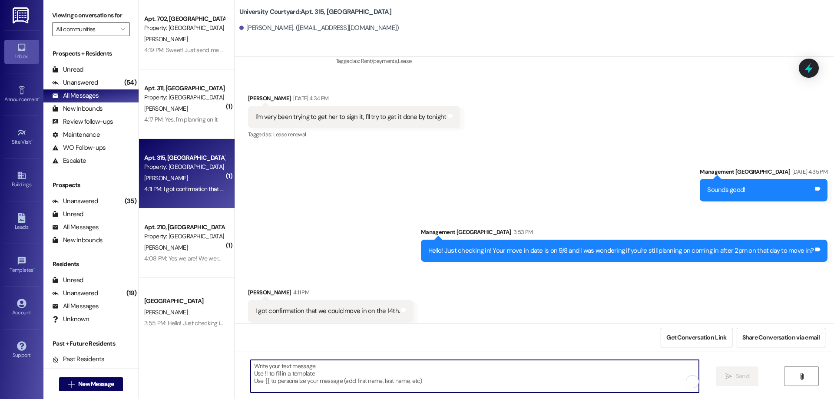
click at [357, 382] on textarea "To enrich screen reader interactions, please activate Accessibility in Grammarl…" at bounding box center [475, 376] width 448 height 33
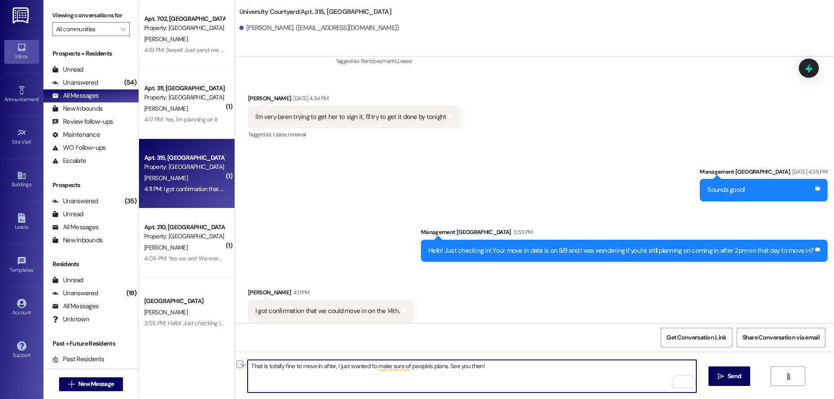
drag, startPoint x: 489, startPoint y: 369, endPoint x: 442, endPoint y: 365, distance: 47.6
click at [442, 365] on textarea "That is totally fine to move in after, I just wanted to make sure of people's p…" at bounding box center [472, 376] width 448 height 33
type textarea "That is totally fine to move in after, I just wanted to make sure of people's p…"
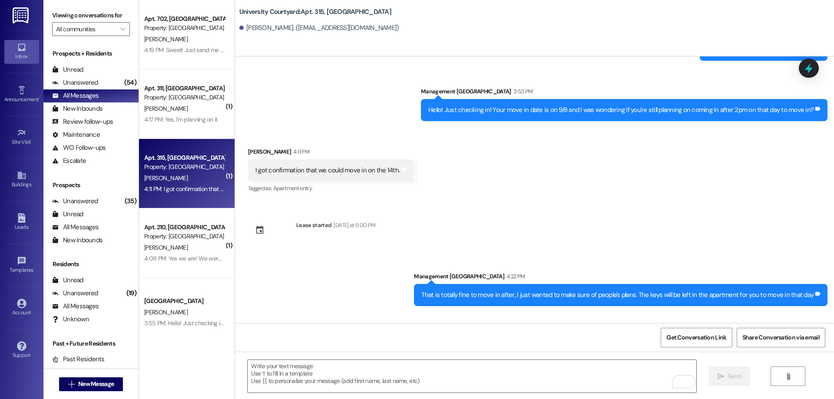
scroll to position [2729, 0]
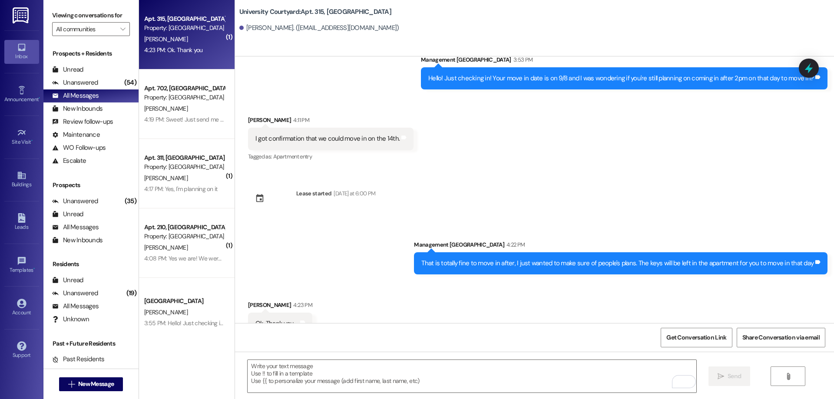
click at [169, 249] on div "M. Becker" at bounding box center [184, 247] width 82 height 11
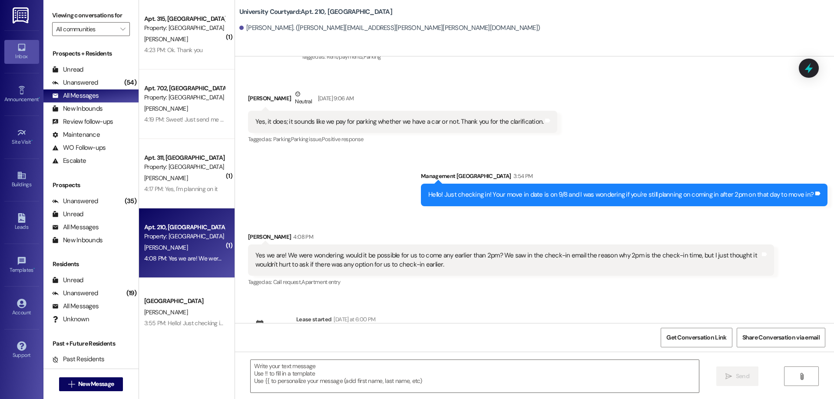
scroll to position [3383, 0]
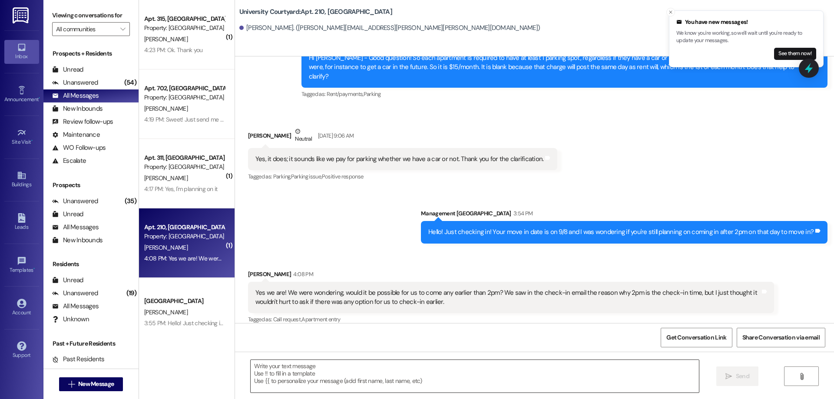
click at [292, 374] on textarea at bounding box center [475, 376] width 448 height 33
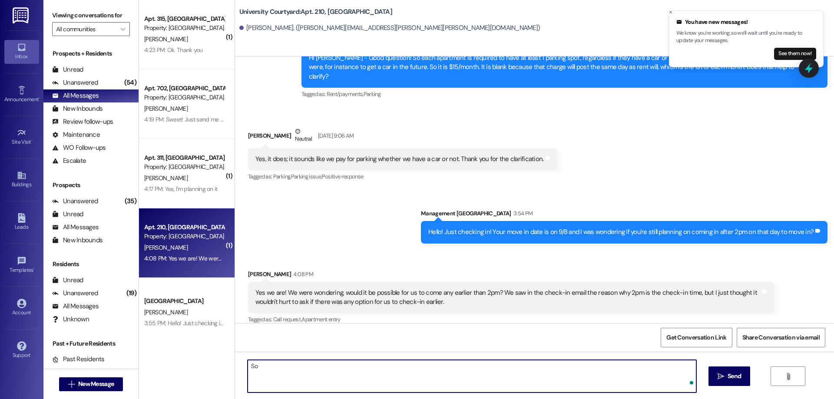
type textarea "S"
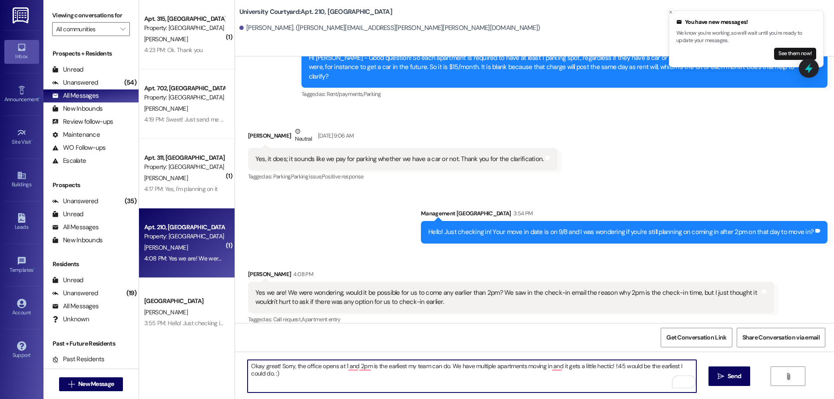
click at [610, 367] on textarea "Okay great! Sorry, the office opens at 1 and 2pm is the earliest my team can do…" at bounding box center [472, 376] width 448 height 33
type textarea "Okay great! Sorry, the office opens at 1 and 2pm is the earliest my team can do…"
click at [726, 379] on span "Send" at bounding box center [734, 376] width 17 height 9
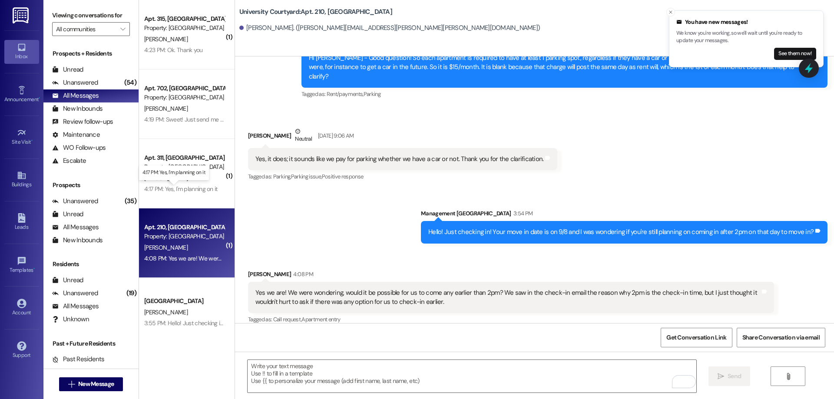
click at [190, 192] on div "4:17 PM: Yes, I'm planning on it 4:17 PM: Yes, I'm planning on it" at bounding box center [180, 189] width 73 height 8
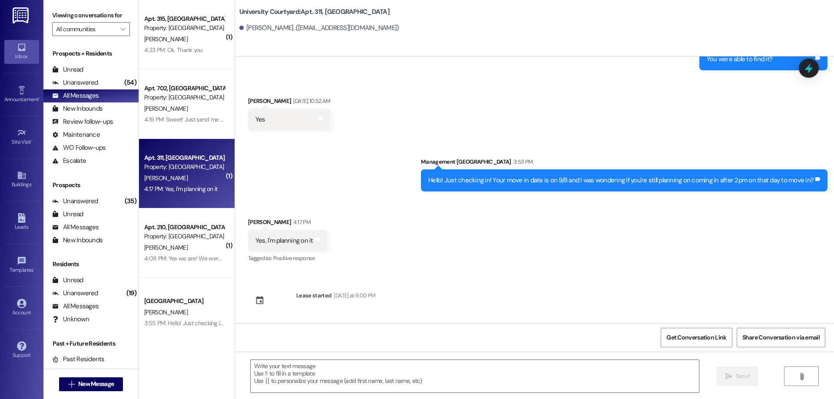
scroll to position [792, 0]
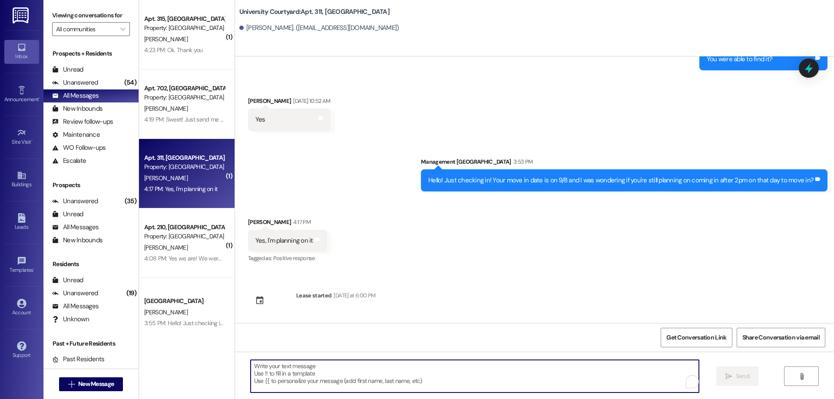
click at [339, 387] on textarea "To enrich screen reader interactions, please activate Accessibility in Grammarl…" at bounding box center [475, 376] width 448 height 33
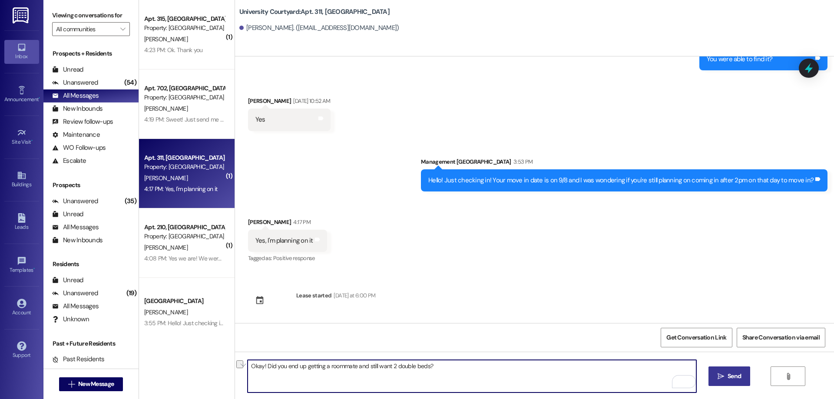
drag, startPoint x: 265, startPoint y: 367, endPoint x: 286, endPoint y: 370, distance: 21.9
click at [286, 370] on textarea "Okay! Did you end up getting a roommate and still want 2 double beds?" at bounding box center [472, 376] width 448 height 33
click at [441, 364] on textarea "Okay! Do you still plan on getting a roommate and still want 2 double beds?" at bounding box center [472, 376] width 448 height 33
type textarea "Okay! Do you still plan on getting a roommate and still want 2 double beds? Or …"
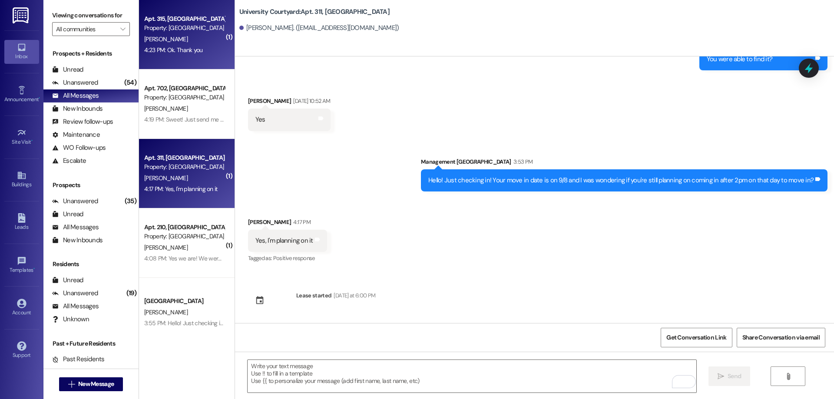
click at [189, 43] on div "I. Smith" at bounding box center [184, 39] width 82 height 11
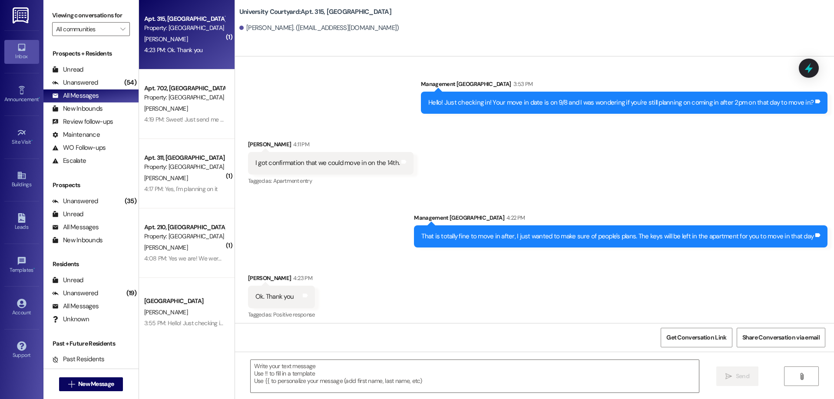
scroll to position [2742, 0]
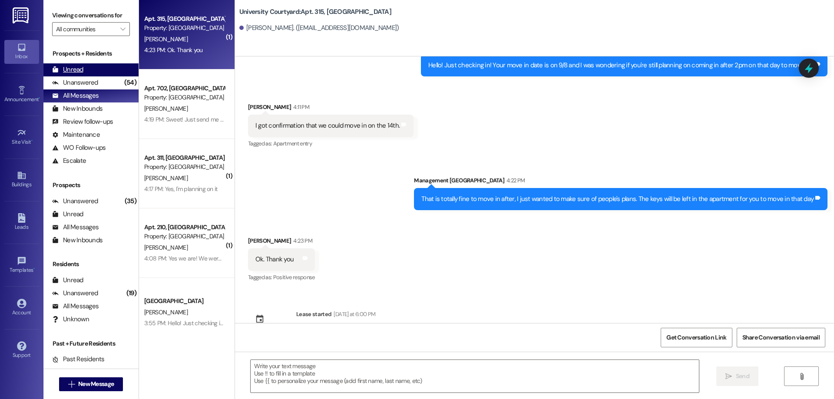
click at [88, 69] on div "Unread (0)" at bounding box center [90, 69] width 95 height 13
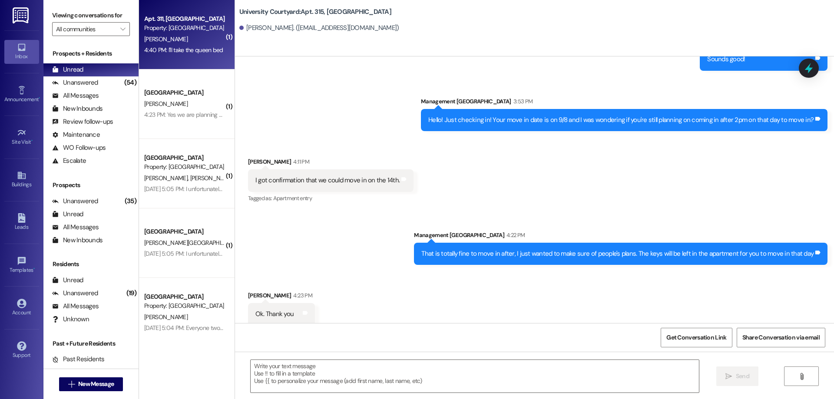
scroll to position [2690, 0]
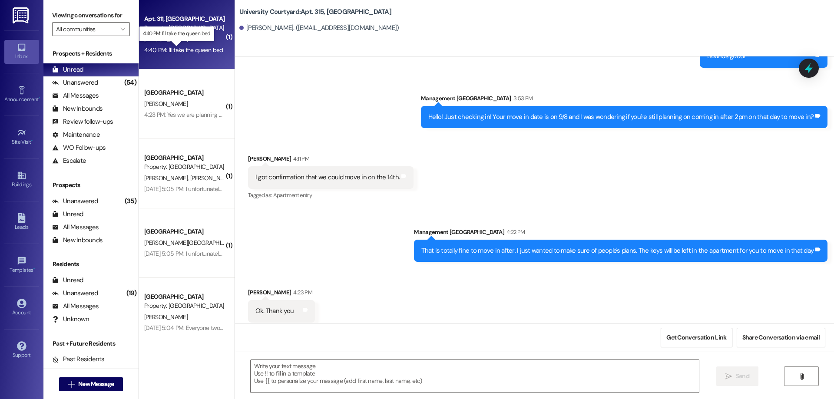
click at [189, 48] on div "4:40 PM: I'll take the queen bed 4:40 PM: I'll take the queen bed" at bounding box center [183, 50] width 79 height 8
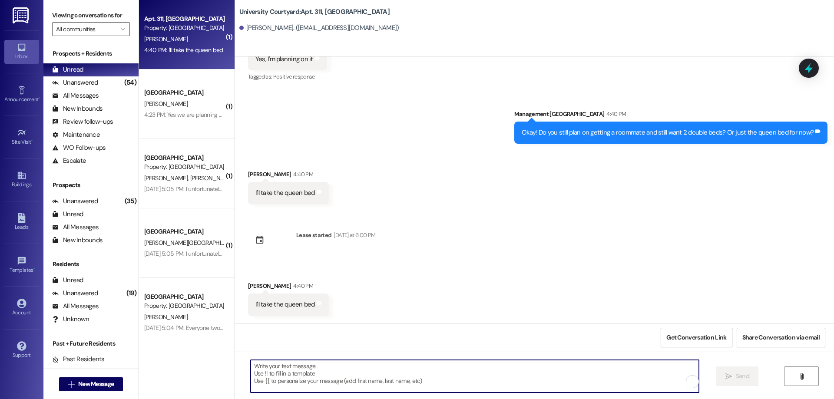
click at [327, 385] on textarea "To enrich screen reader interactions, please activate Accessibility in Grammarl…" at bounding box center [475, 376] width 448 height 33
type textarea "Okay sounds good."
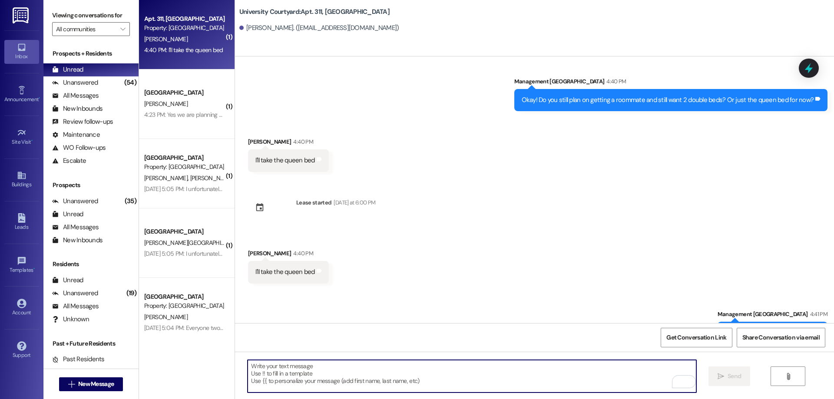
scroll to position [1034, 0]
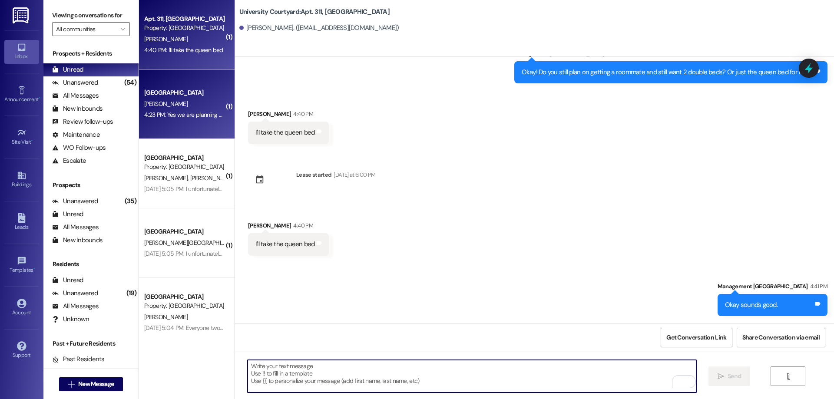
click at [180, 127] on div "University Courtyard Prospect M. Callister 4:23 PM: Yes we are planning on it! …" at bounding box center [187, 105] width 96 height 70
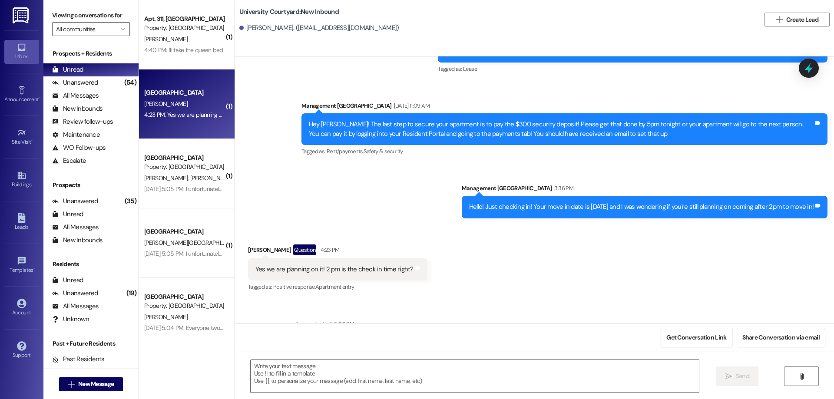
scroll to position [1048, 0]
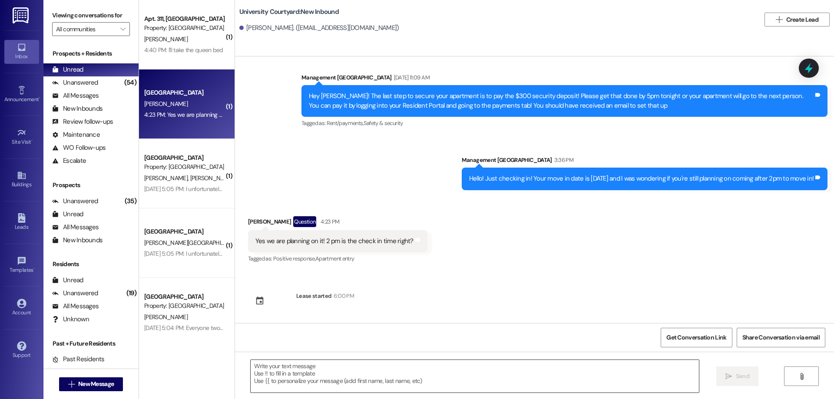
click at [349, 378] on textarea at bounding box center [475, 376] width 448 height 33
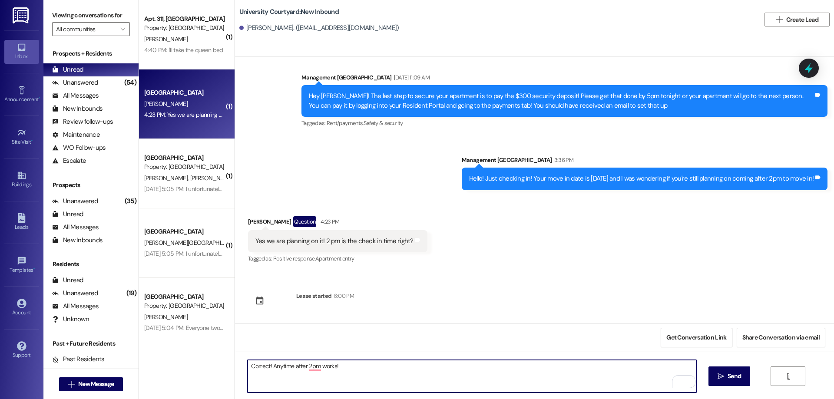
drag, startPoint x: 300, startPoint y: 366, endPoint x: 290, endPoint y: 363, distance: 10.4
click at [290, 363] on textarea "Correct! Anytime after 2pm works!" at bounding box center [472, 376] width 448 height 33
click at [294, 366] on textarea "Correct! Anytime 2pm works!" at bounding box center [472, 376] width 448 height 33
type textarea "Correct! Anytime 2-5pm works!"
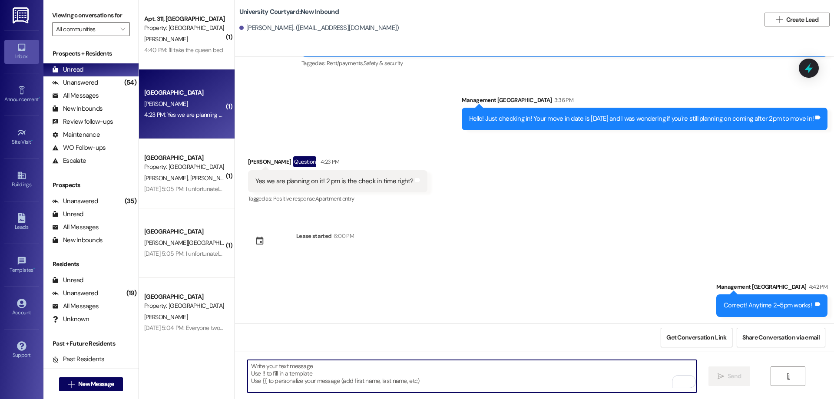
scroll to position [1108, 0]
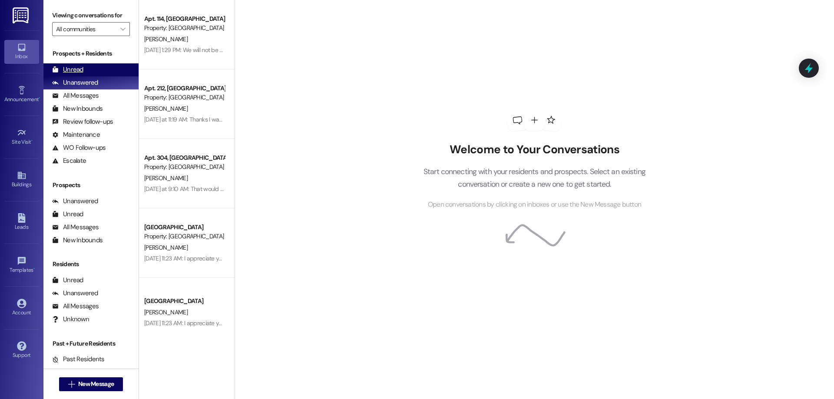
click at [120, 63] on div "Unread (0)" at bounding box center [90, 69] width 95 height 13
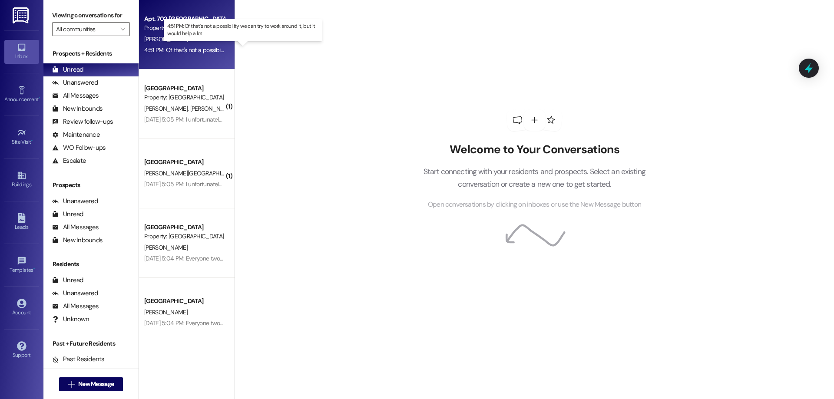
click at [178, 49] on div "4:51 PM: Of that's not a possibility we can try to work around it, but it would…" at bounding box center [250, 50] width 213 height 8
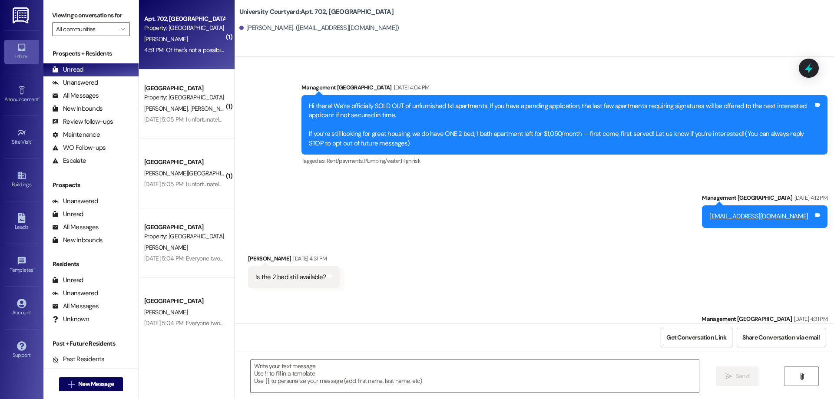
scroll to position [2484, 0]
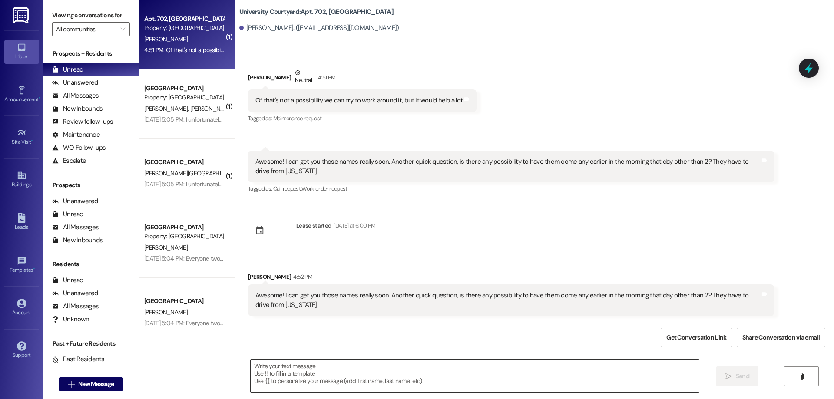
click at [302, 377] on textarea at bounding box center [475, 376] width 448 height 33
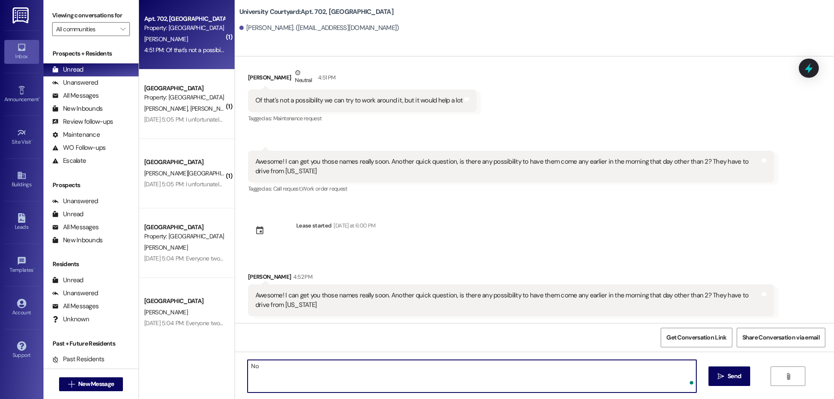
type textarea "N"
type textarea "S"
type textarea "The earliest is 1:30. The office doesn't open until 1pm so its a bit tricky"
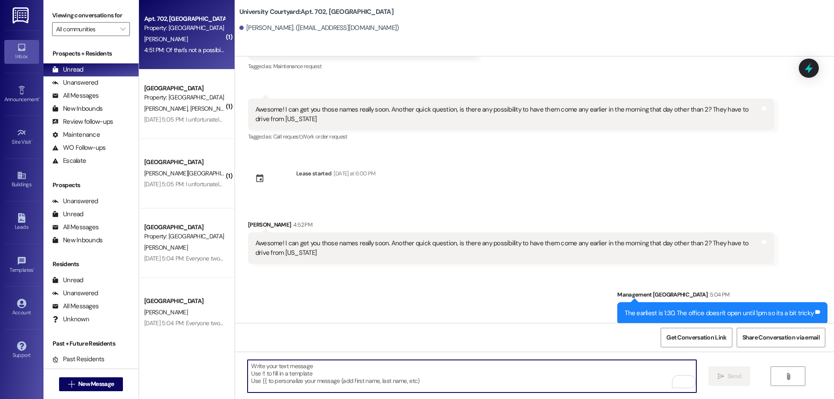
scroll to position [2545, 0]
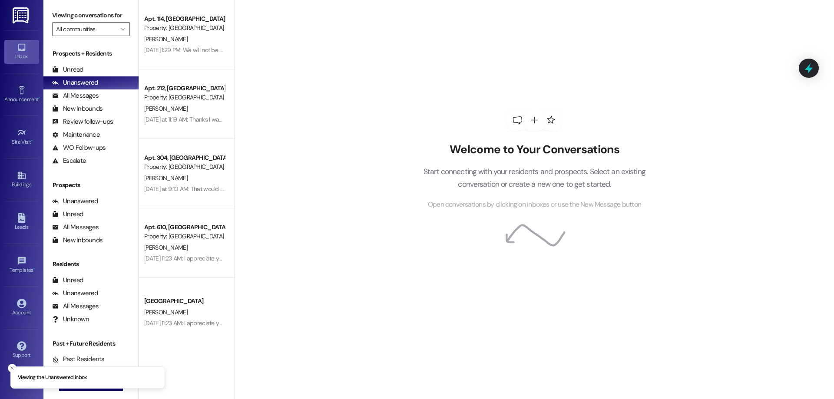
click at [116, 59] on div "Prospects + Residents Unread (0) Unread: Any message you haven't read yet will …" at bounding box center [90, 108] width 95 height 118
click at [104, 72] on div "Unread (0)" at bounding box center [90, 69] width 95 height 13
